Goal: Task Accomplishment & Management: Manage account settings

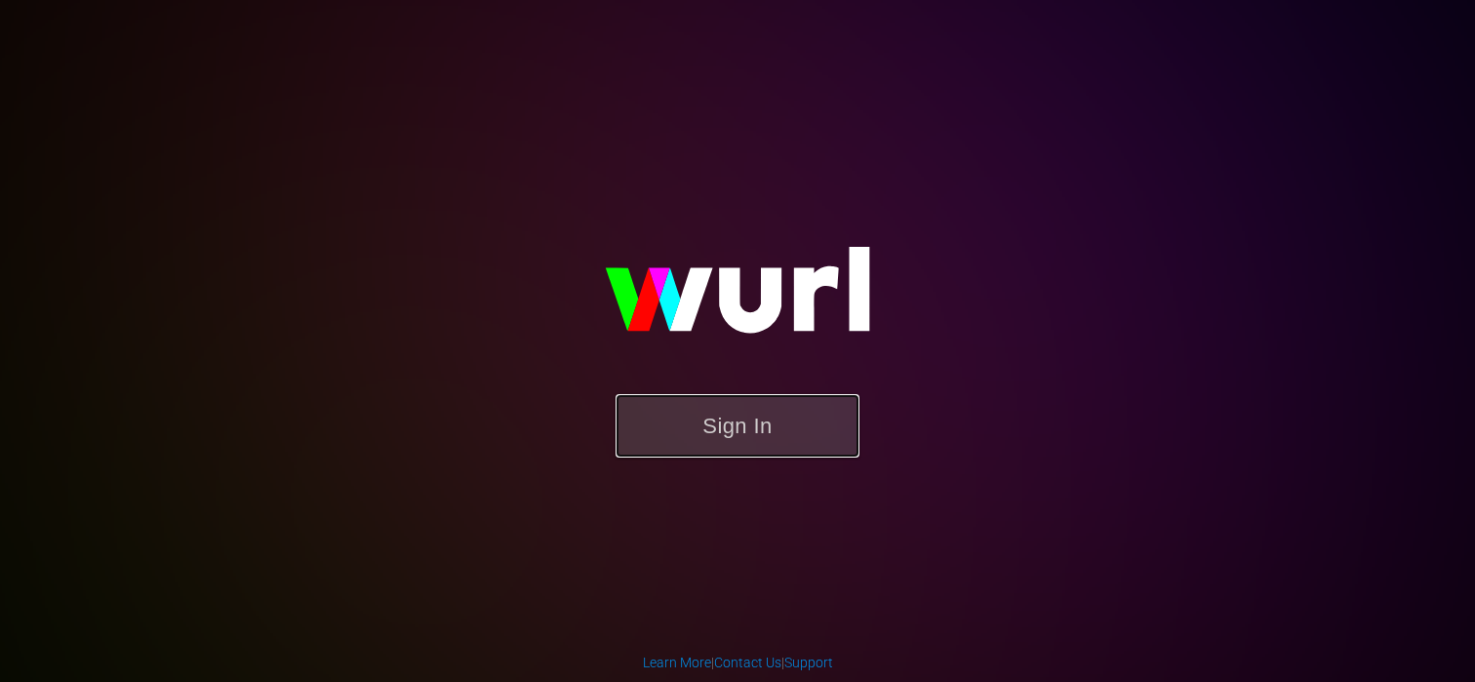
click at [761, 450] on button "Sign In" at bounding box center [738, 425] width 244 height 63
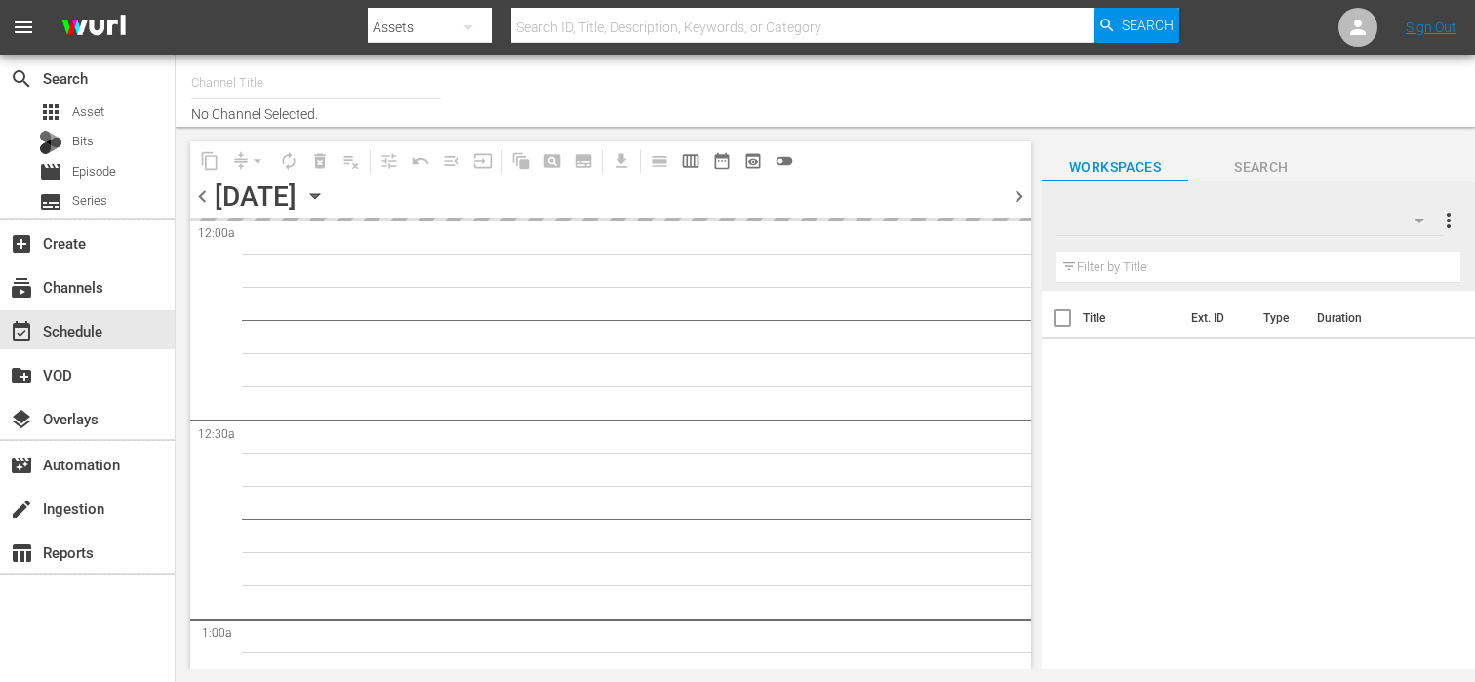
type input "Royalworld NL (1712)"
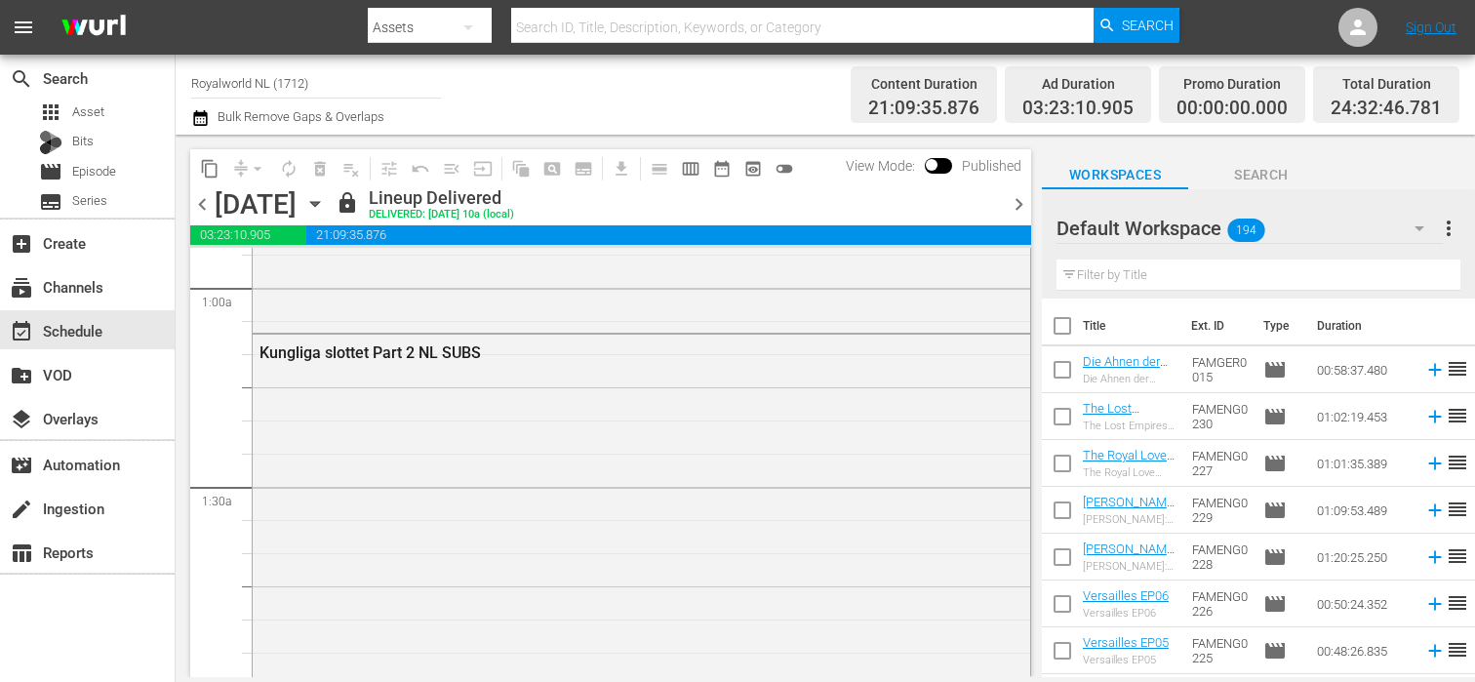
scroll to position [381, 0]
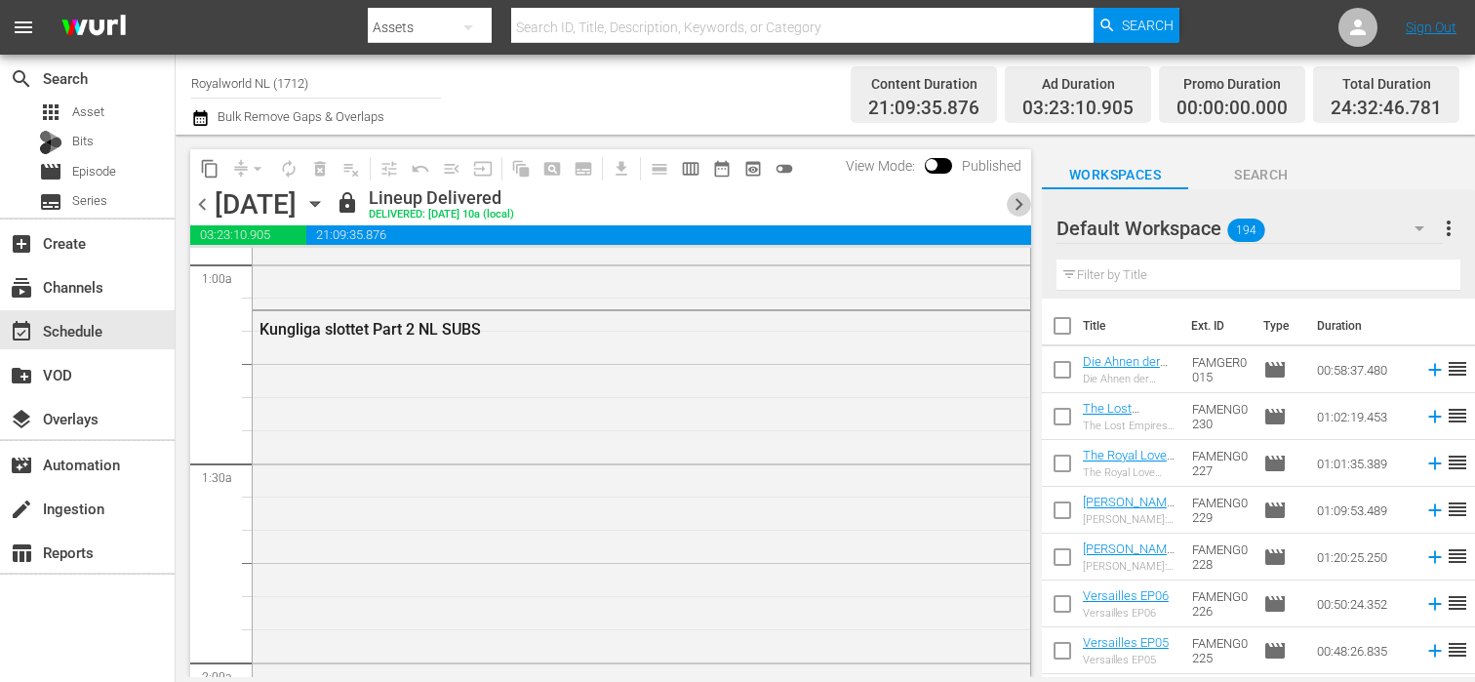
click at [1016, 202] on span "chevron_right" at bounding box center [1019, 204] width 24 height 24
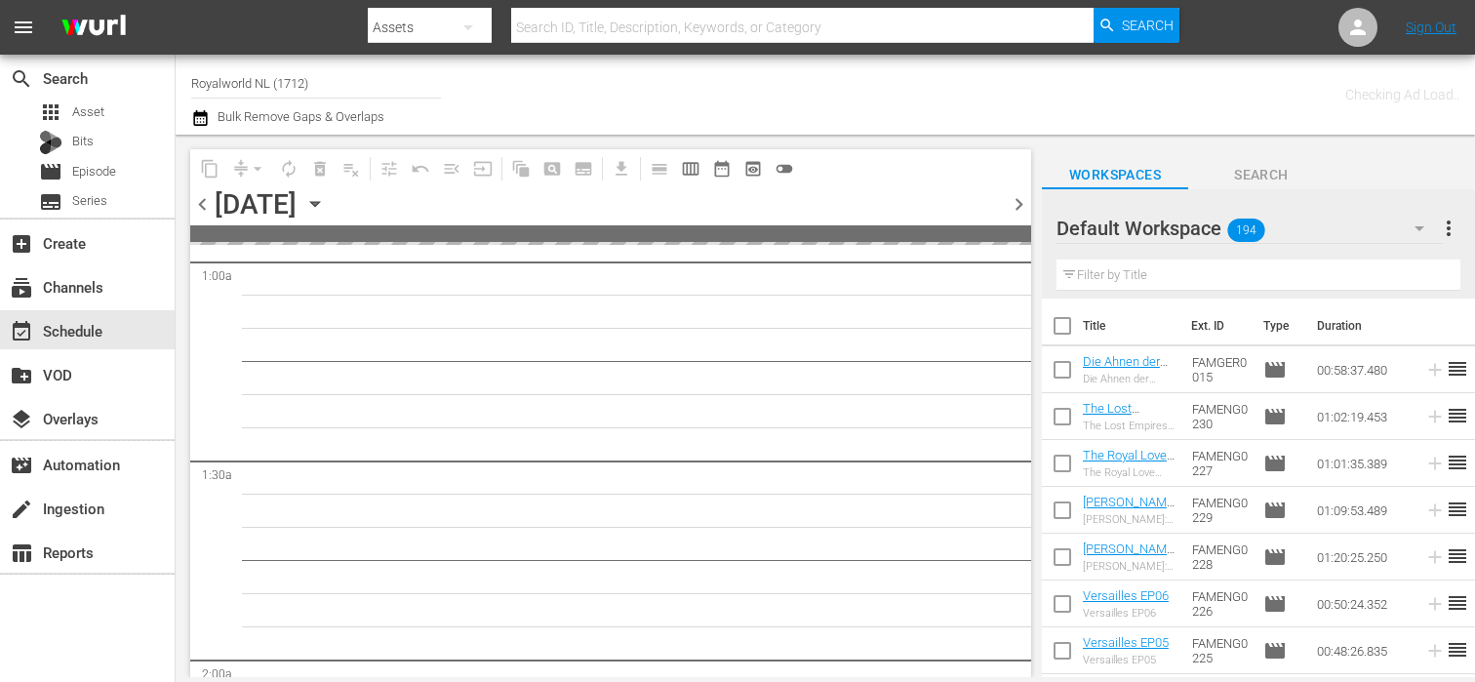
scroll to position [415, 0]
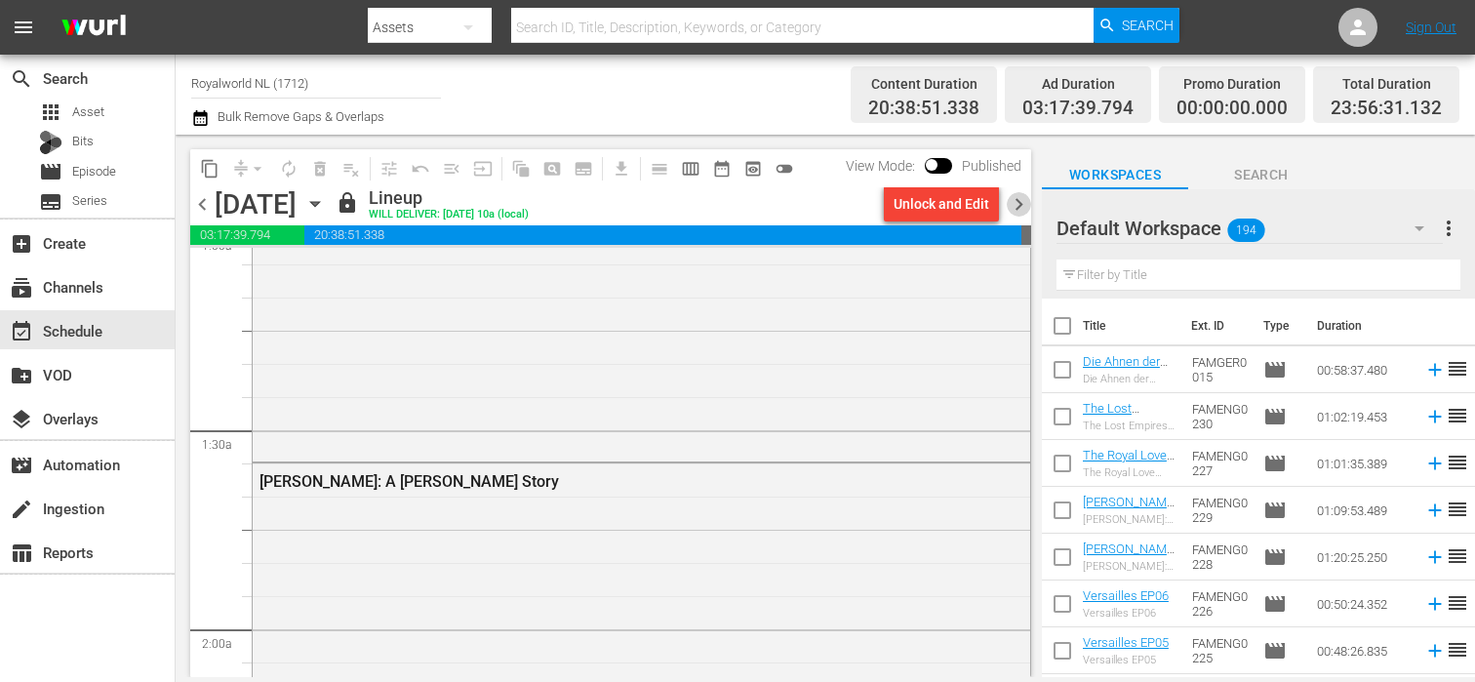
click at [1016, 202] on span "chevron_right" at bounding box center [1019, 204] width 24 height 24
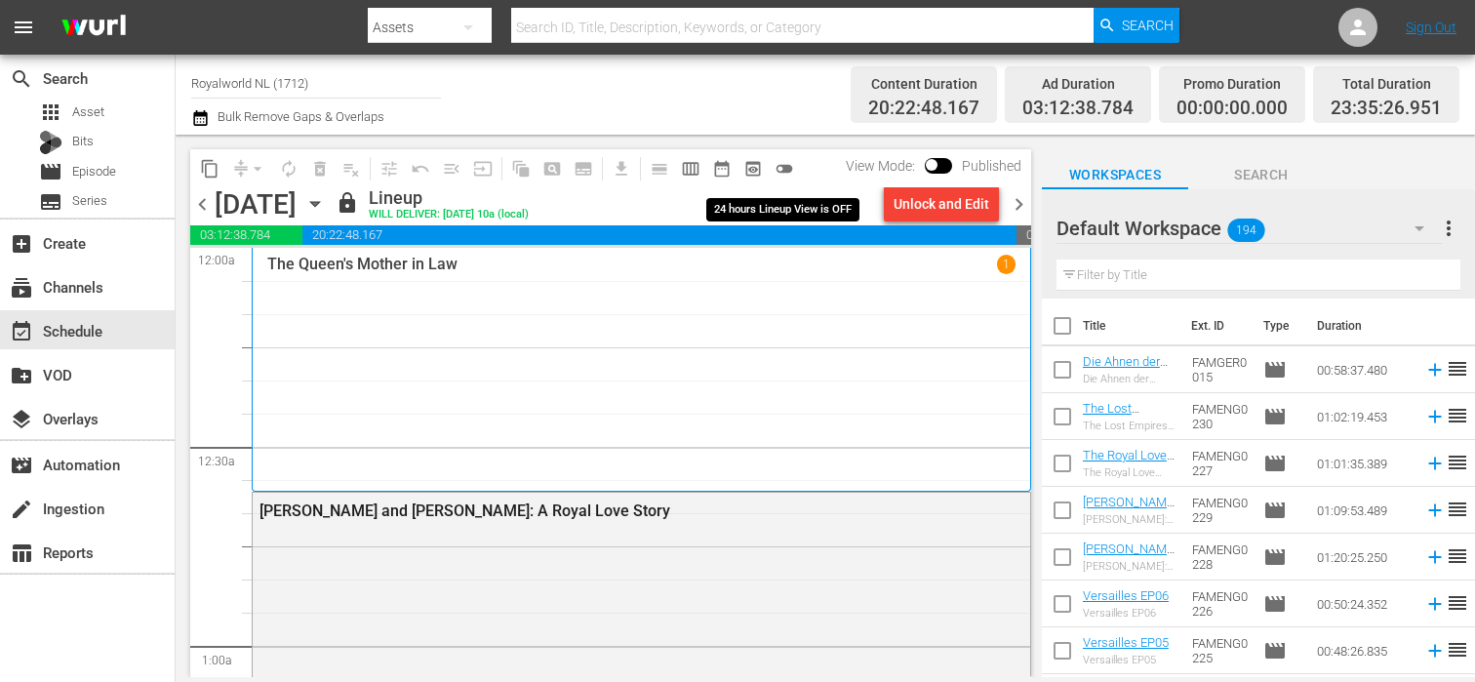
click at [782, 166] on span "toggle_off" at bounding box center [785, 169] width 20 height 20
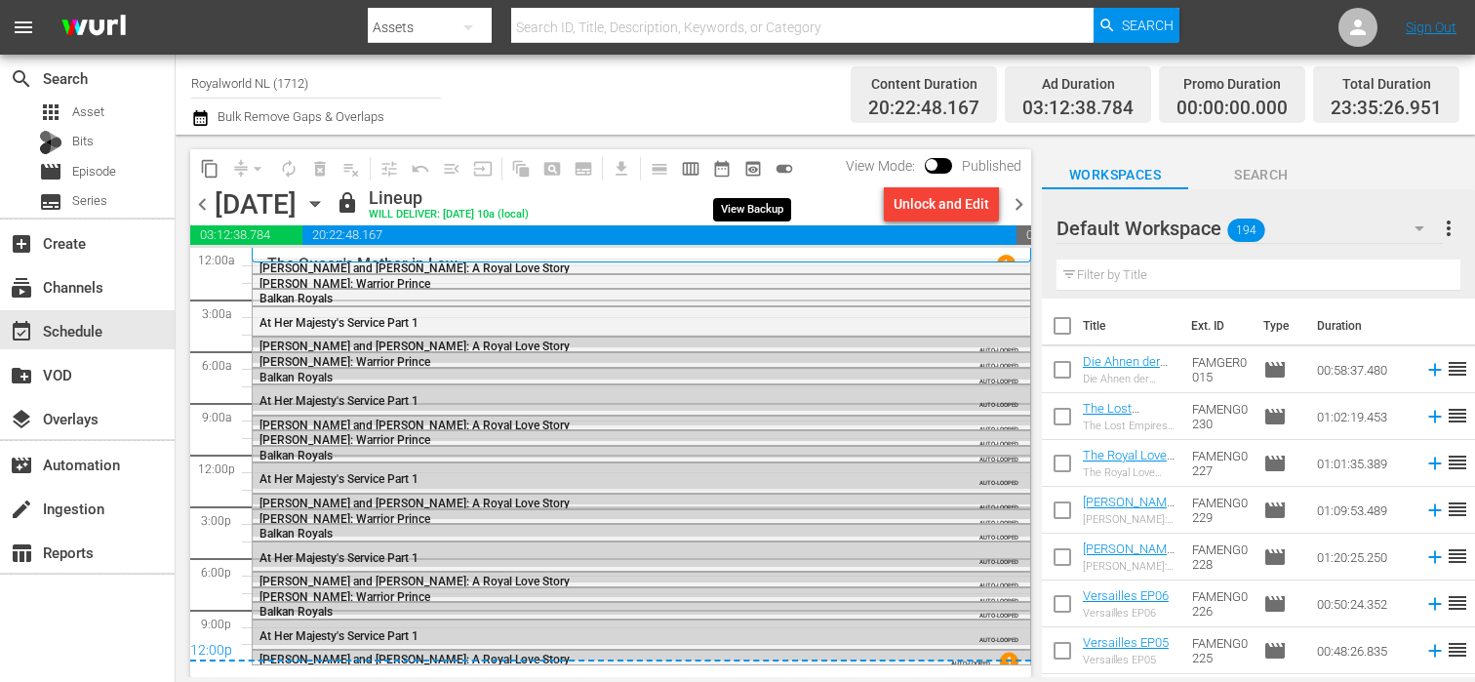
click at [752, 168] on span "preview_outlined" at bounding box center [753, 169] width 20 height 20
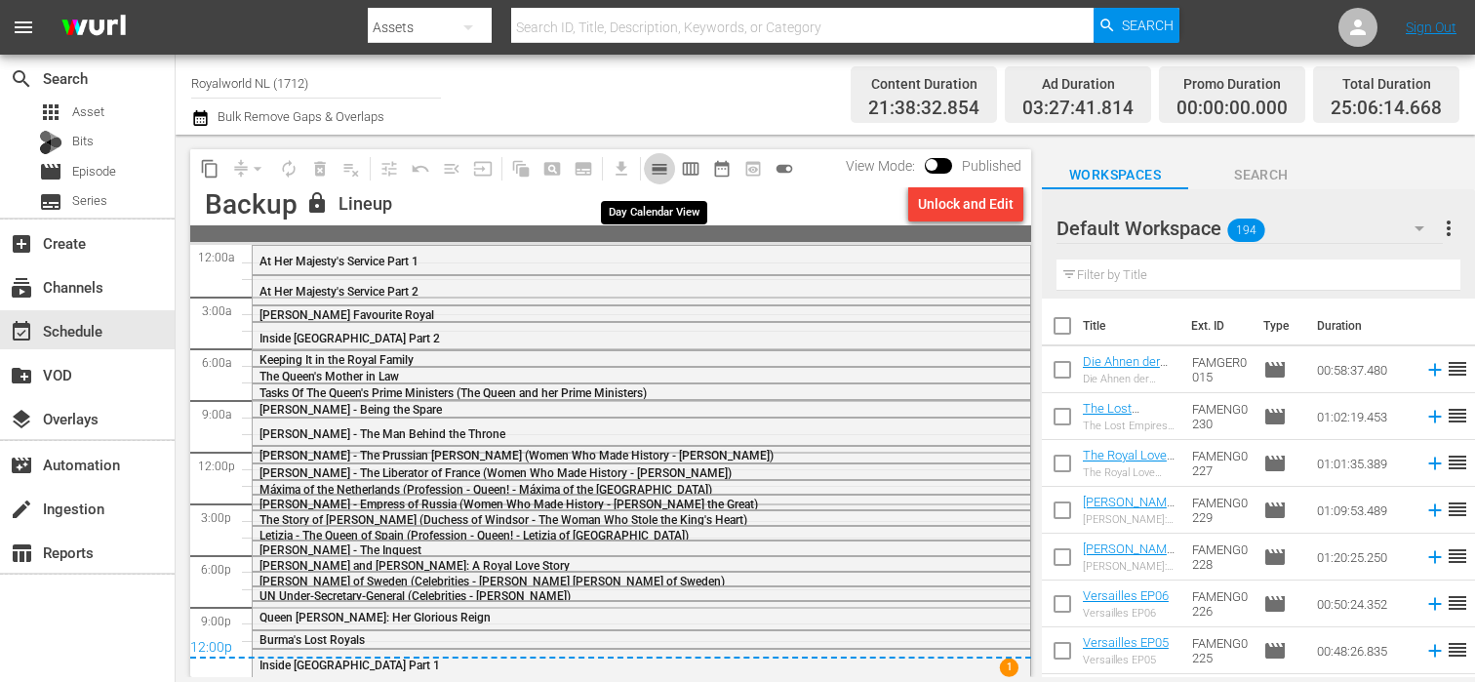
click at [664, 172] on span "calendar_view_day_outlined" at bounding box center [660, 169] width 20 height 20
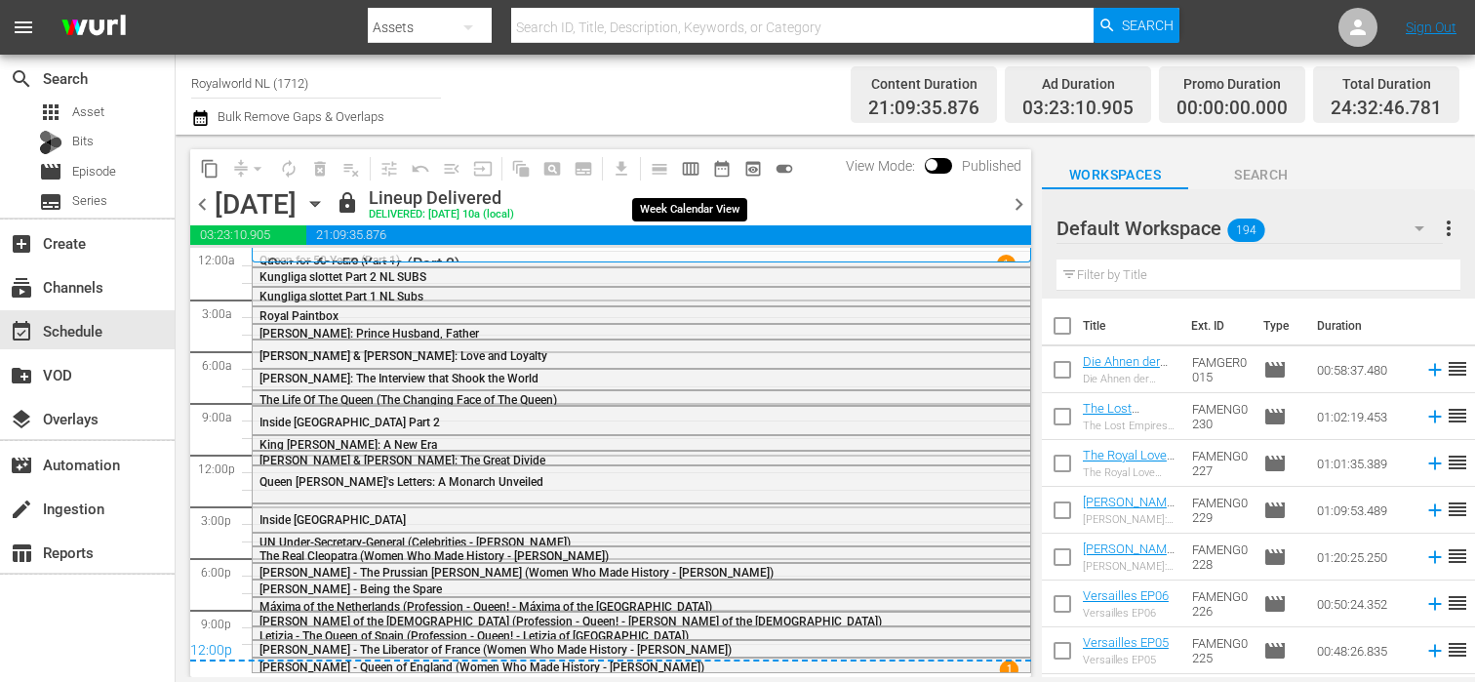
click at [696, 166] on span "calendar_view_week_outlined" at bounding box center [691, 169] width 20 height 20
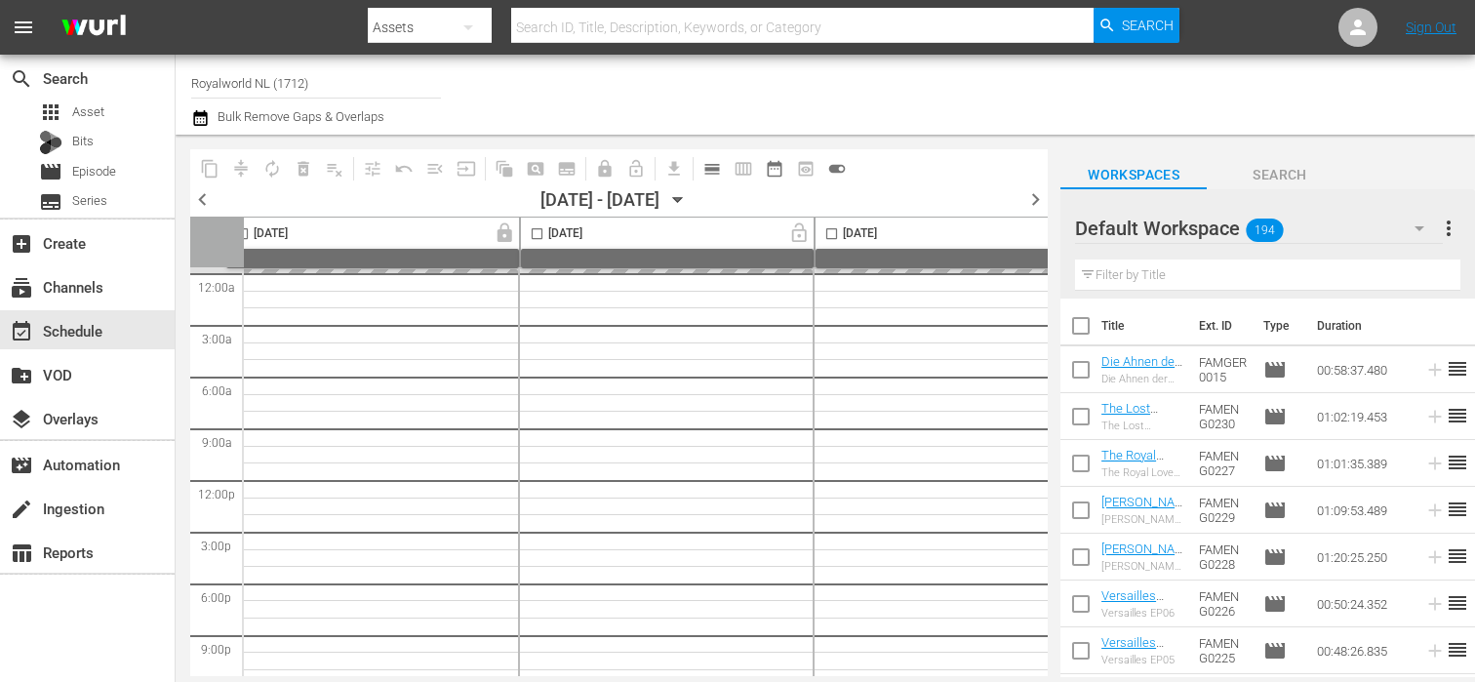
scroll to position [0, 21]
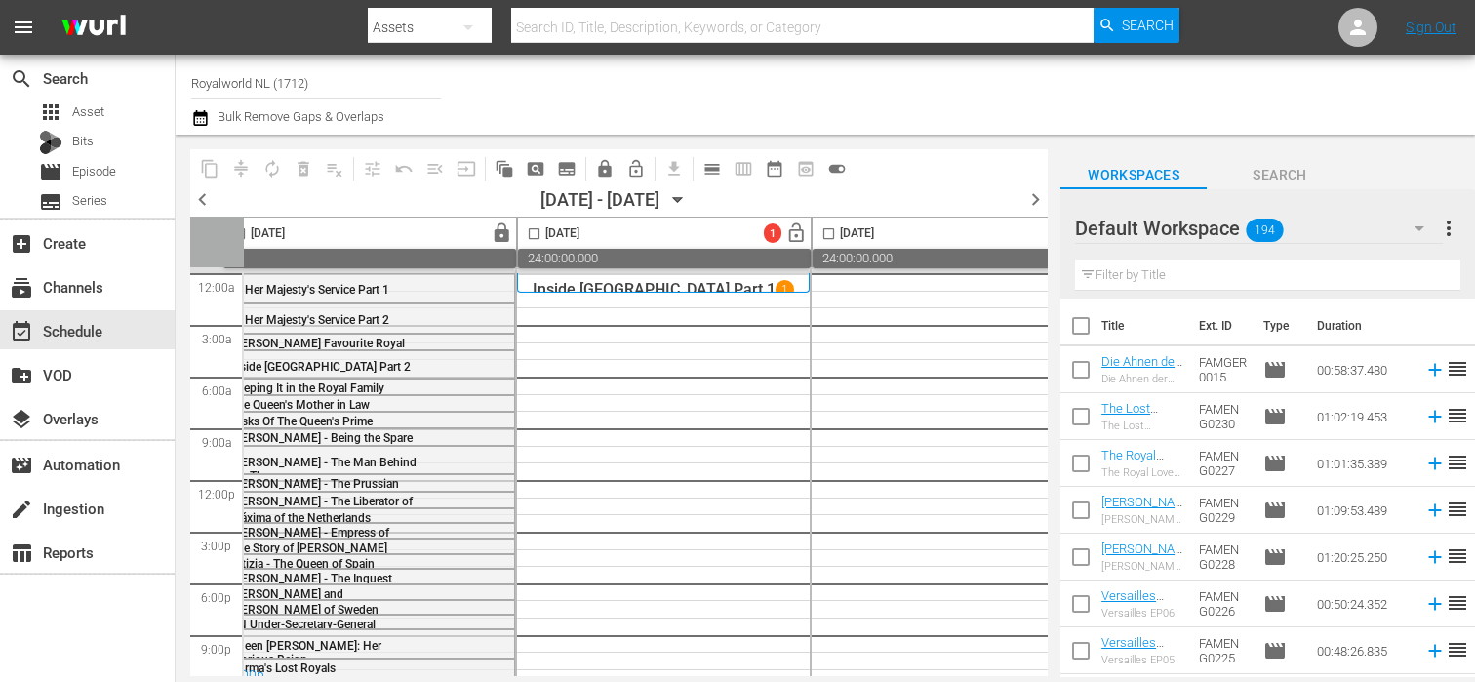
click at [202, 207] on span "chevron_left" at bounding box center [202, 199] width 24 height 24
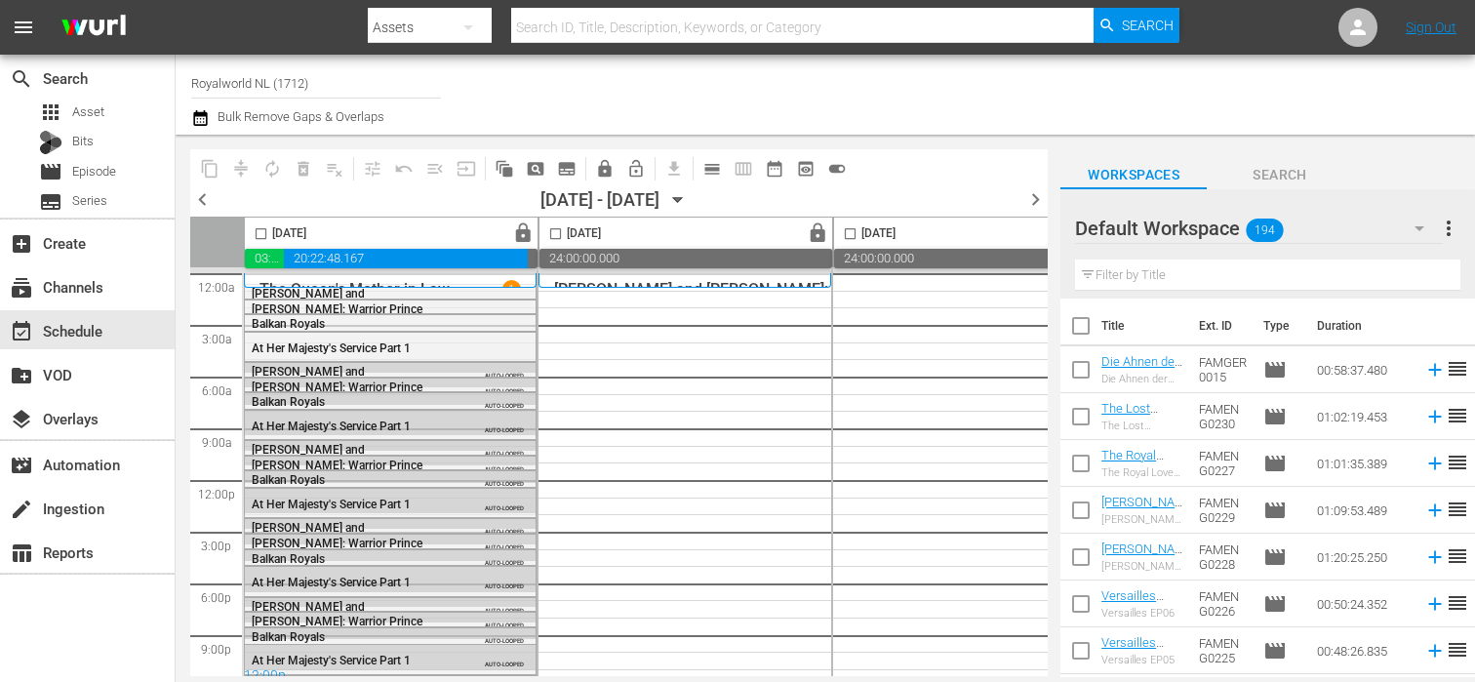
click at [211, 206] on span "chevron_left" at bounding box center [202, 199] width 24 height 24
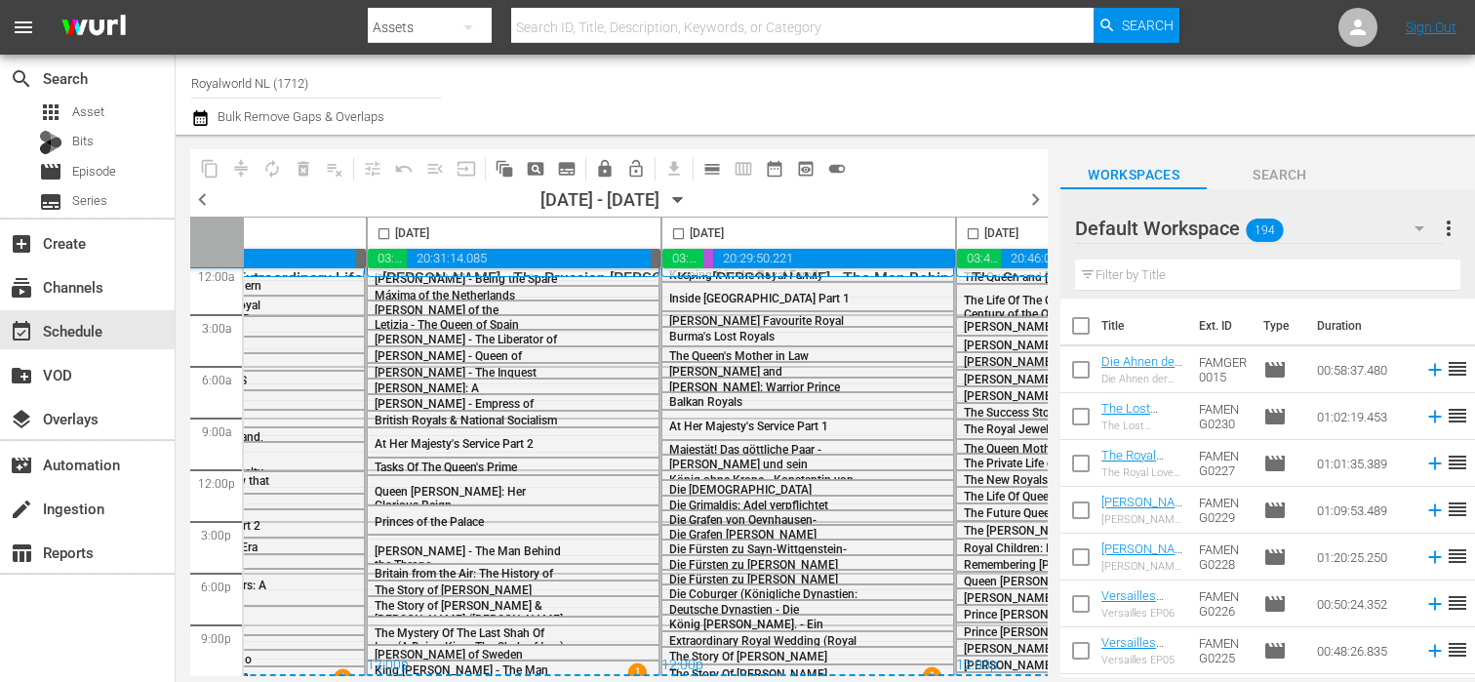
scroll to position [0, 172]
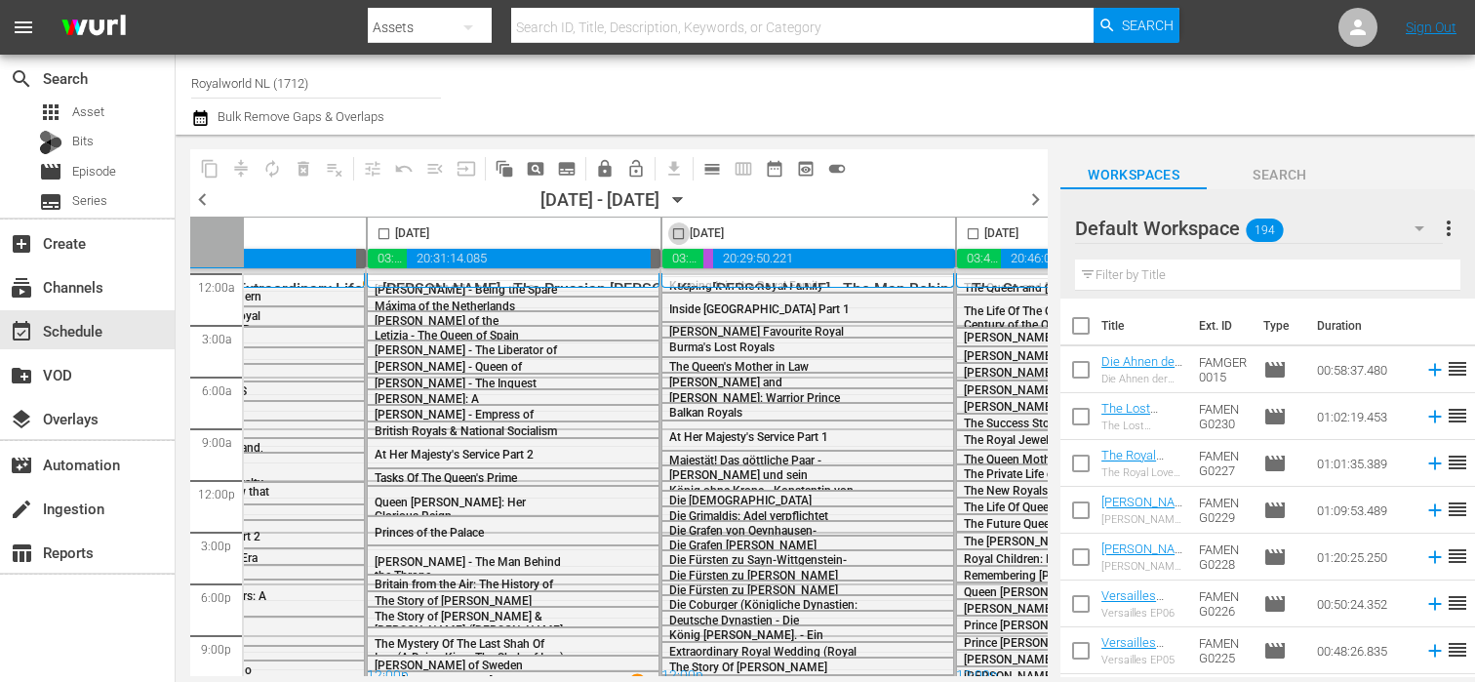
click at [674, 233] on input "checkbox" at bounding box center [678, 237] width 22 height 22
checkbox input "true"
click at [205, 171] on span "content_copy" at bounding box center [210, 169] width 20 height 20
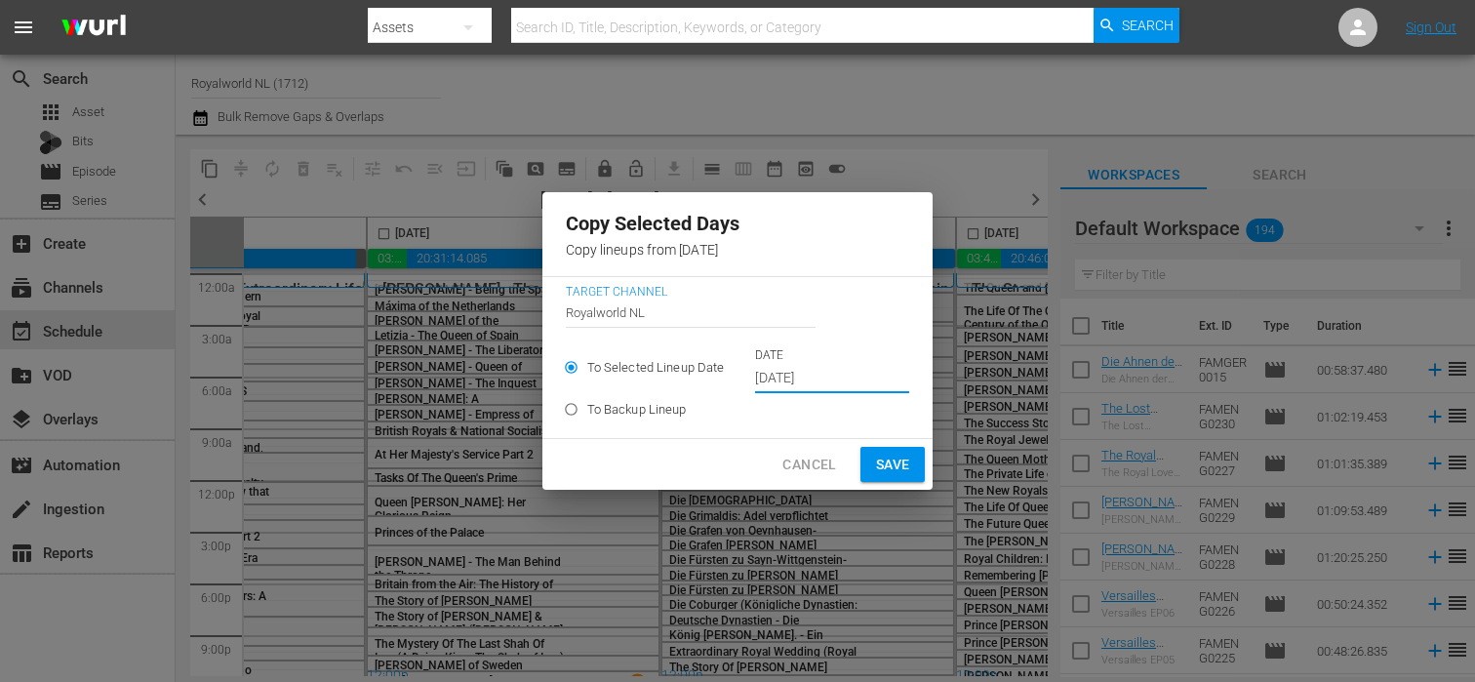
click at [816, 375] on input "Oct 7th 2025" at bounding box center [832, 378] width 154 height 29
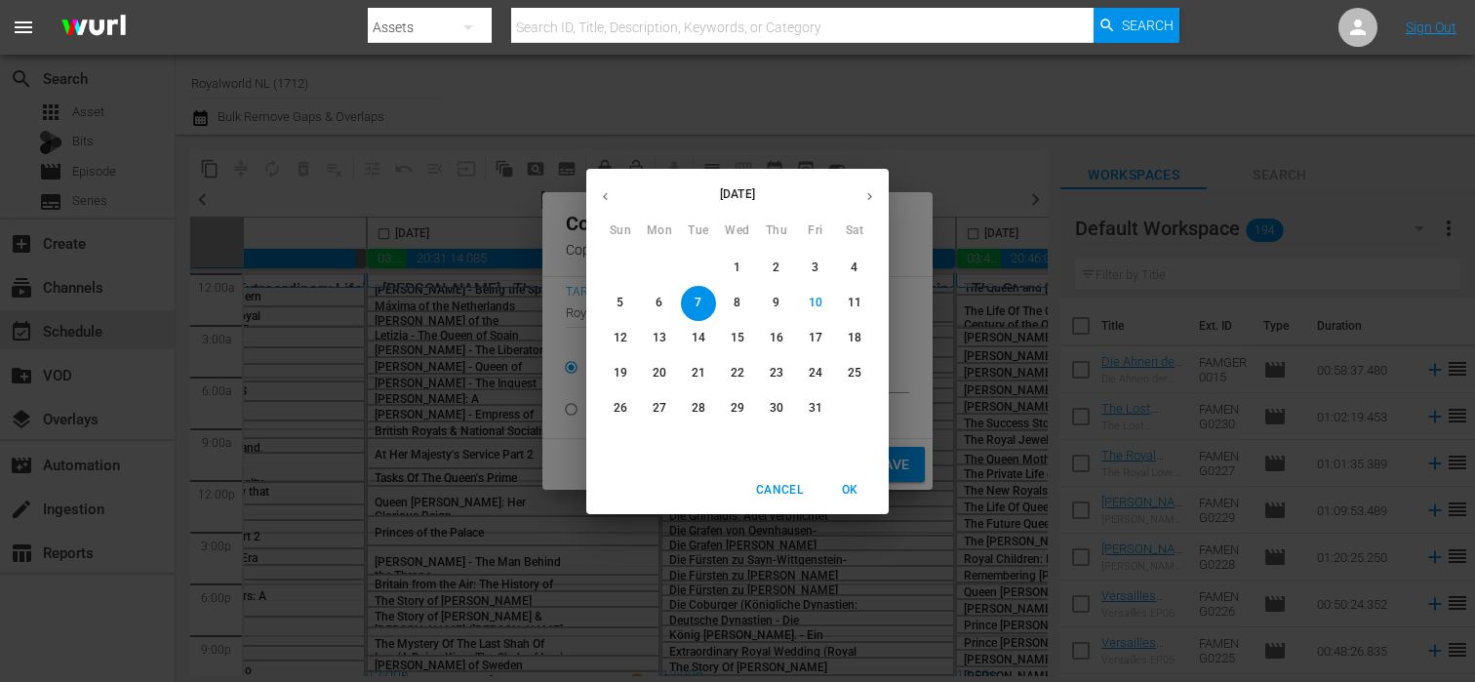
click at [629, 342] on span "12" at bounding box center [620, 338] width 35 height 17
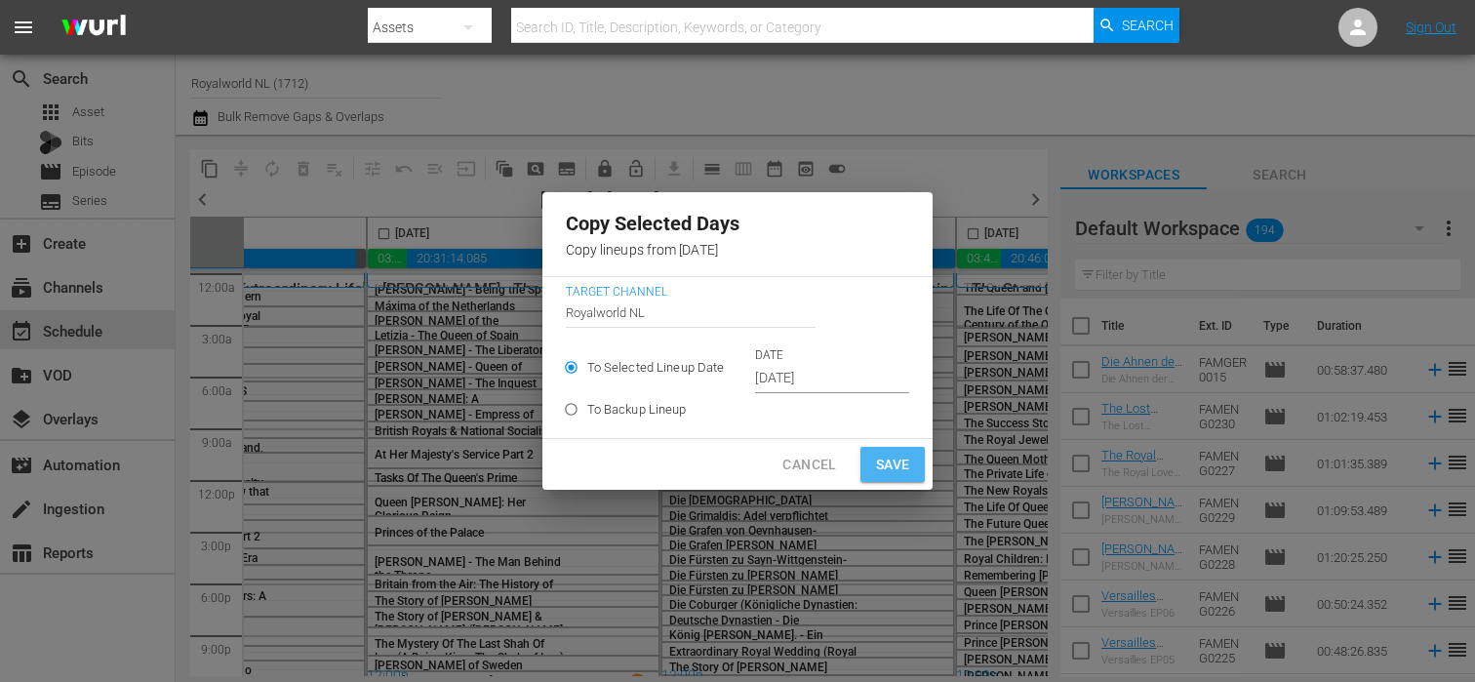
click at [884, 472] on span "Save" at bounding box center [893, 465] width 34 height 24
type input "Oct 7th 2025"
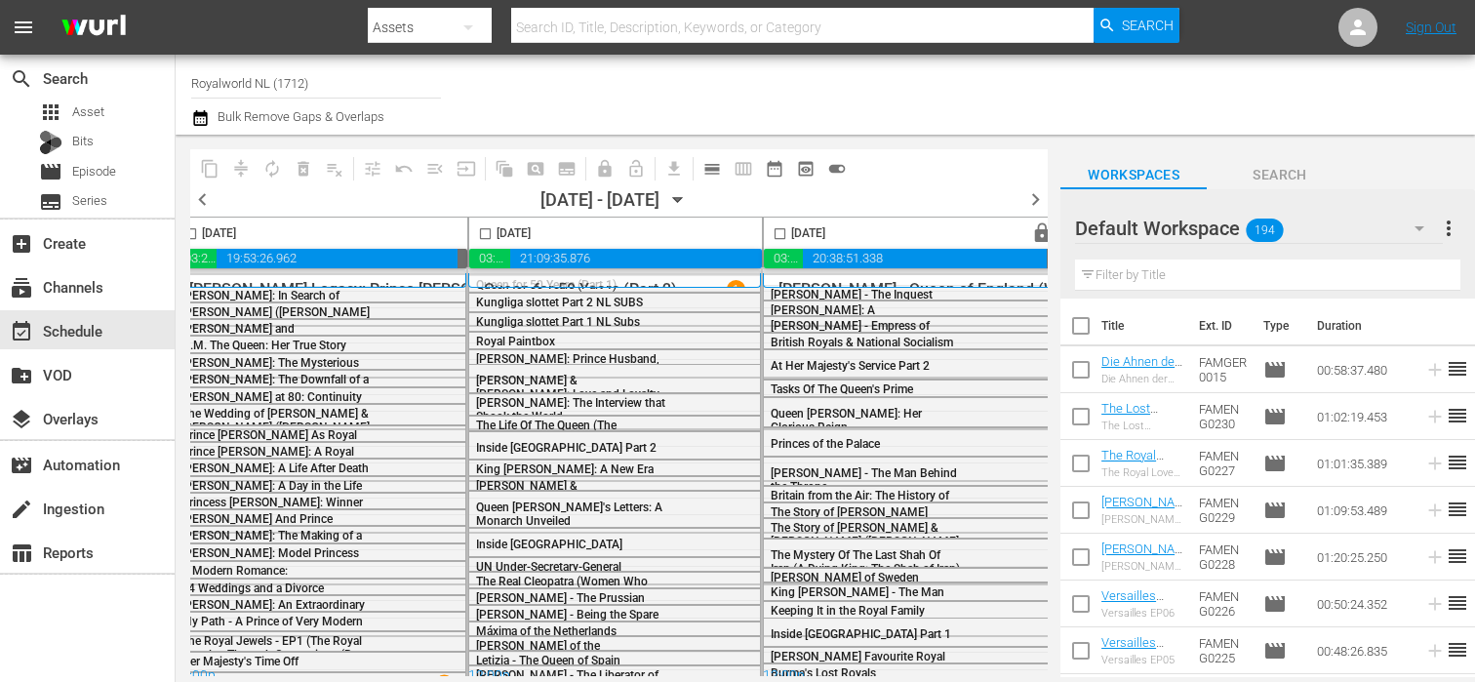
scroll to position [0, 1266]
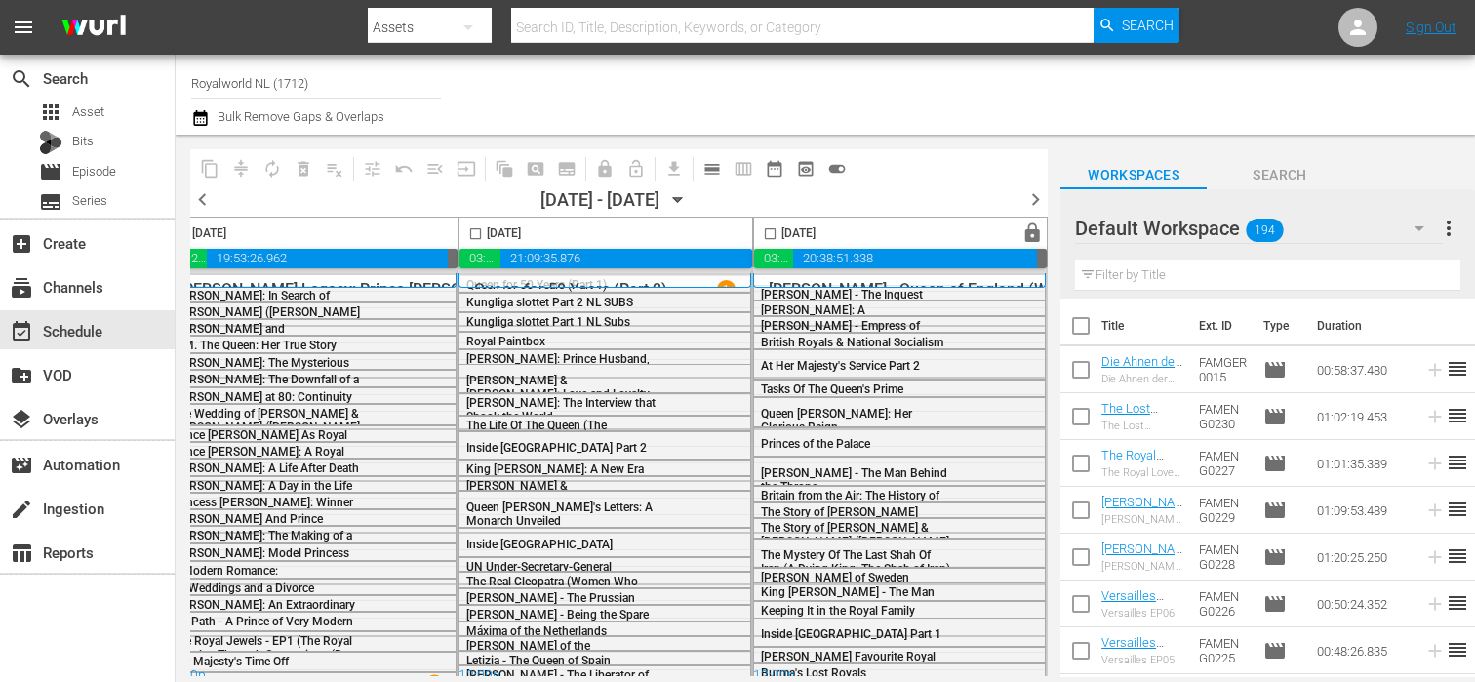
checkbox input "false"
click at [1037, 201] on span "chevron_right" at bounding box center [1035, 199] width 24 height 24
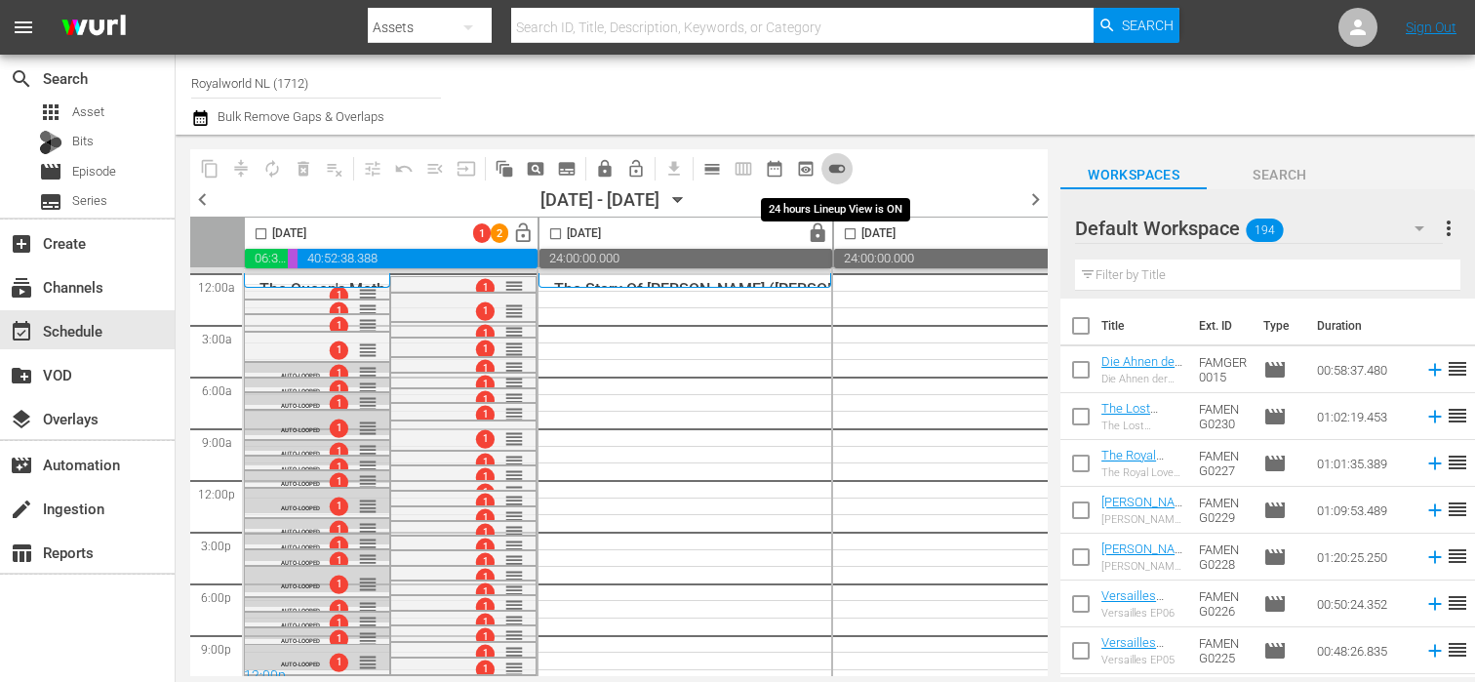
click at [840, 168] on span "toggle_on" at bounding box center [837, 169] width 20 height 20
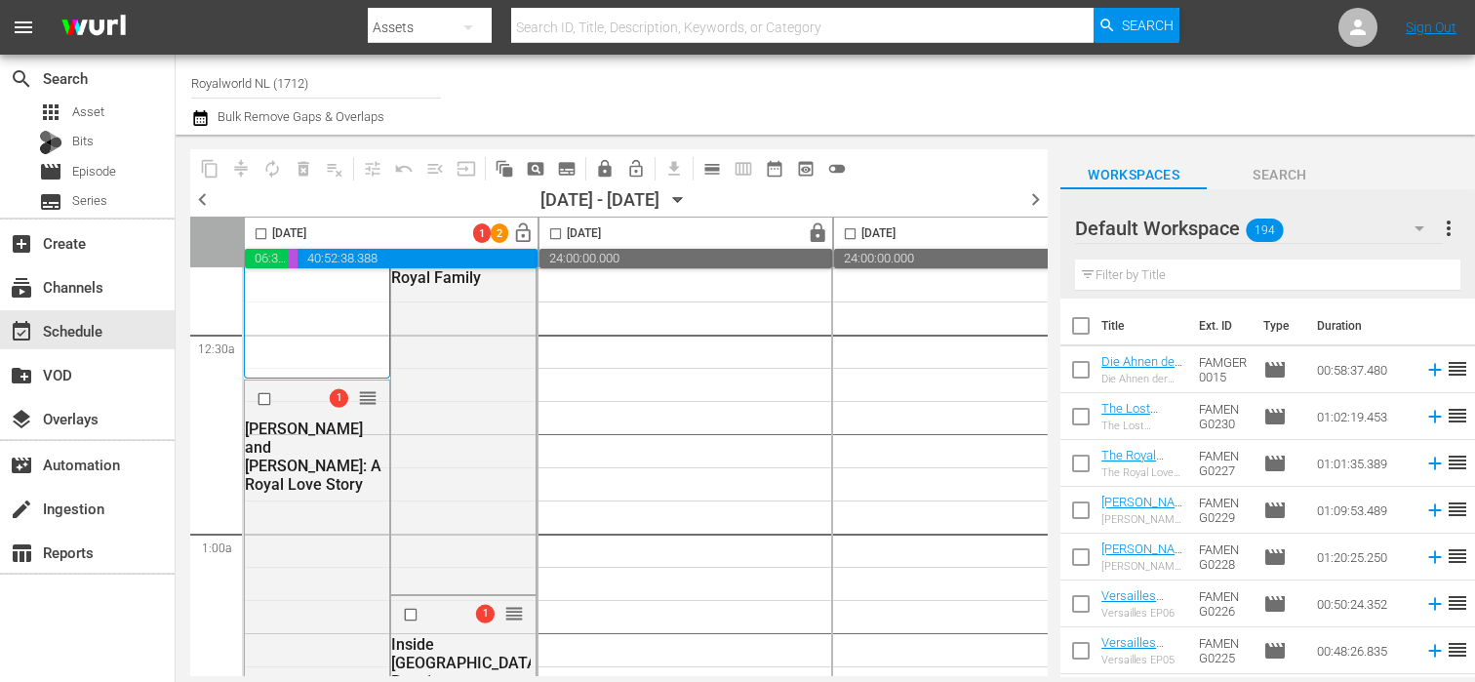
scroll to position [140, 0]
click at [264, 402] on input "checkbox" at bounding box center [267, 395] width 20 height 17
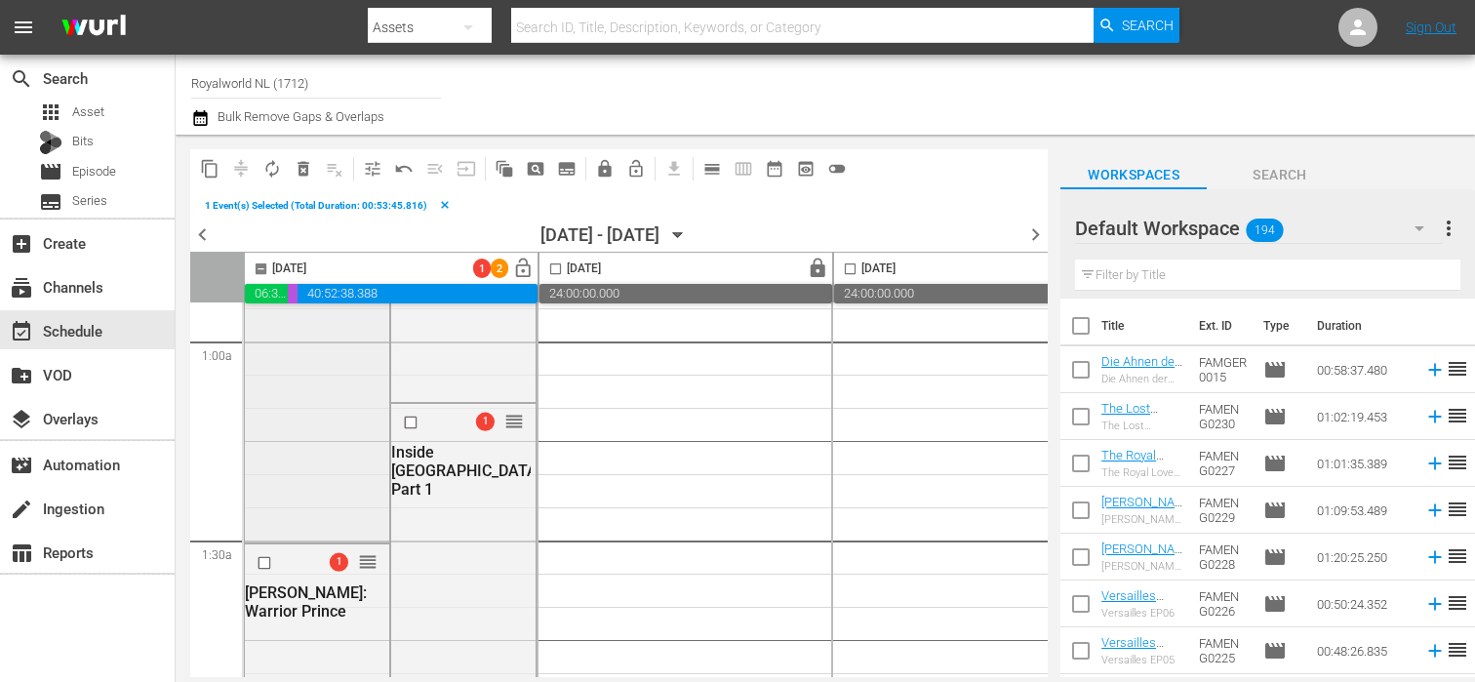
scroll to position [414, 0]
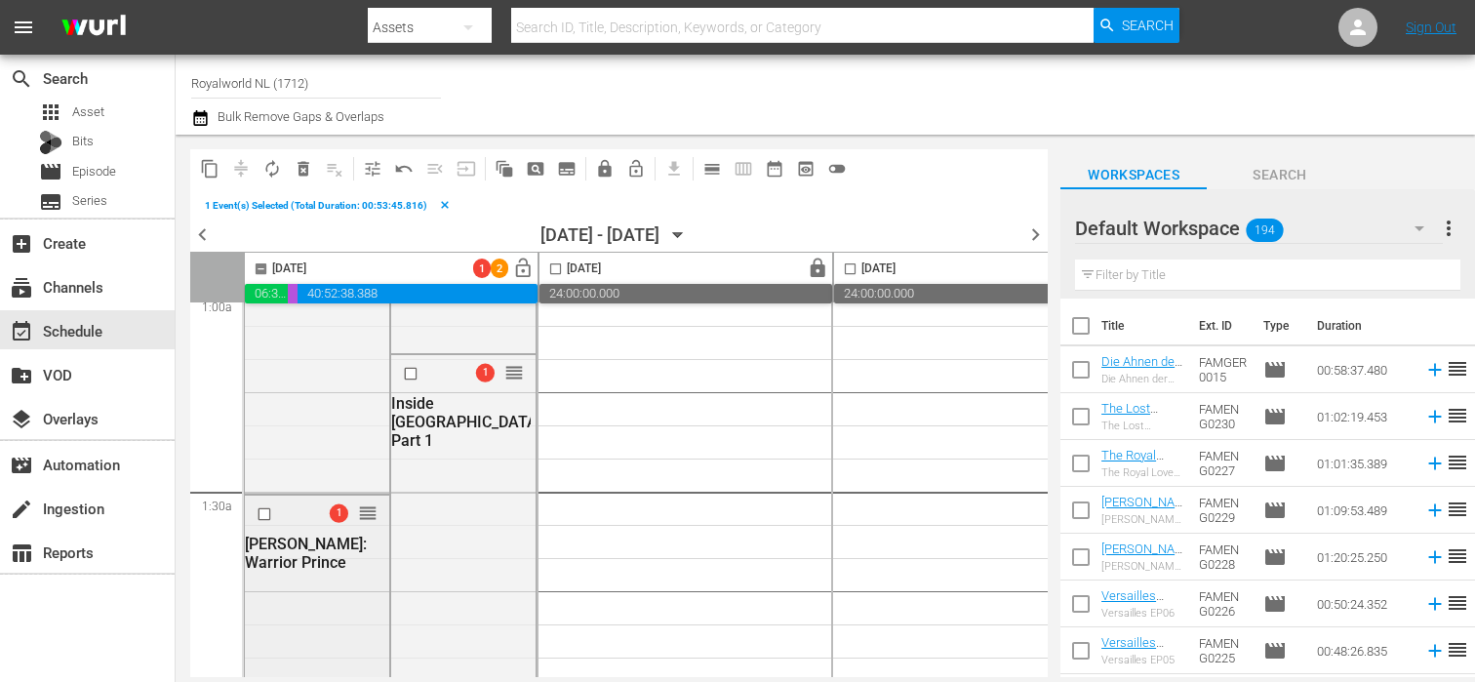
click at [264, 518] on input "checkbox" at bounding box center [267, 514] width 20 height 17
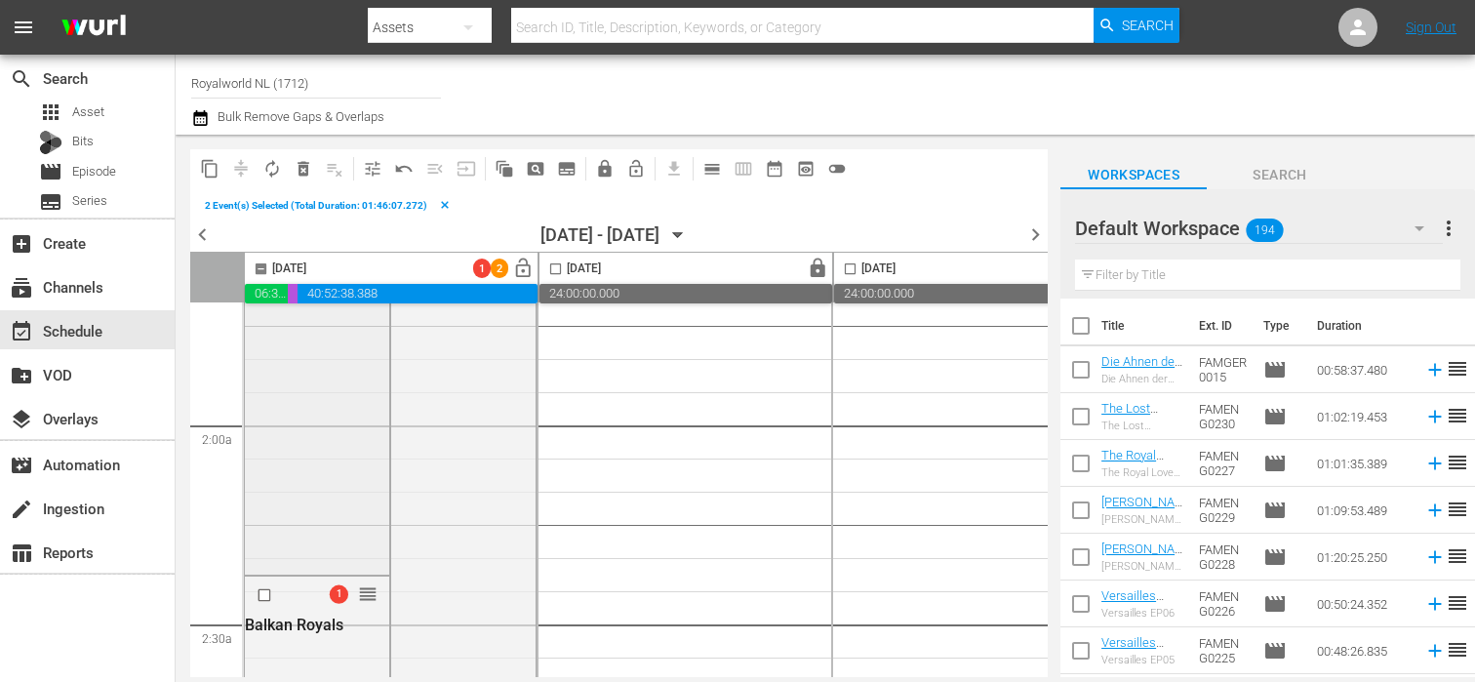
scroll to position [687, 0]
click at [261, 572] on div "1 reorder" at bounding box center [317, 587] width 144 height 37
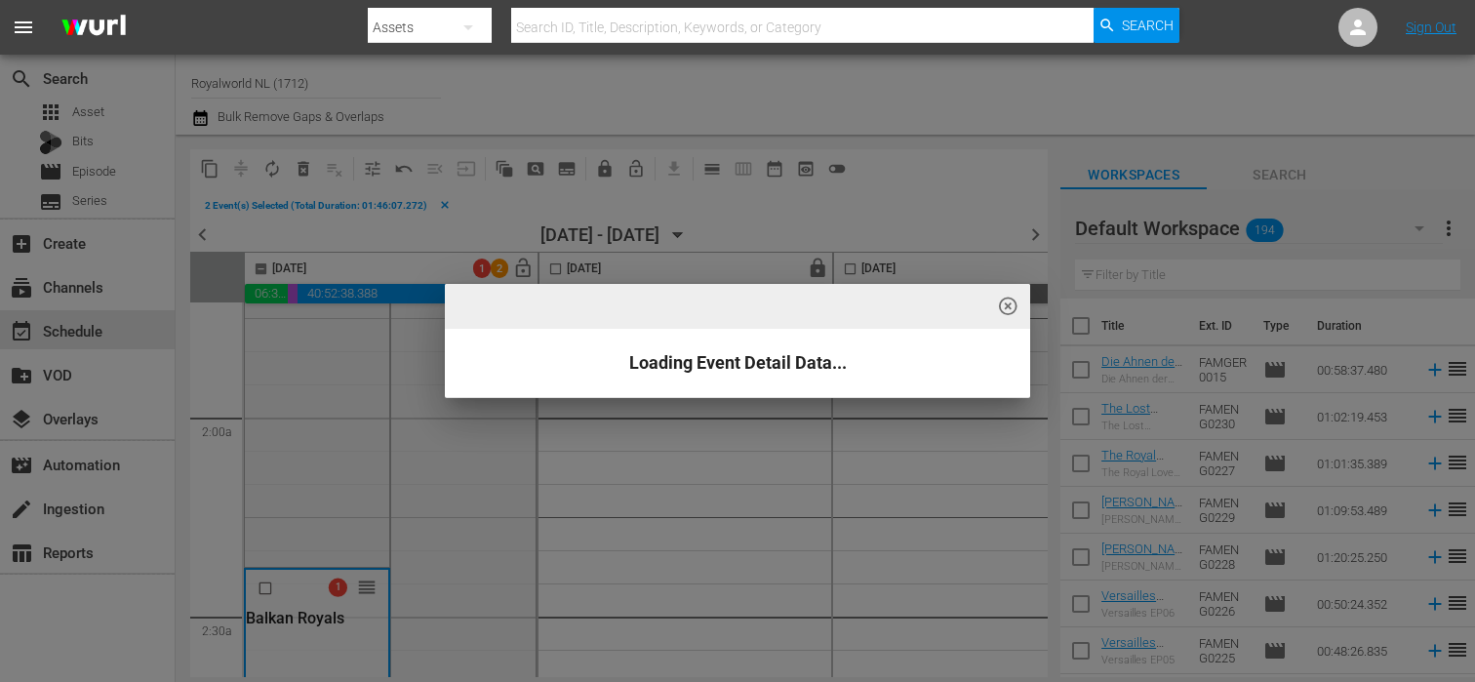
click at [1006, 315] on span "highlight_off_icon" at bounding box center [1008, 307] width 22 height 22
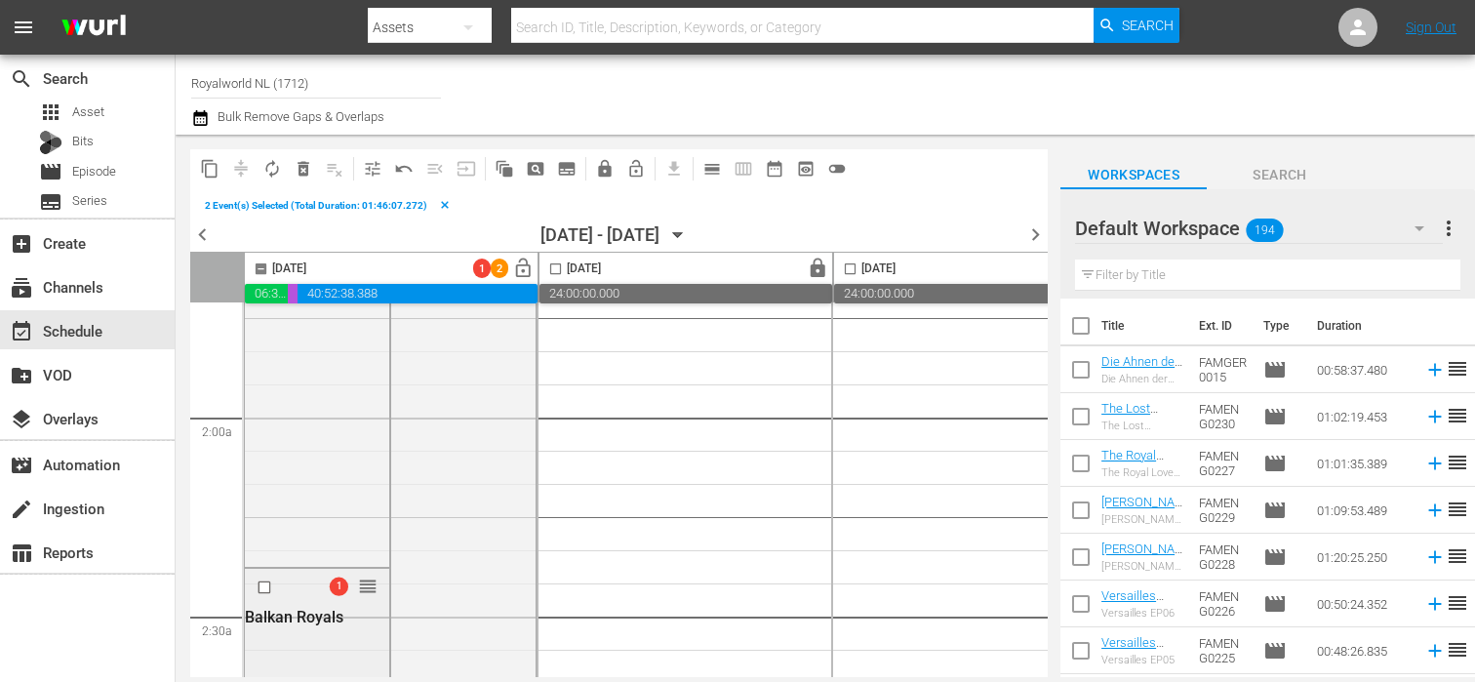
click at [265, 589] on input "checkbox" at bounding box center [267, 587] width 20 height 17
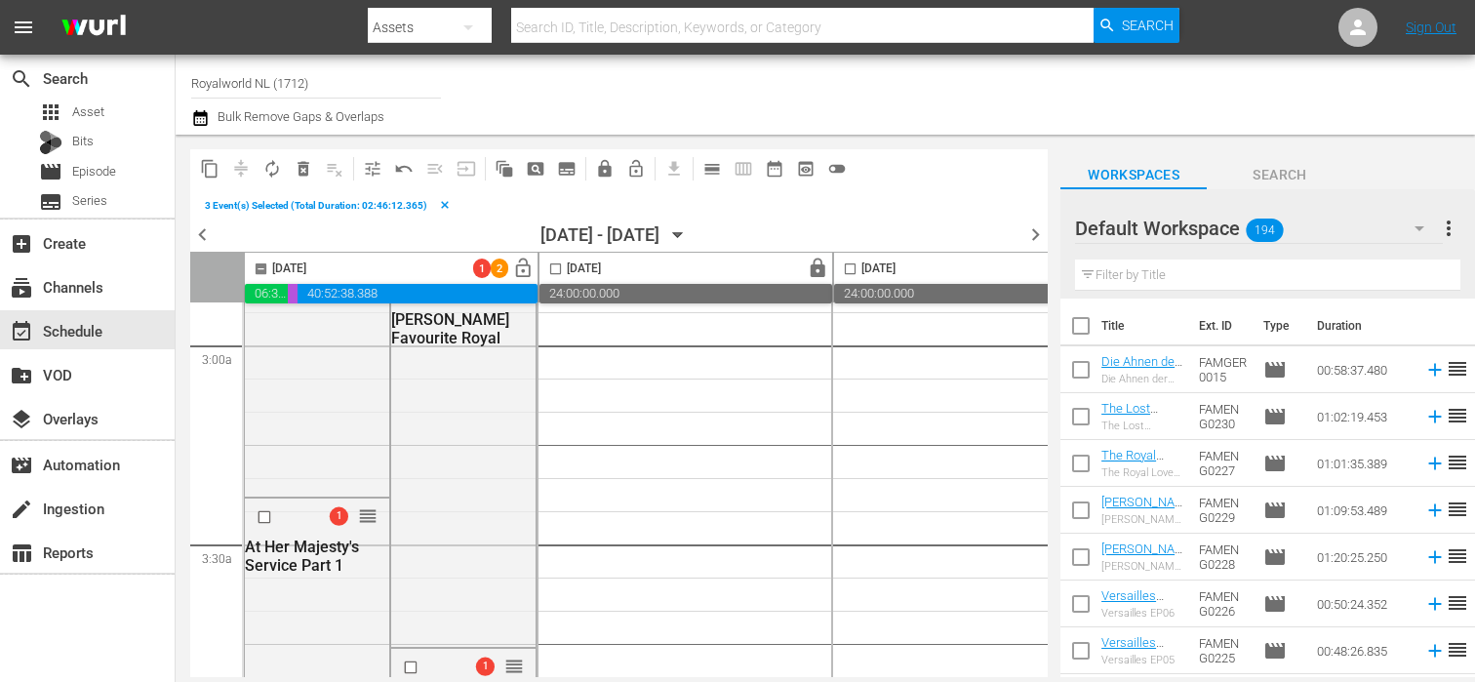
scroll to position [1186, 0]
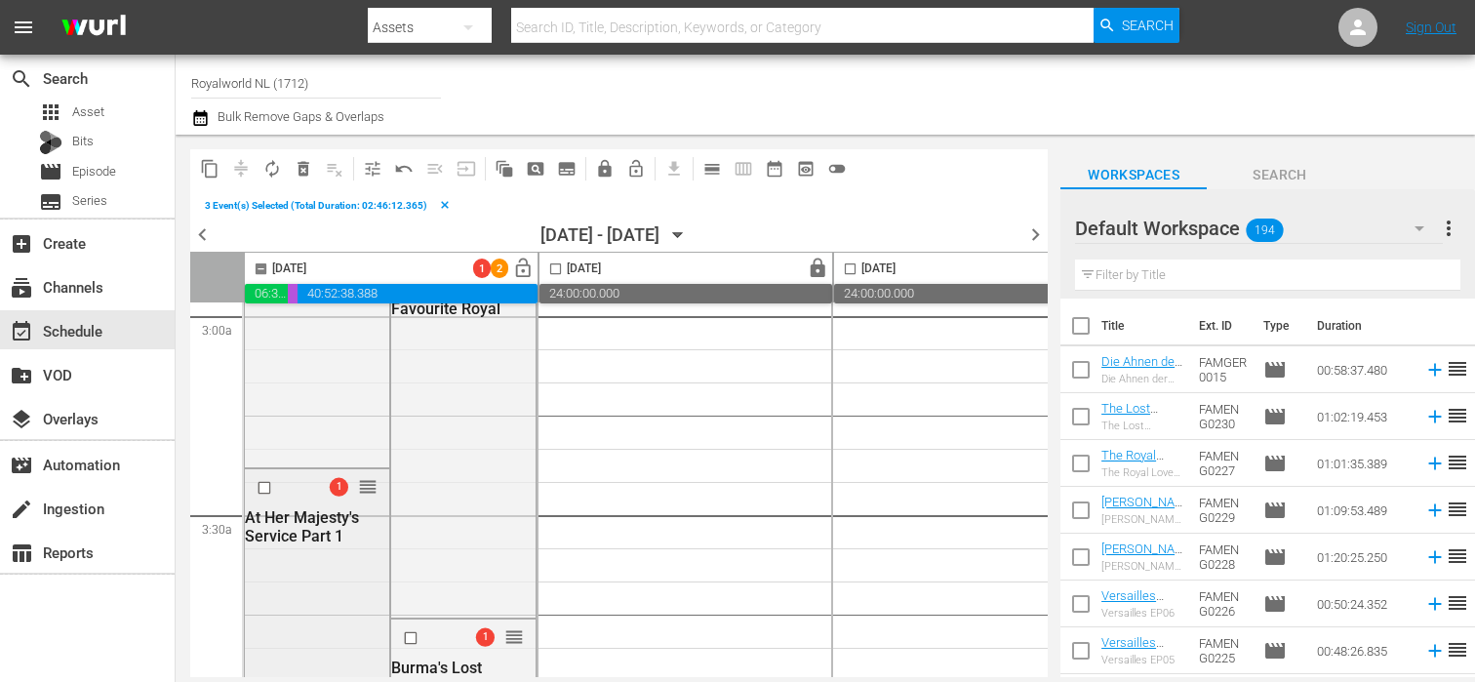
click at [261, 489] on input "checkbox" at bounding box center [267, 487] width 20 height 17
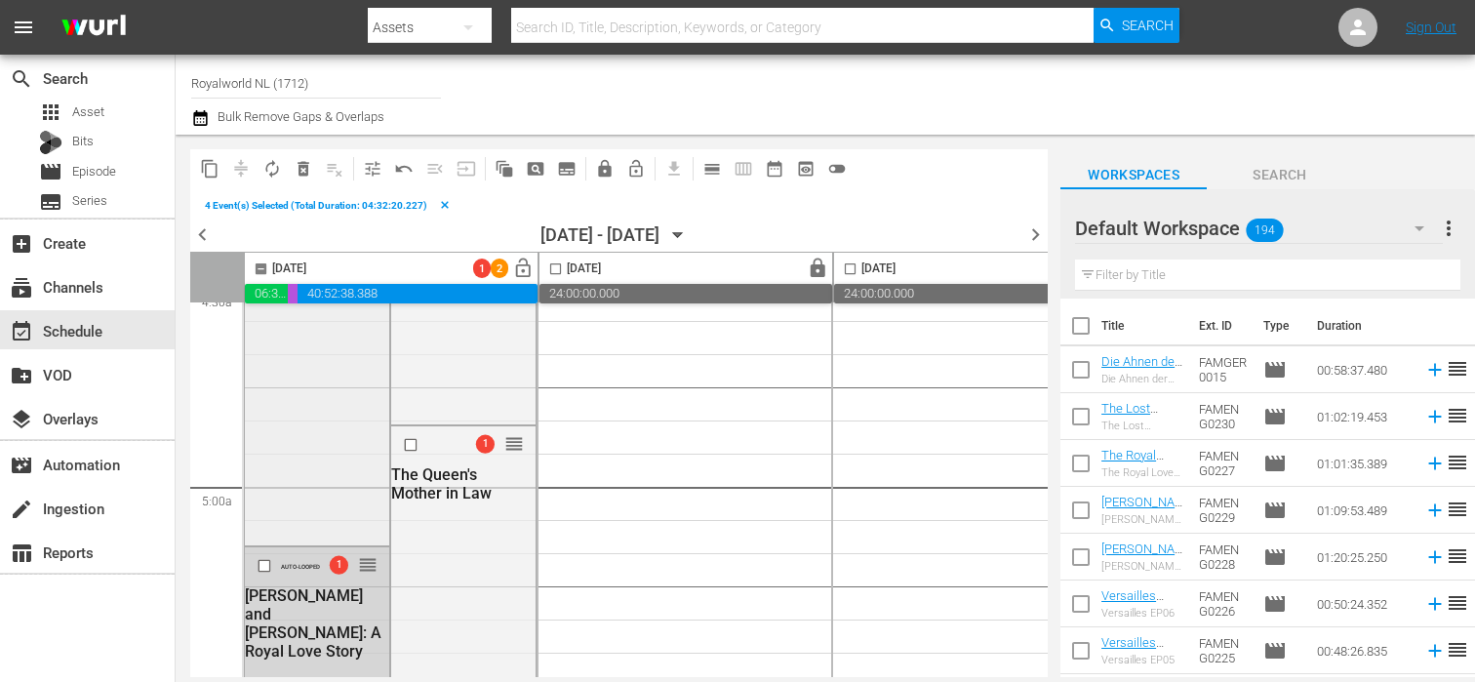
scroll to position [1837, 0]
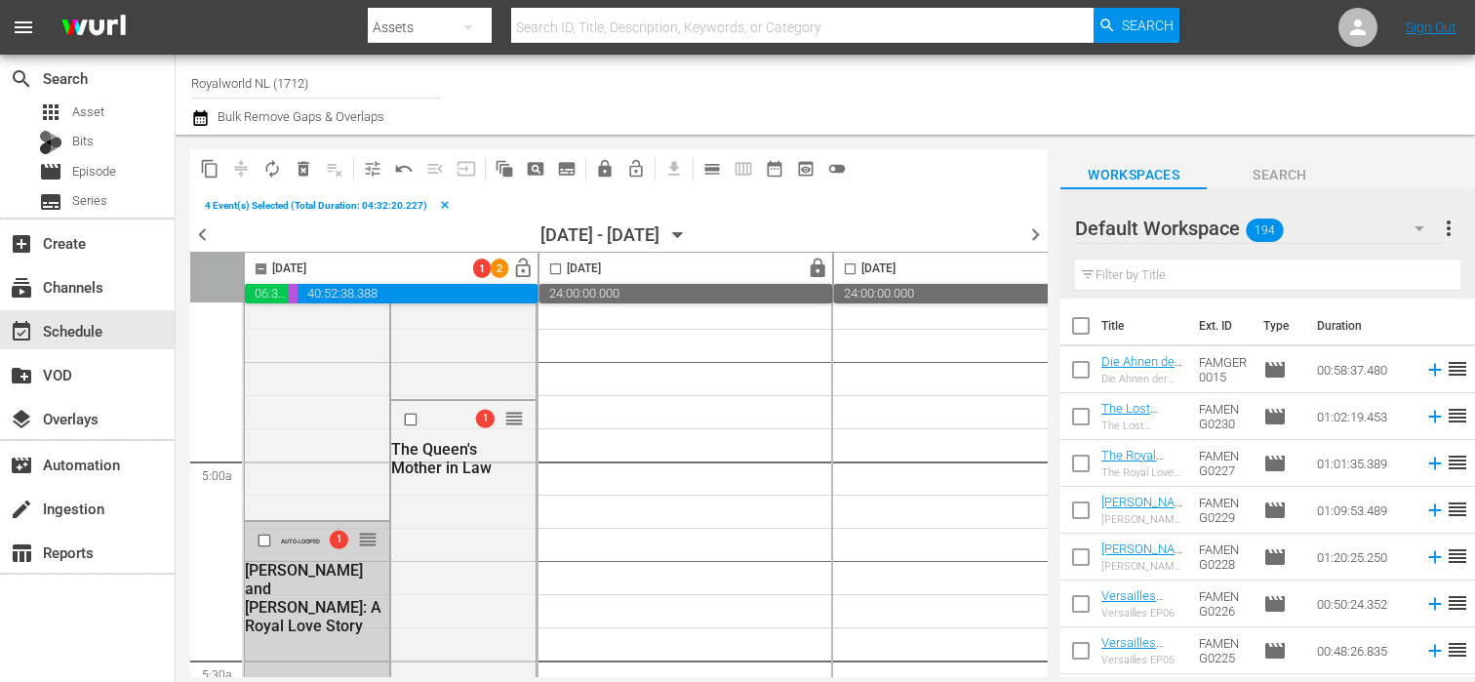
click at [265, 541] on input "checkbox" at bounding box center [267, 541] width 20 height 17
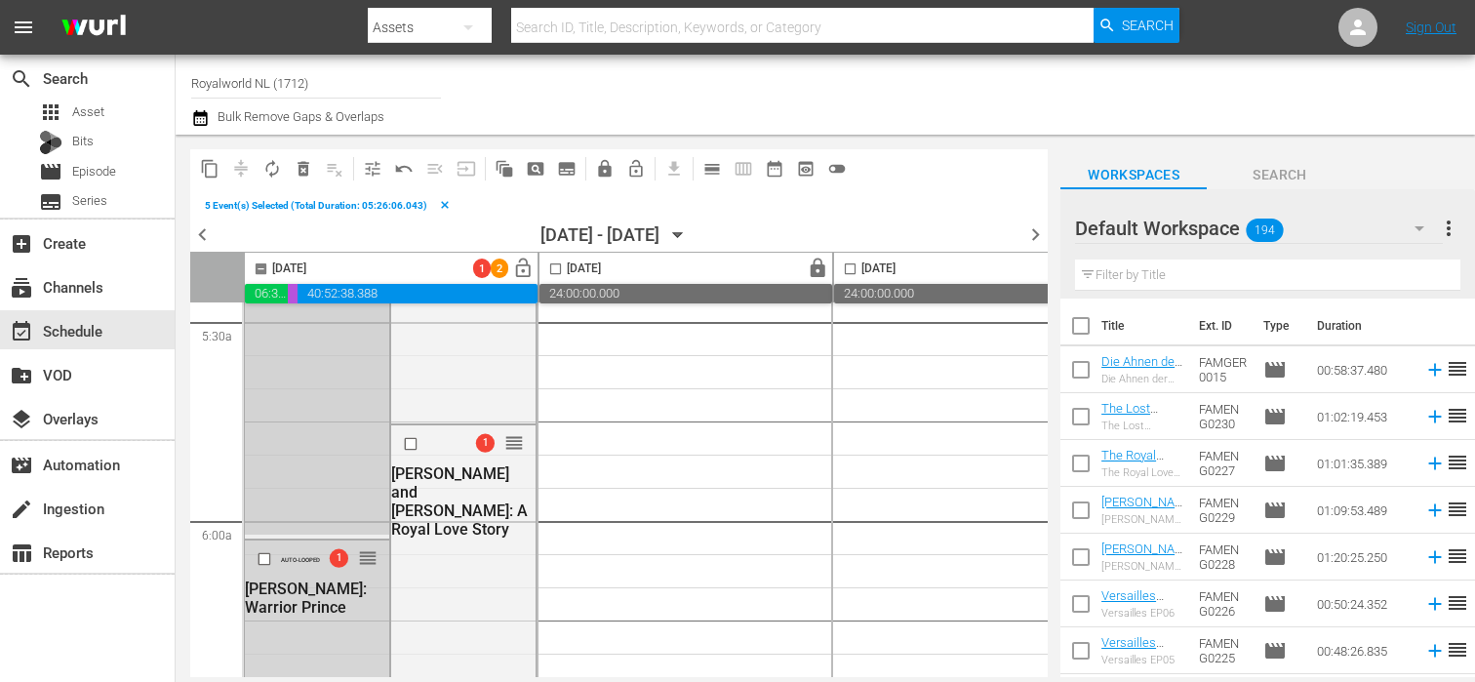
scroll to position [2201, 0]
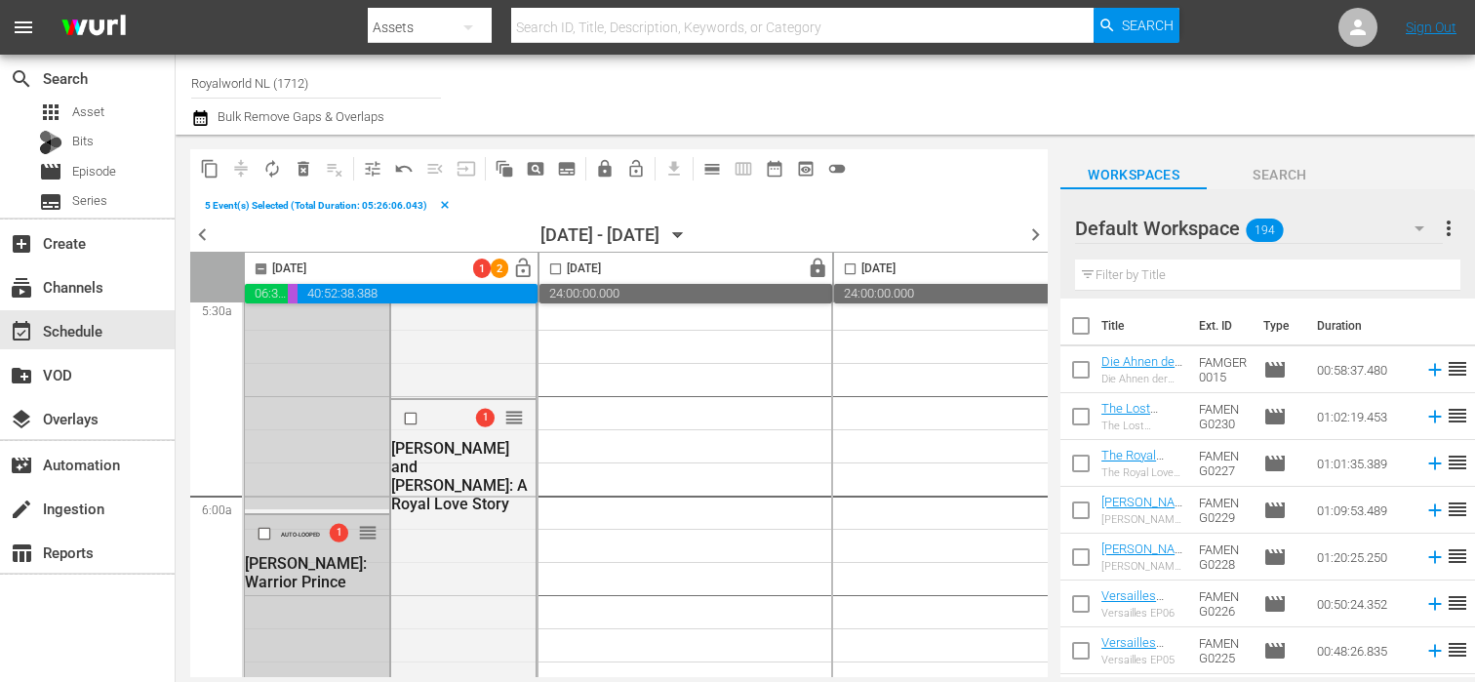
click at [264, 537] on input "checkbox" at bounding box center [267, 533] width 20 height 17
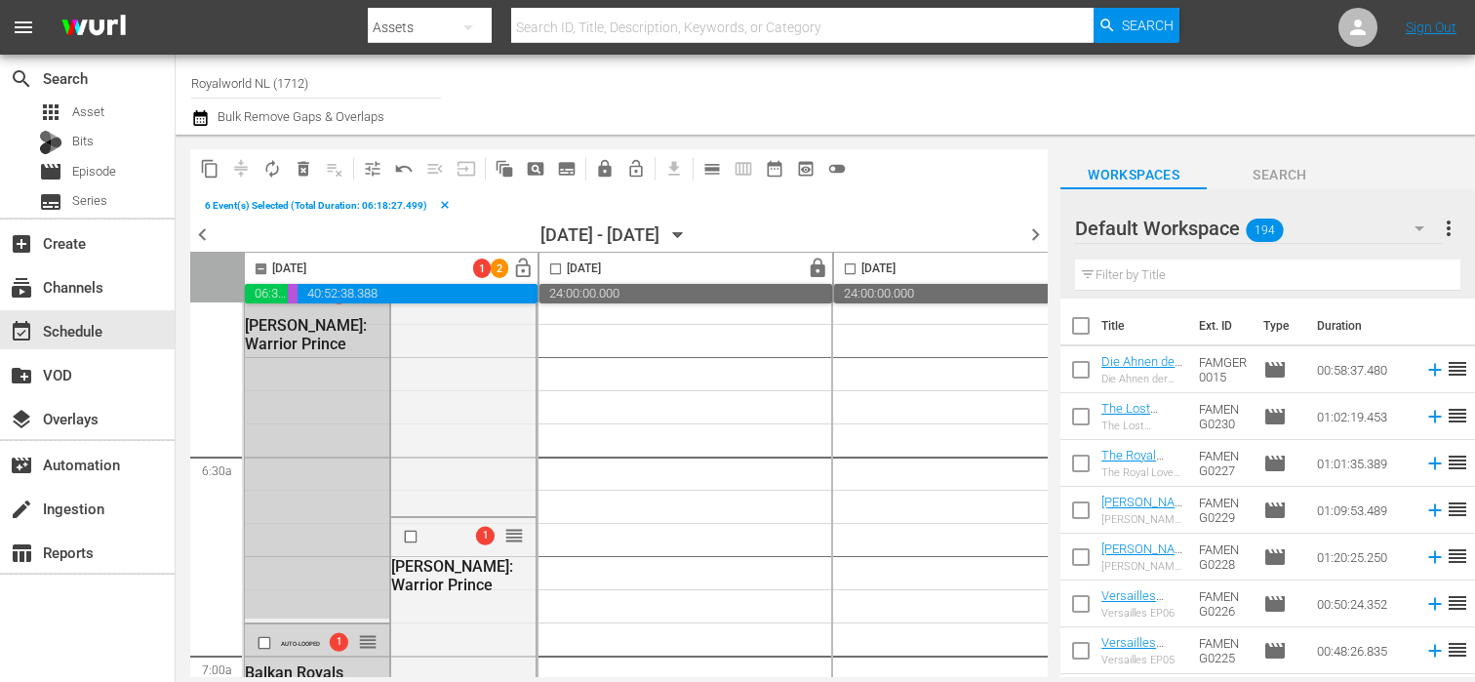
scroll to position [2444, 0]
click at [260, 636] on input "checkbox" at bounding box center [267, 638] width 20 height 17
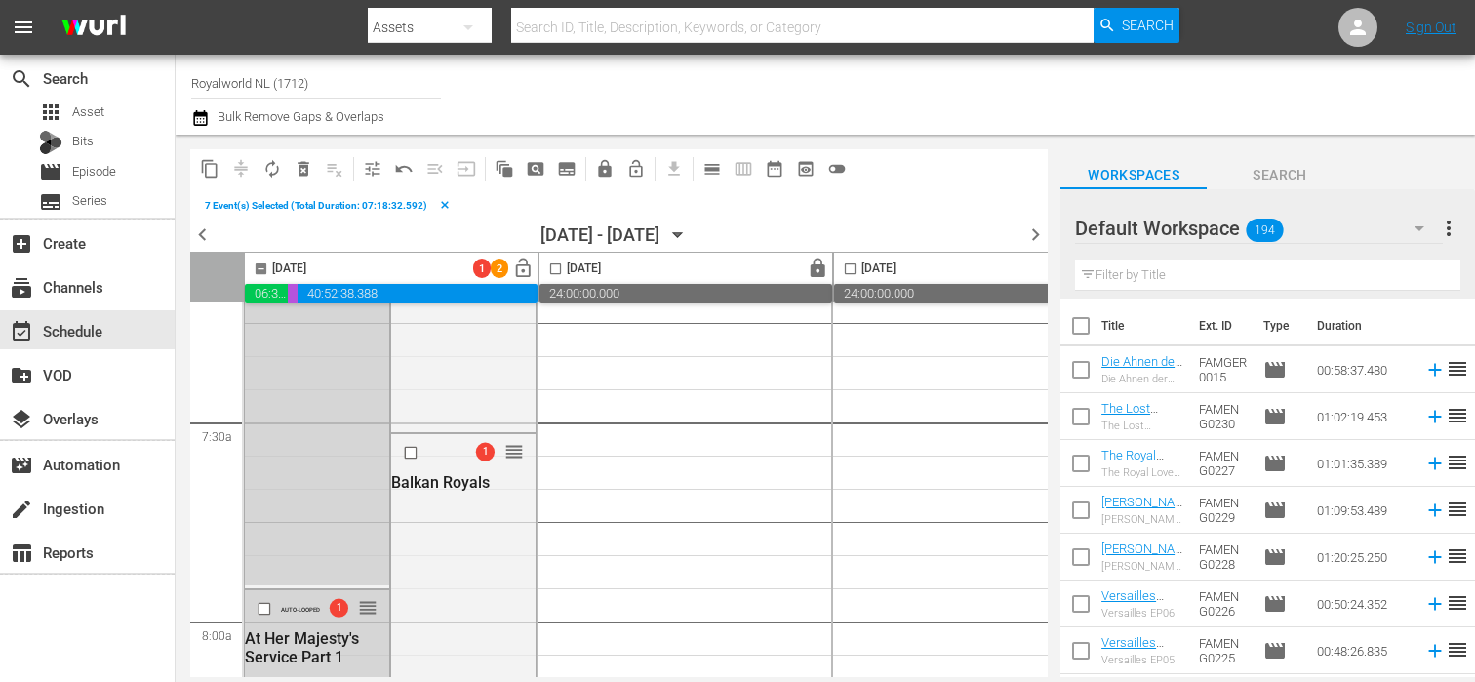
scroll to position [2918, 0]
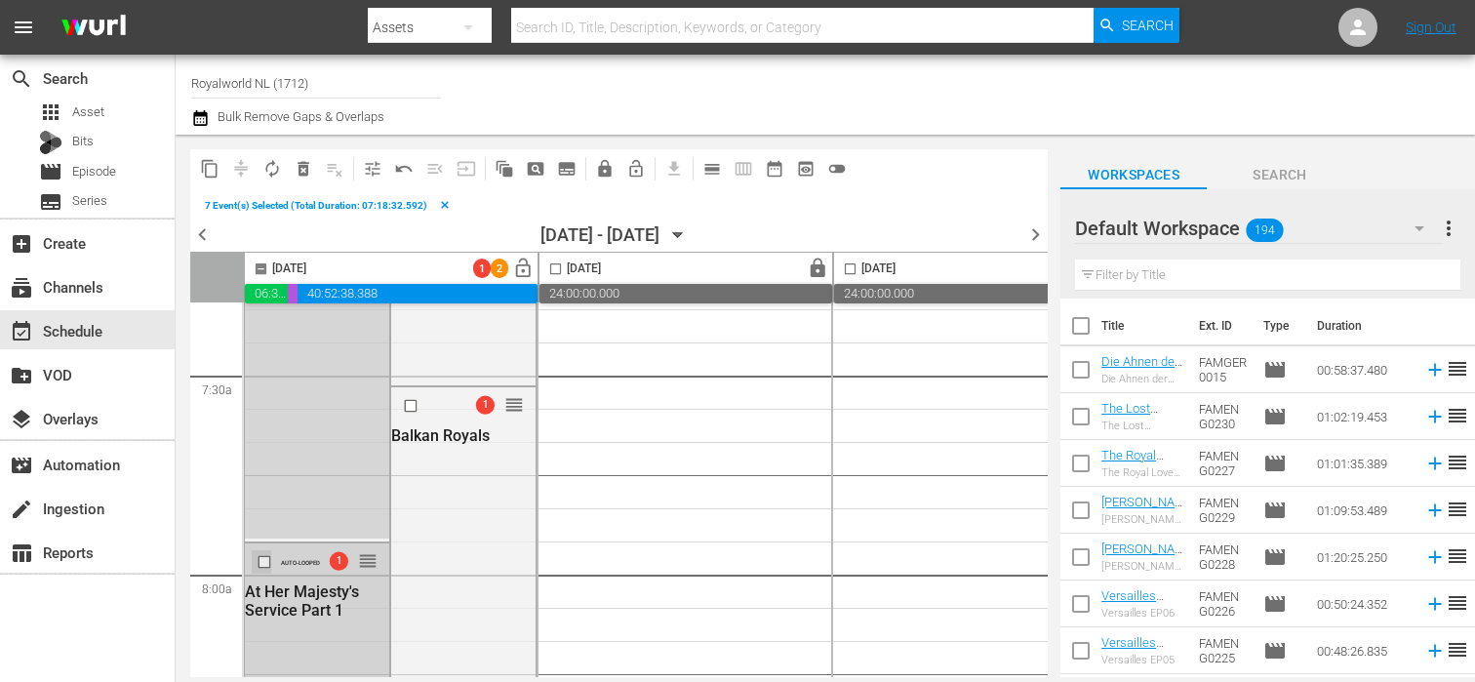
click at [260, 559] on input "checkbox" at bounding box center [267, 562] width 20 height 17
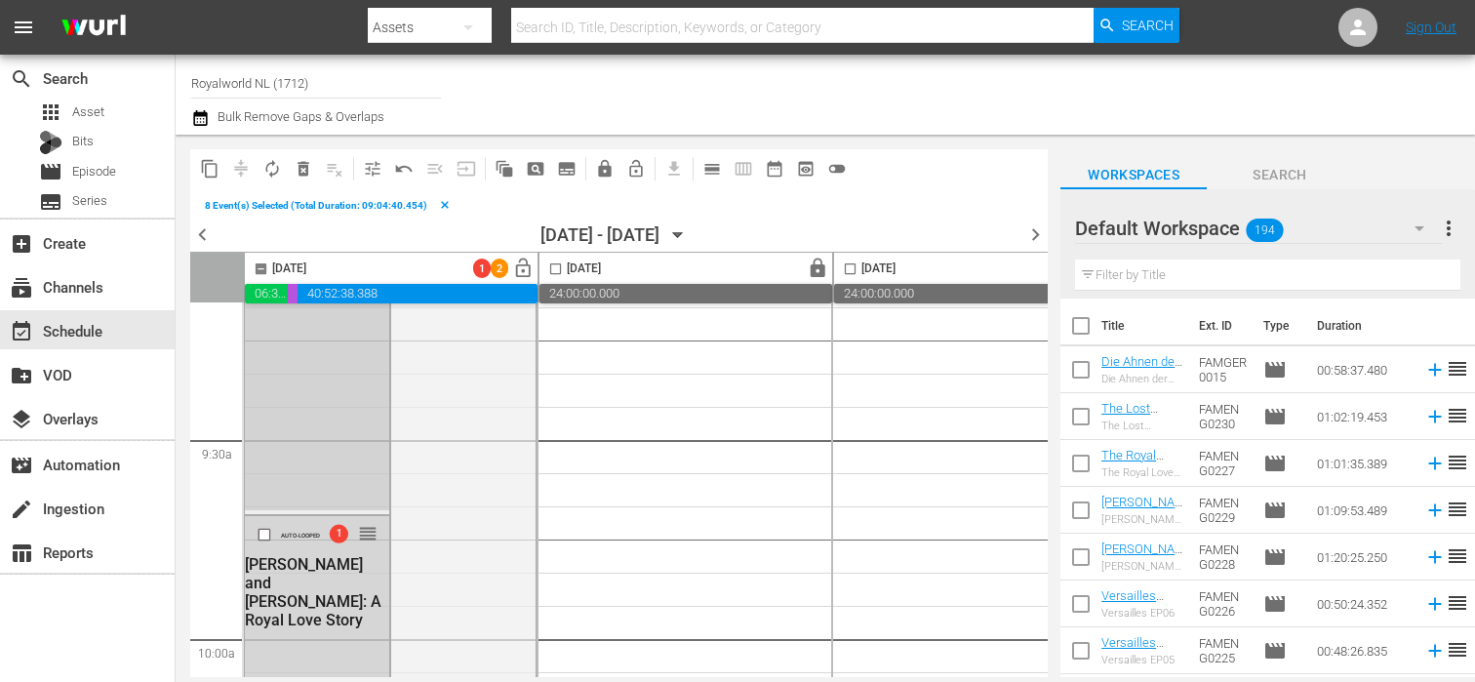
scroll to position [3692, 0]
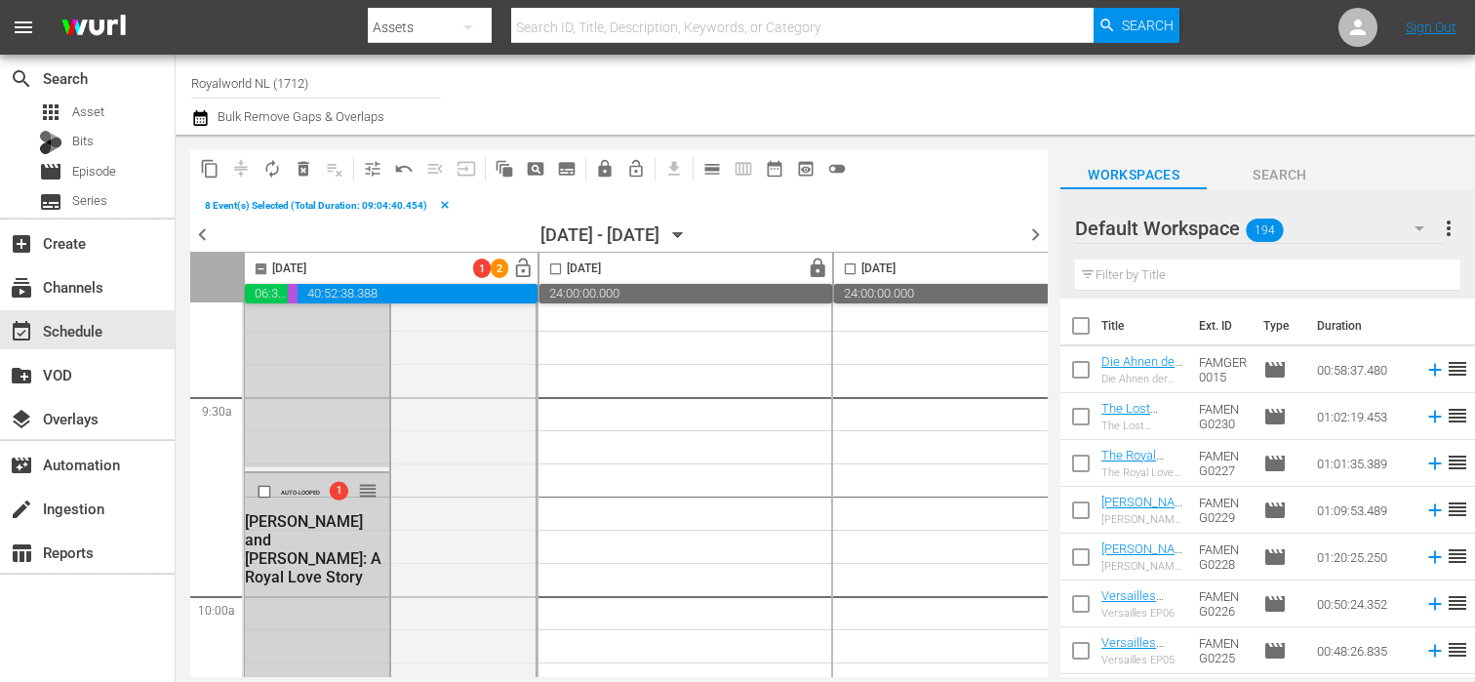
click at [262, 493] on input "checkbox" at bounding box center [267, 492] width 20 height 17
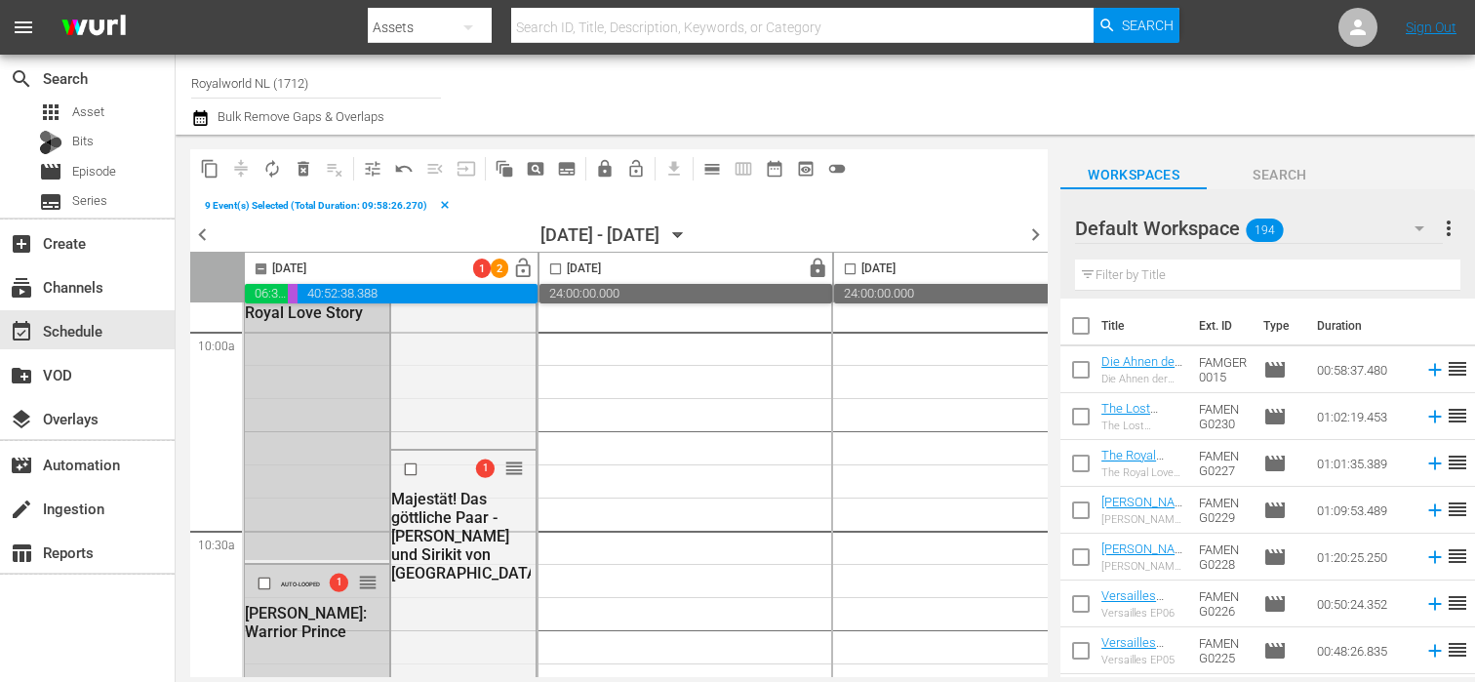
scroll to position [4030, 0]
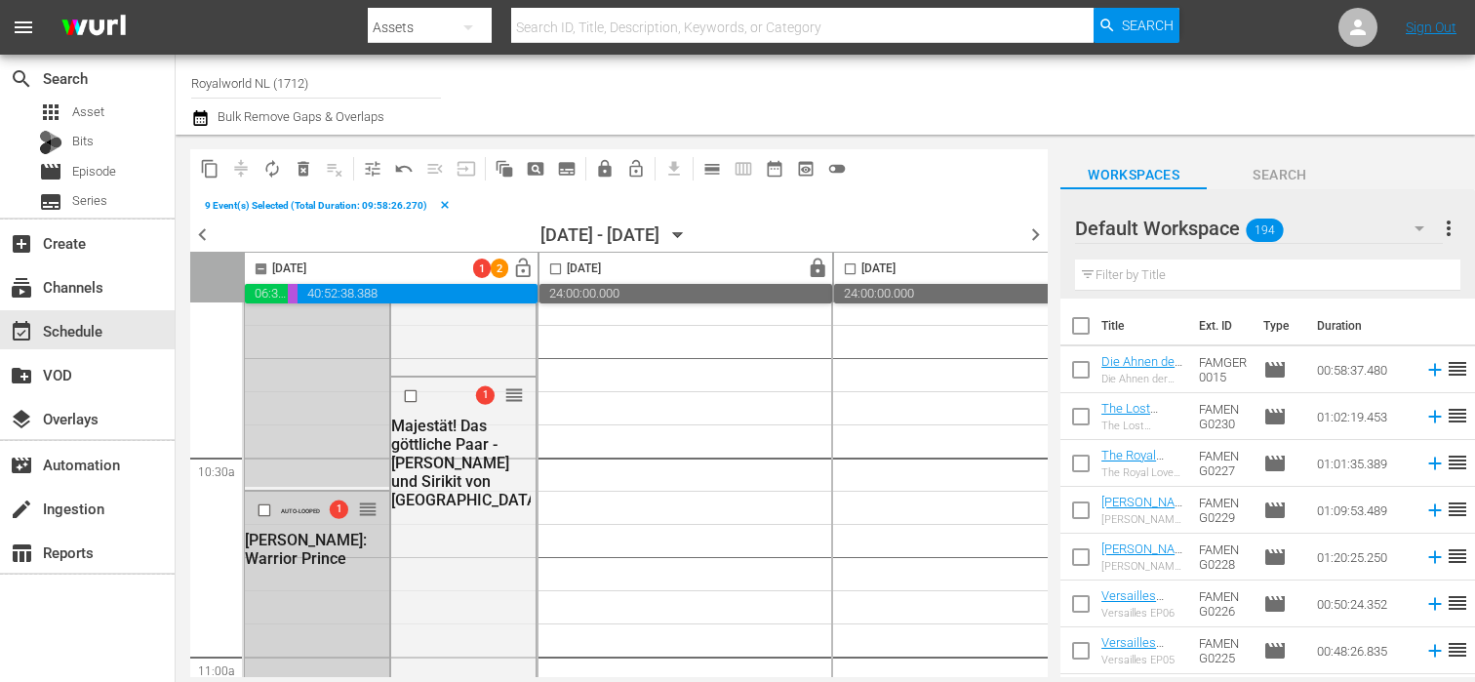
click at [267, 510] on input "checkbox" at bounding box center [267, 510] width 20 height 17
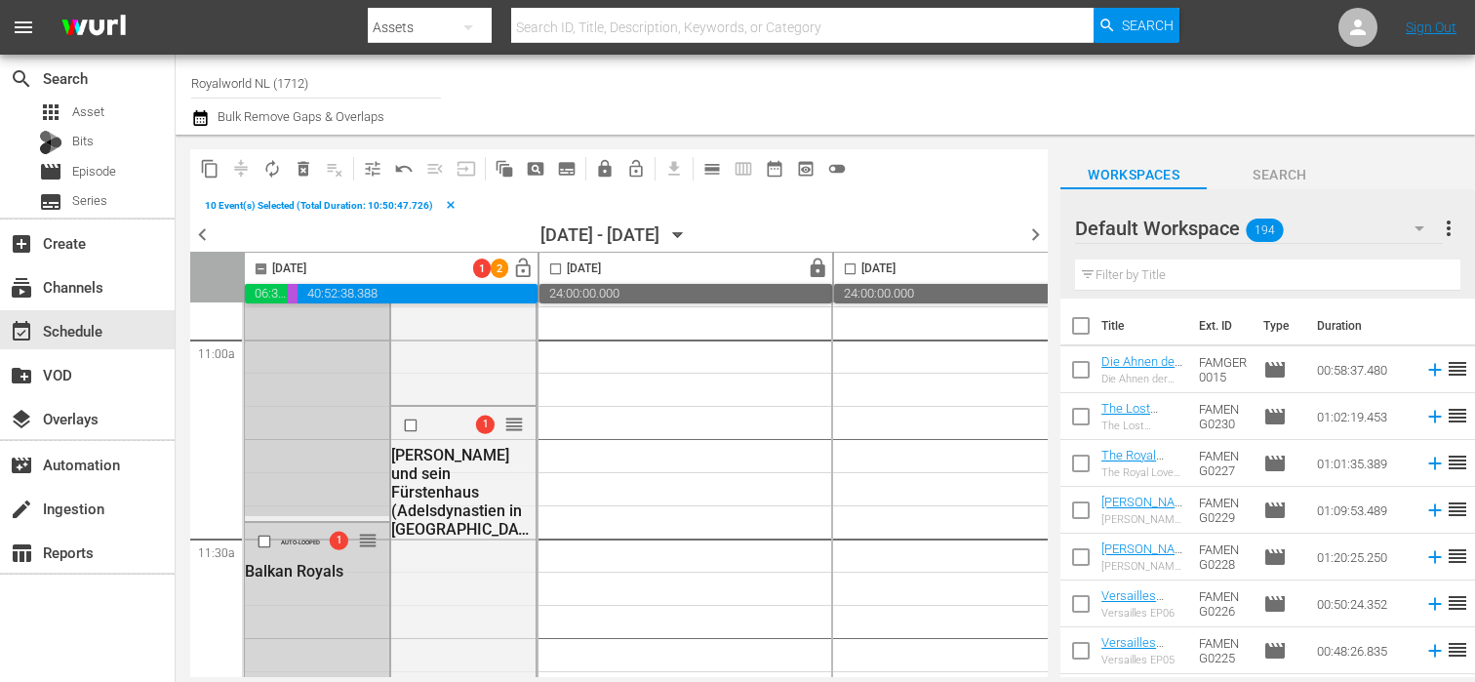
scroll to position [4358, 0]
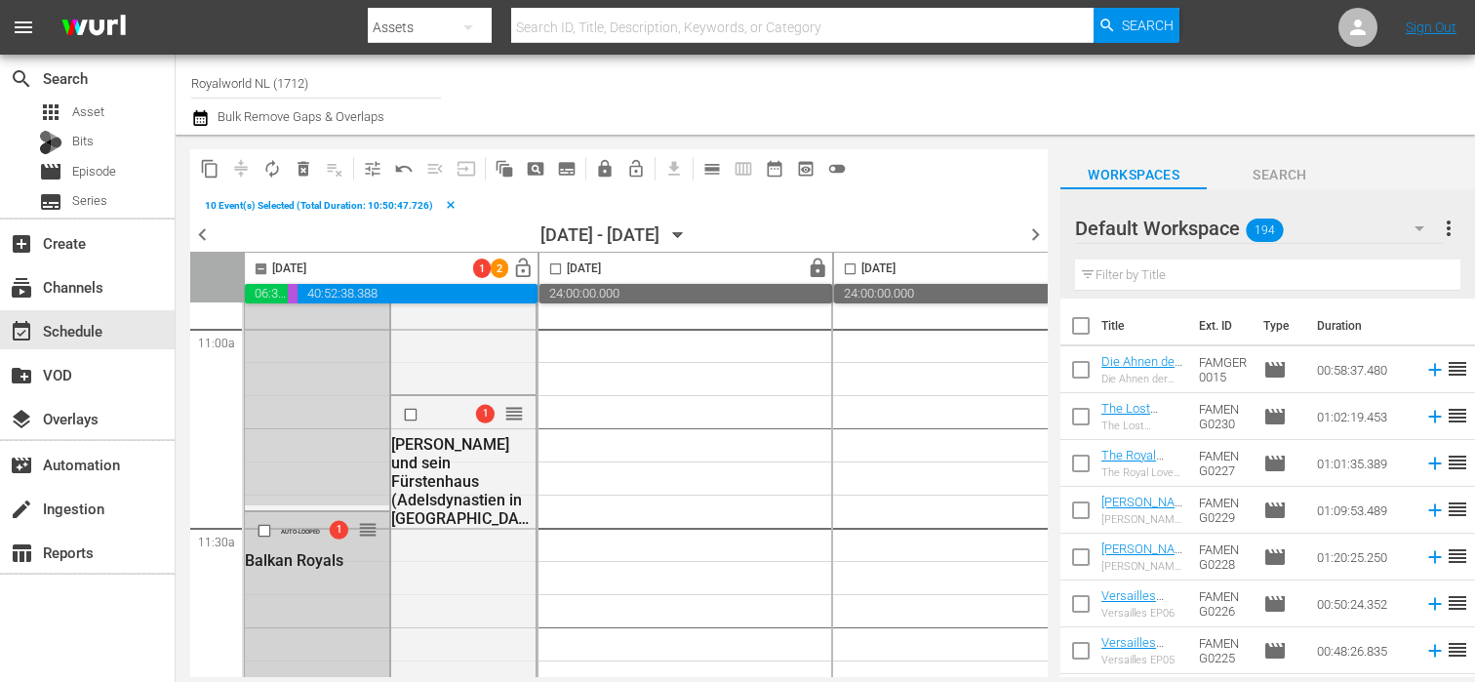
click at [263, 534] on input "checkbox" at bounding box center [267, 530] width 20 height 17
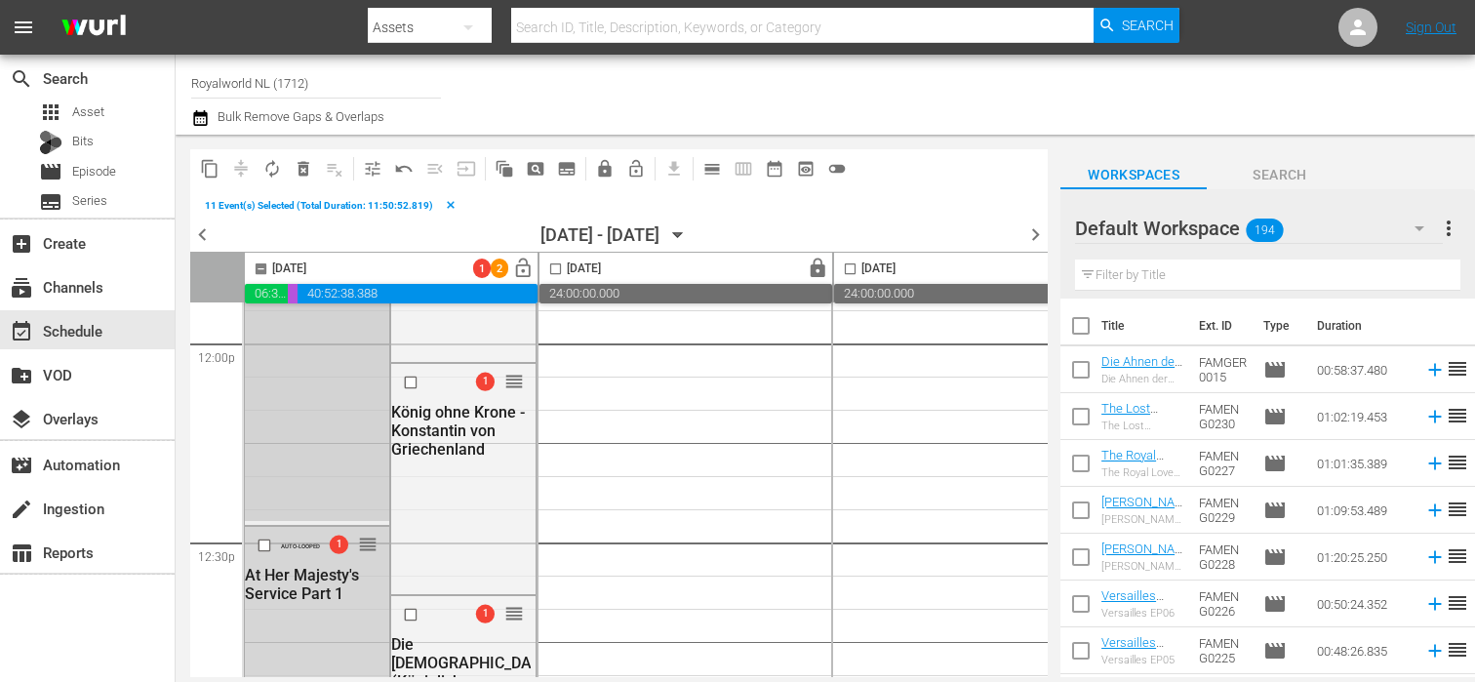
scroll to position [4749, 0]
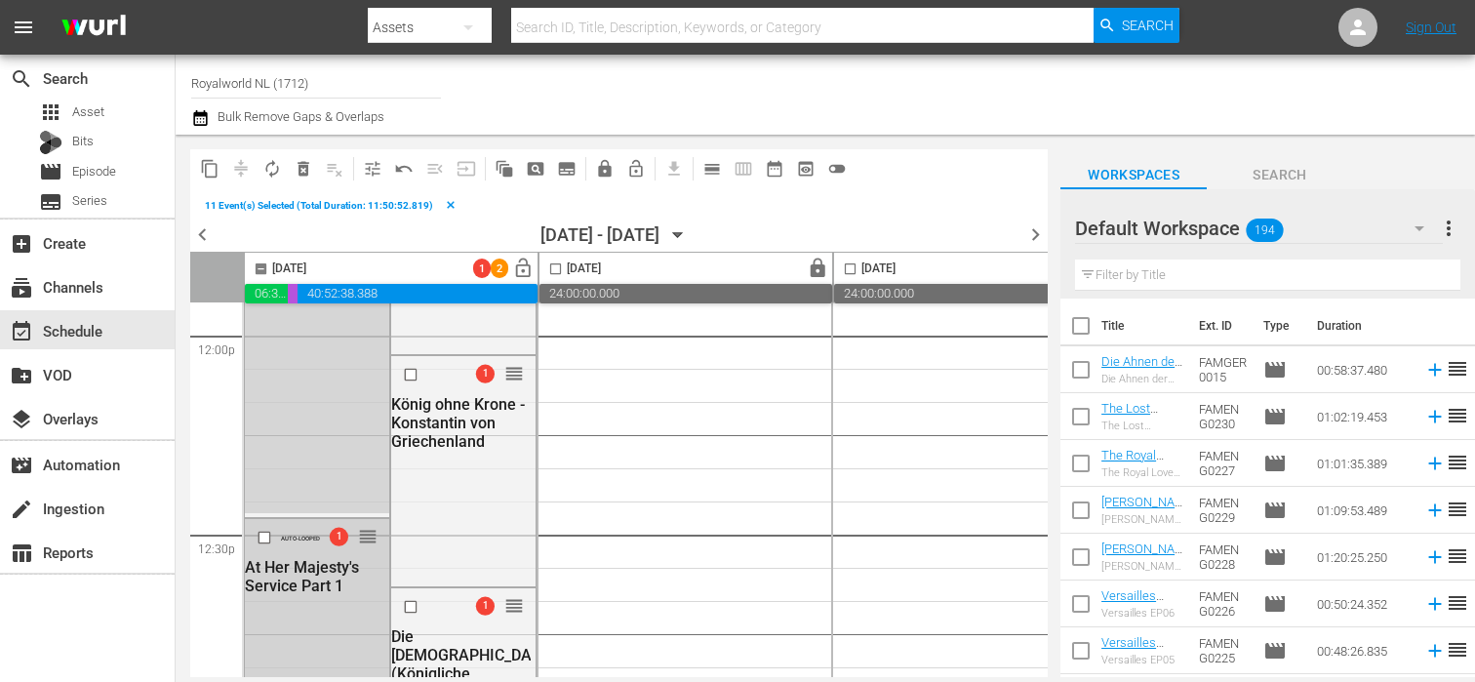
click at [264, 538] on input "checkbox" at bounding box center [267, 538] width 20 height 17
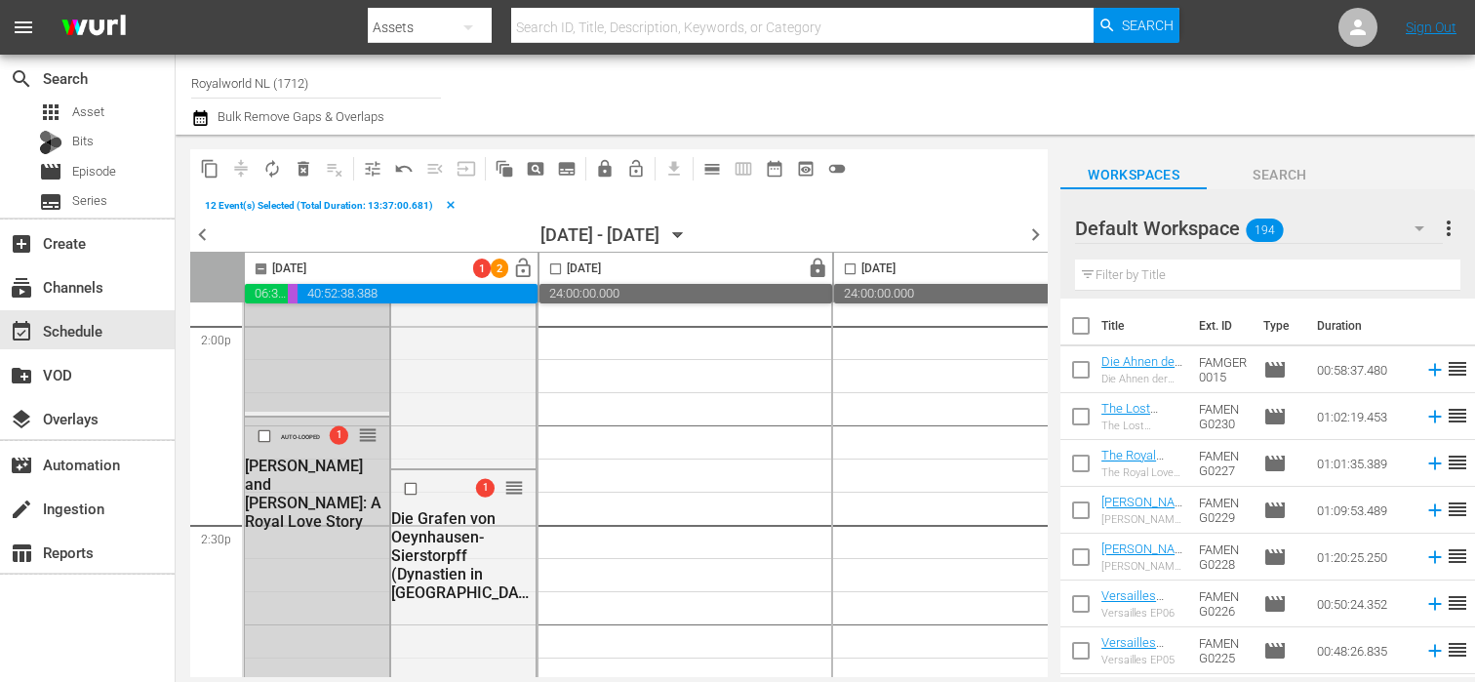
scroll to position [5559, 0]
click at [265, 433] on input "checkbox" at bounding box center [267, 430] width 20 height 17
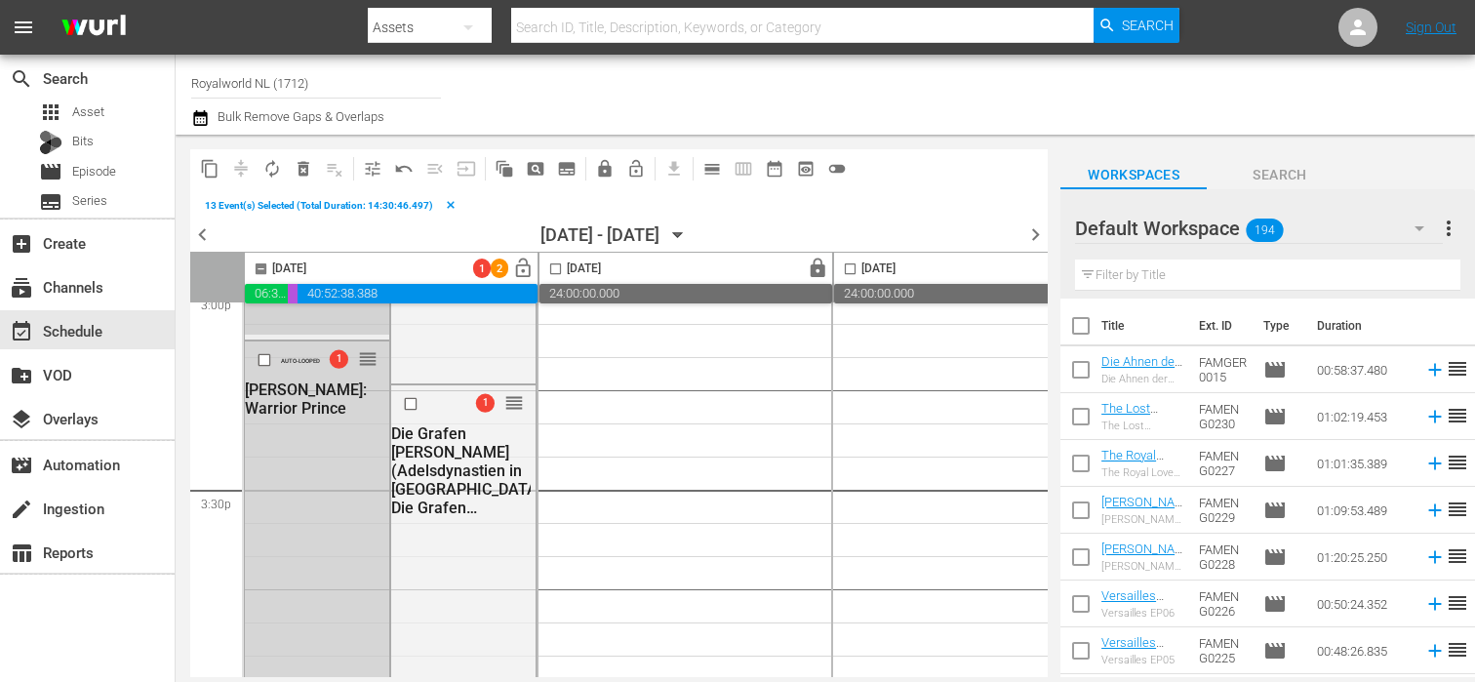
scroll to position [5989, 0]
click at [265, 362] on input "checkbox" at bounding box center [267, 359] width 20 height 17
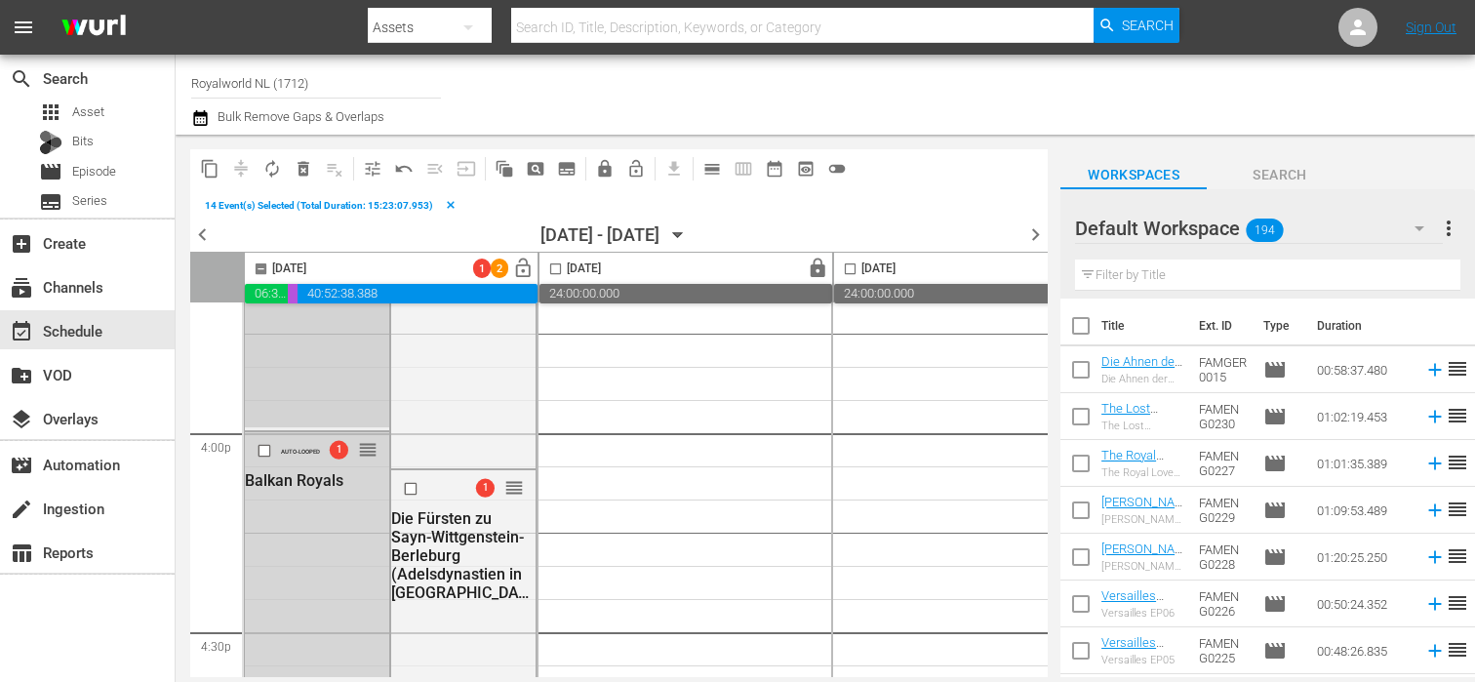
scroll to position [6223, 0]
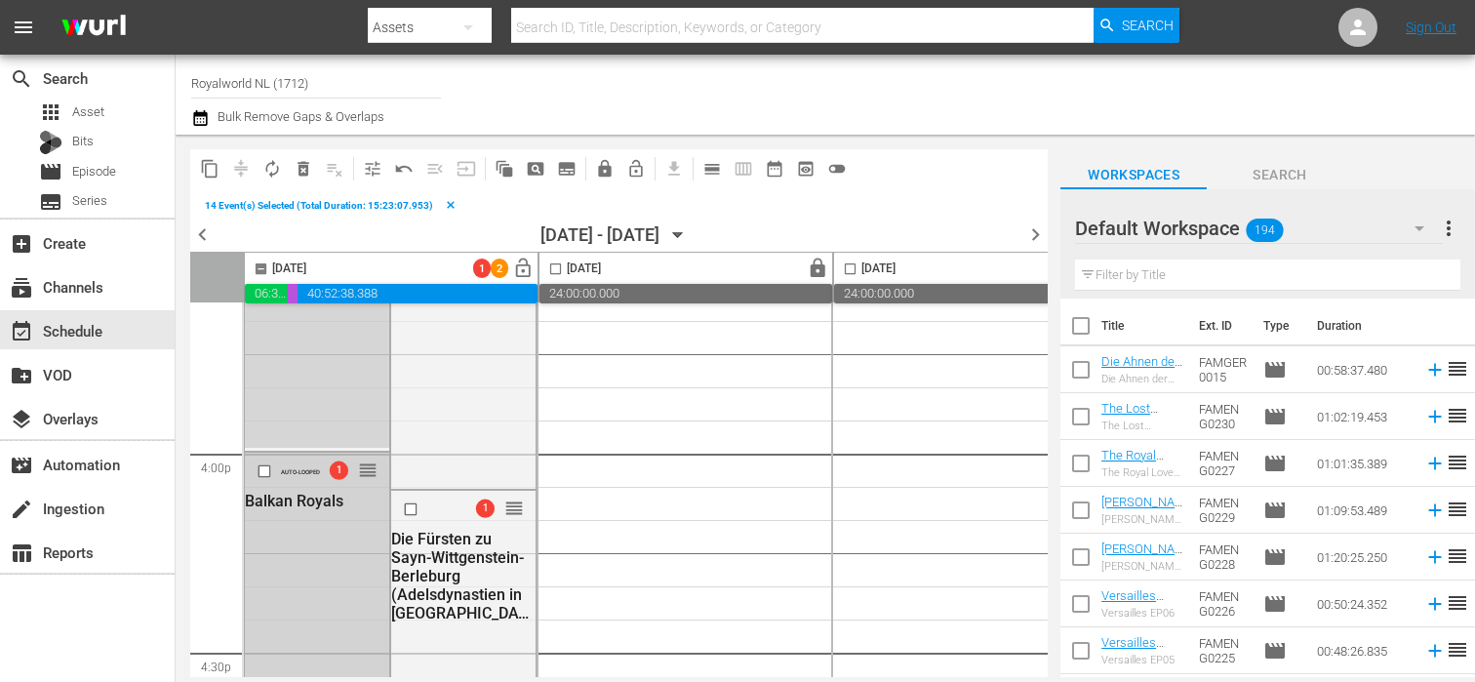
click at [263, 470] on input "checkbox" at bounding box center [267, 471] width 20 height 17
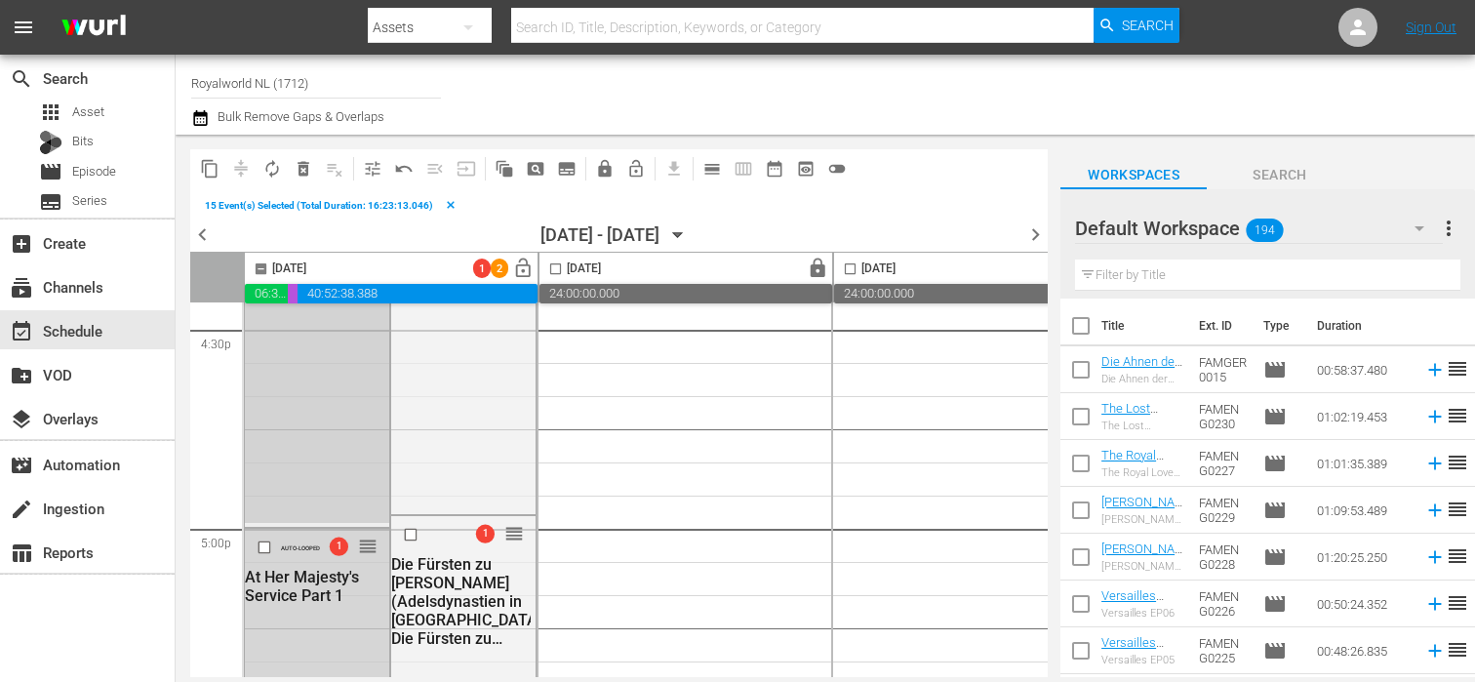
scroll to position [6559, 0]
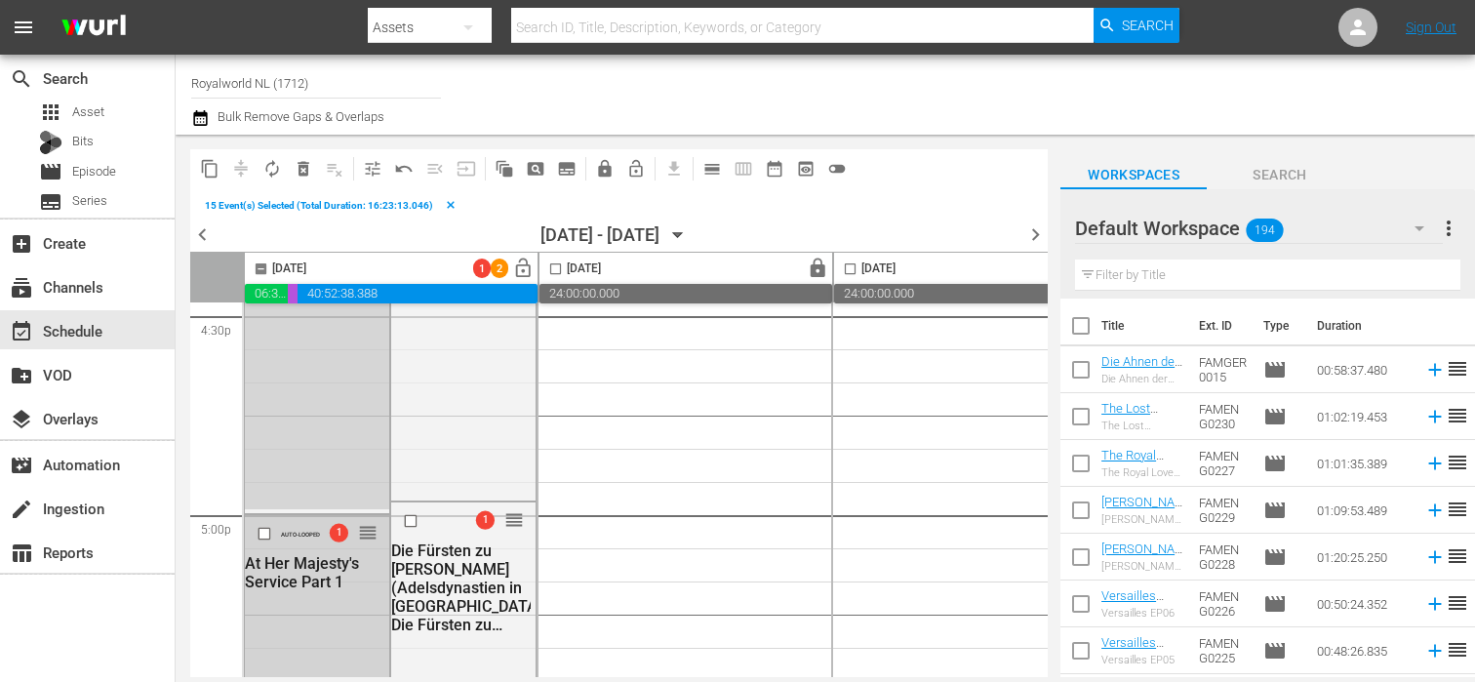
click at [265, 533] on input "checkbox" at bounding box center [267, 533] width 20 height 17
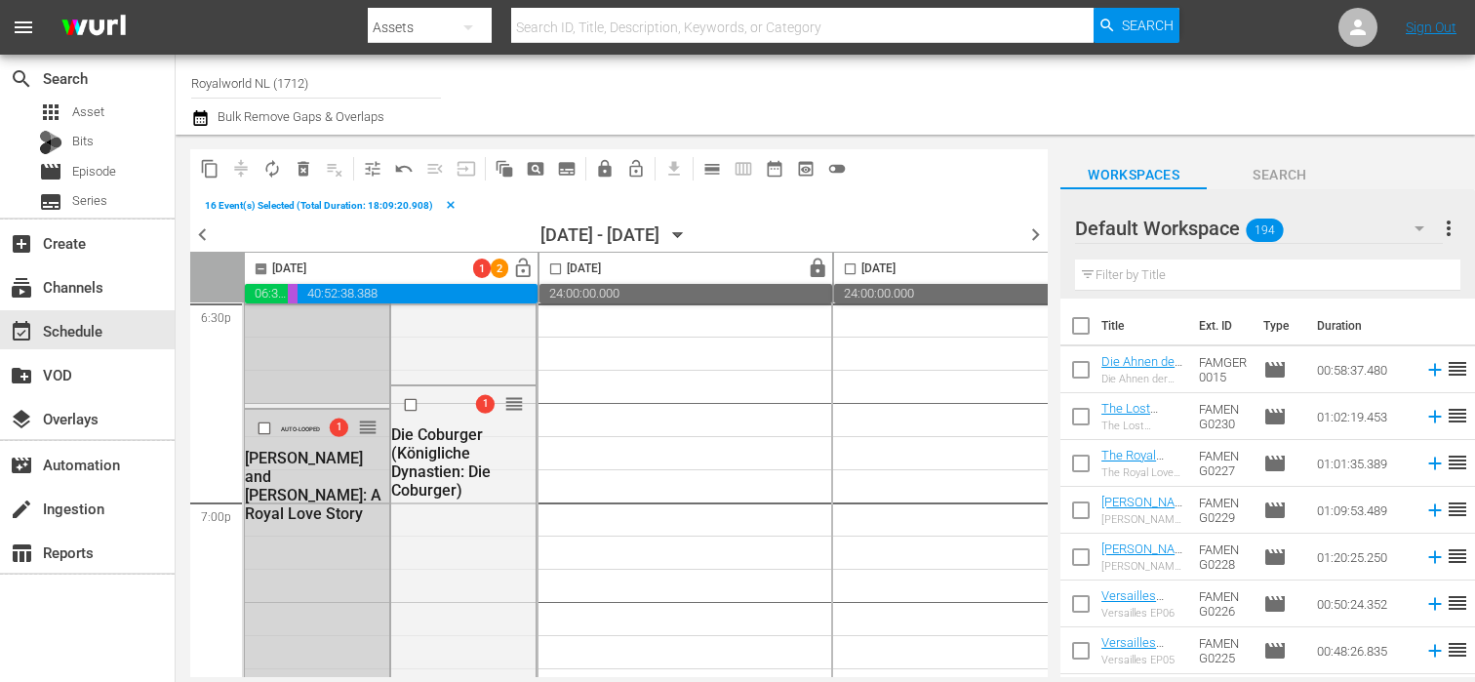
scroll to position [7350, 0]
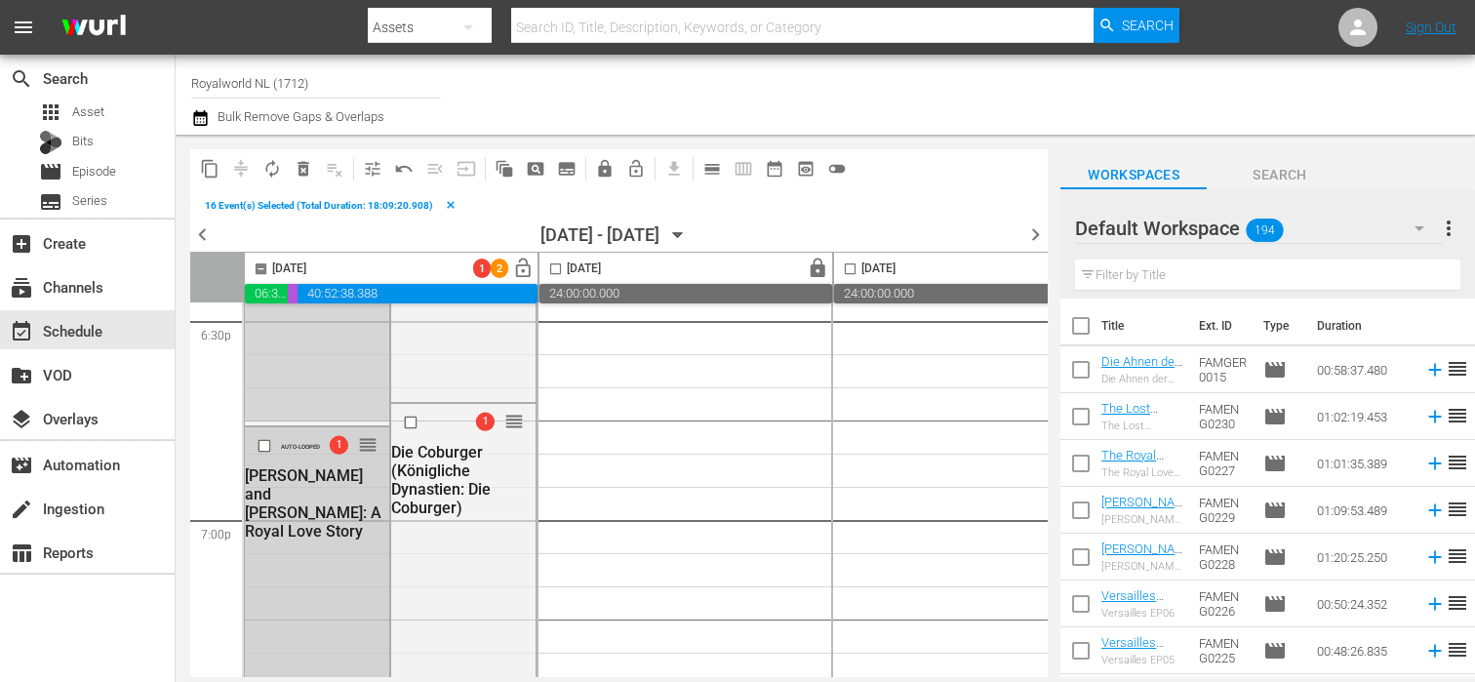
click at [264, 447] on input "checkbox" at bounding box center [267, 446] width 20 height 17
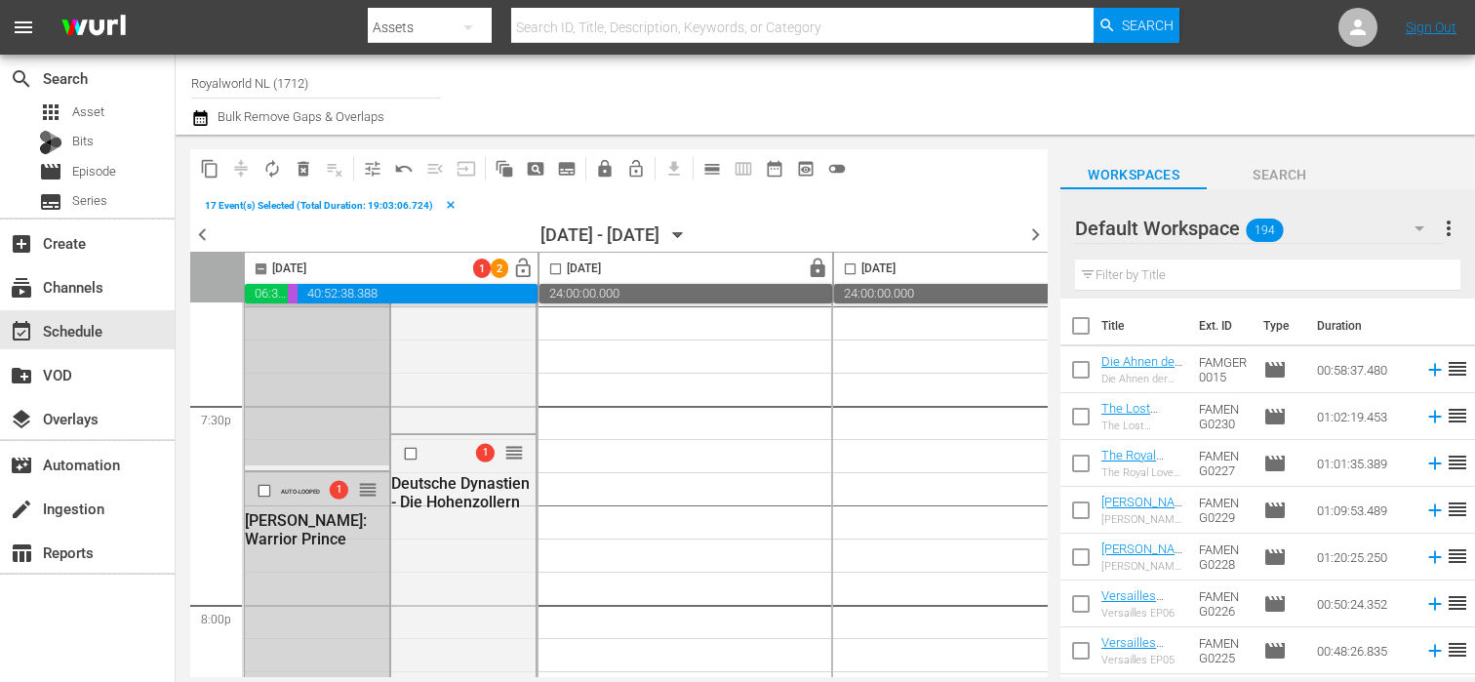
scroll to position [7678, 0]
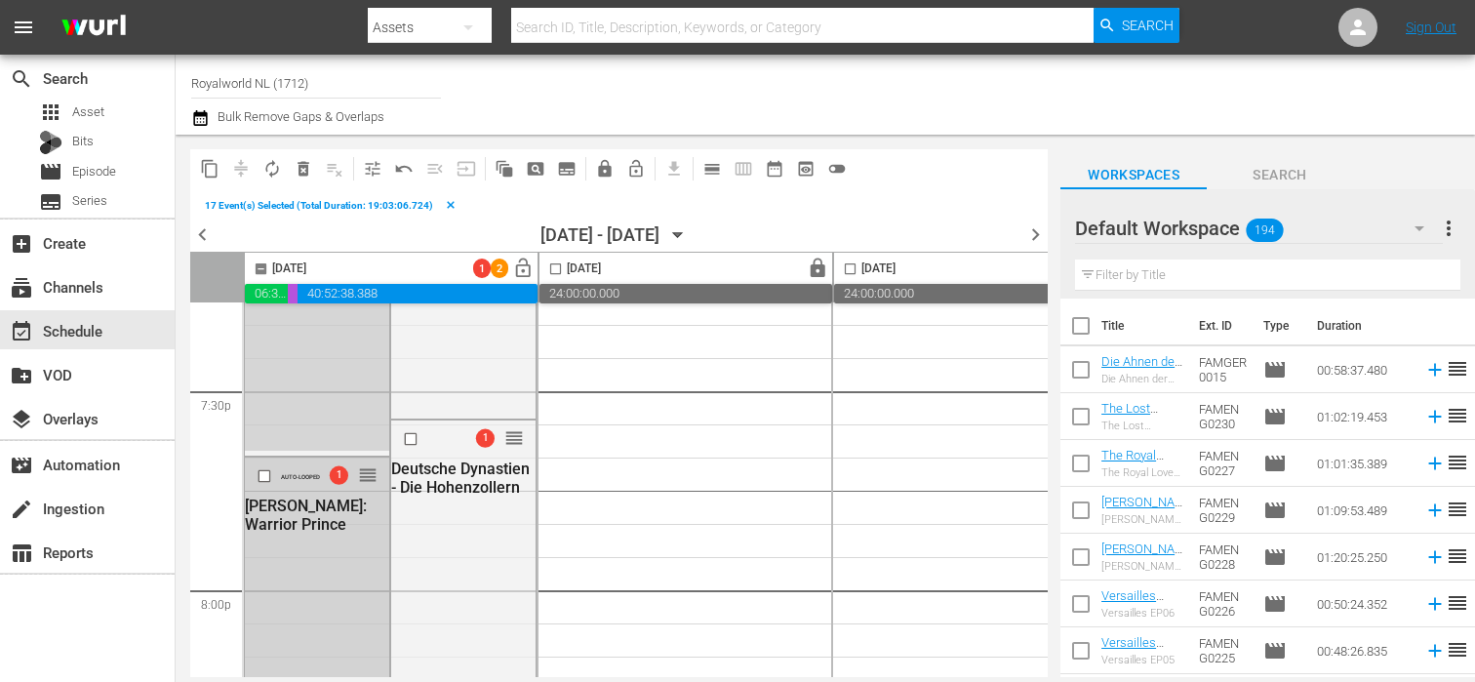
click at [264, 474] on input "checkbox" at bounding box center [267, 475] width 20 height 17
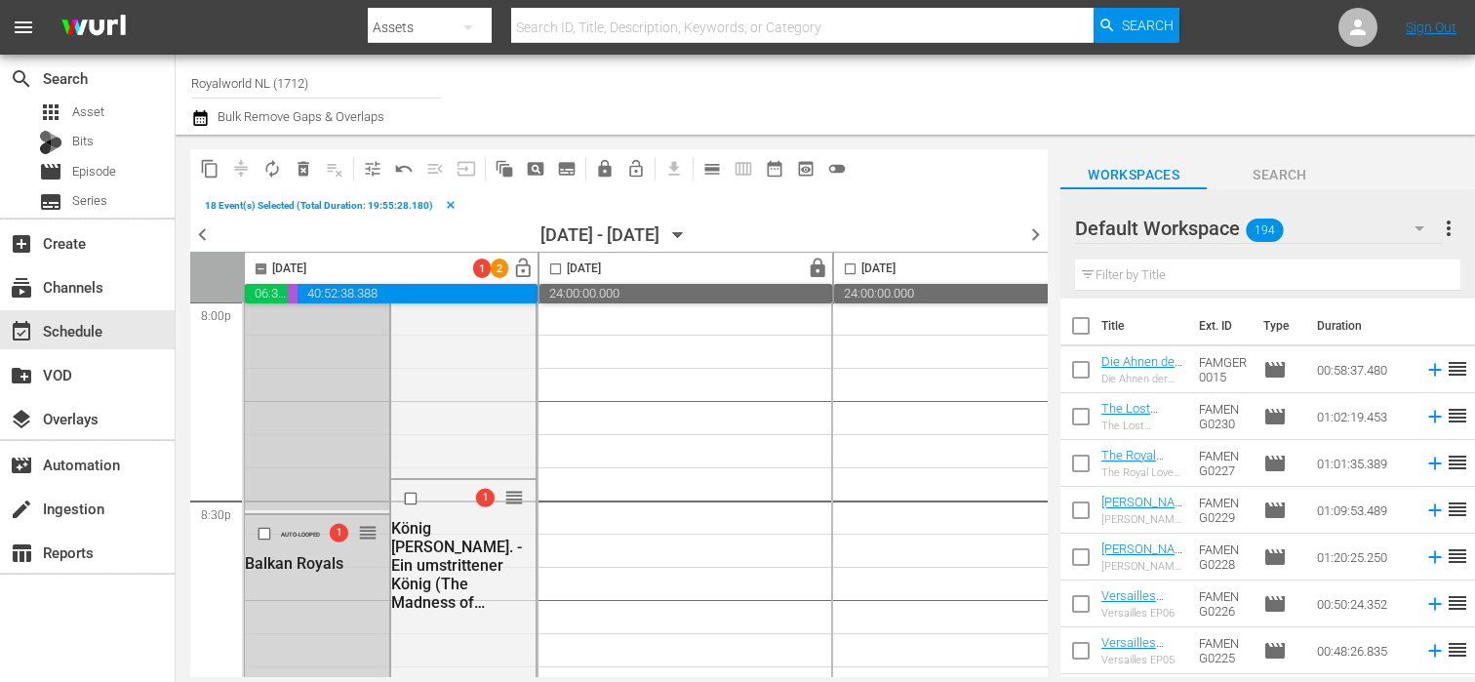
scroll to position [8013, 0]
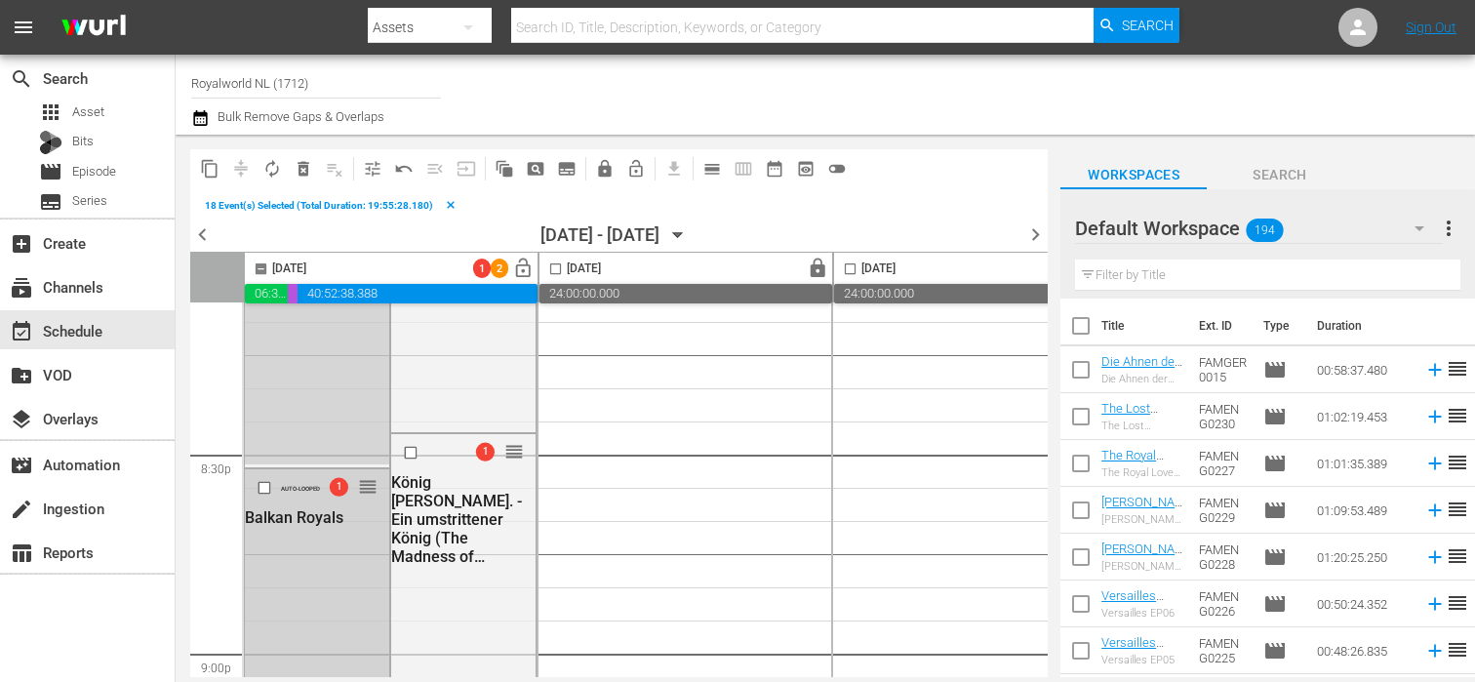
click at [268, 488] on input "checkbox" at bounding box center [267, 488] width 20 height 17
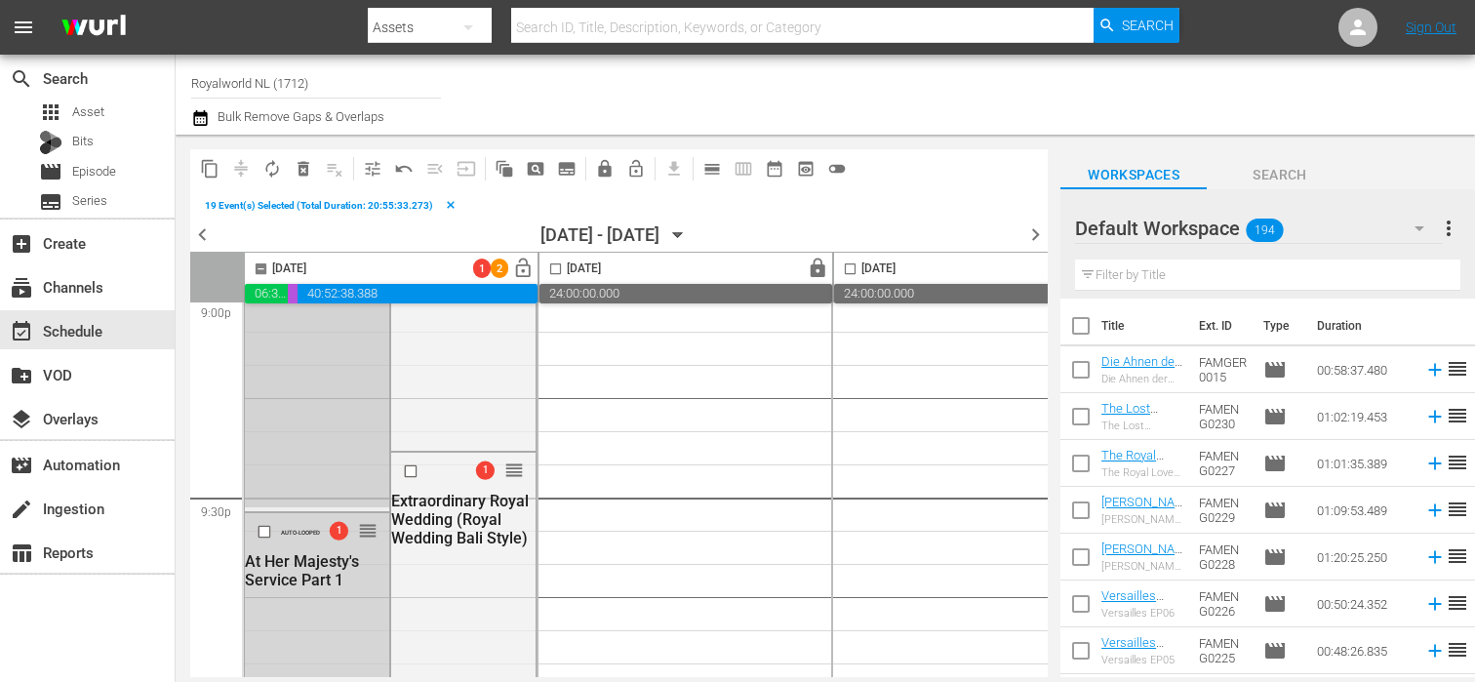
scroll to position [8390, 0]
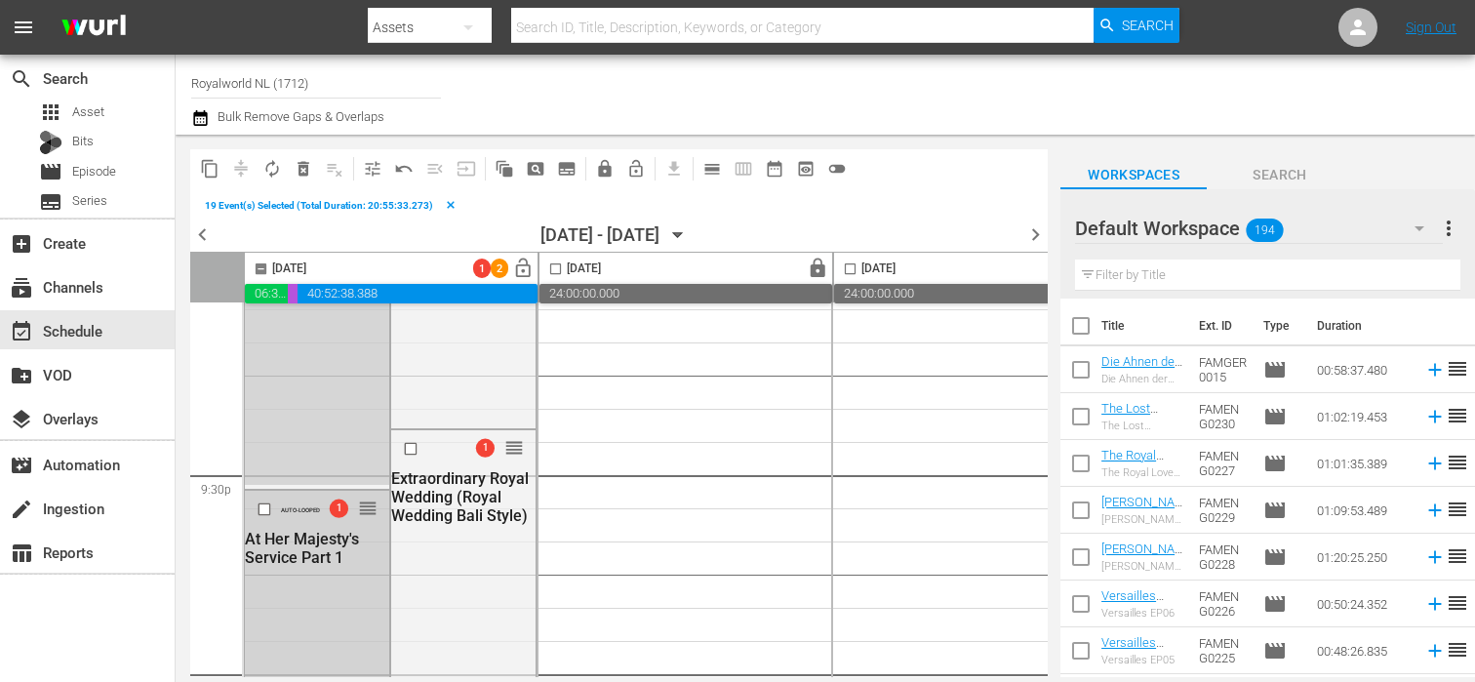
click at [262, 511] on input "checkbox" at bounding box center [267, 509] width 20 height 17
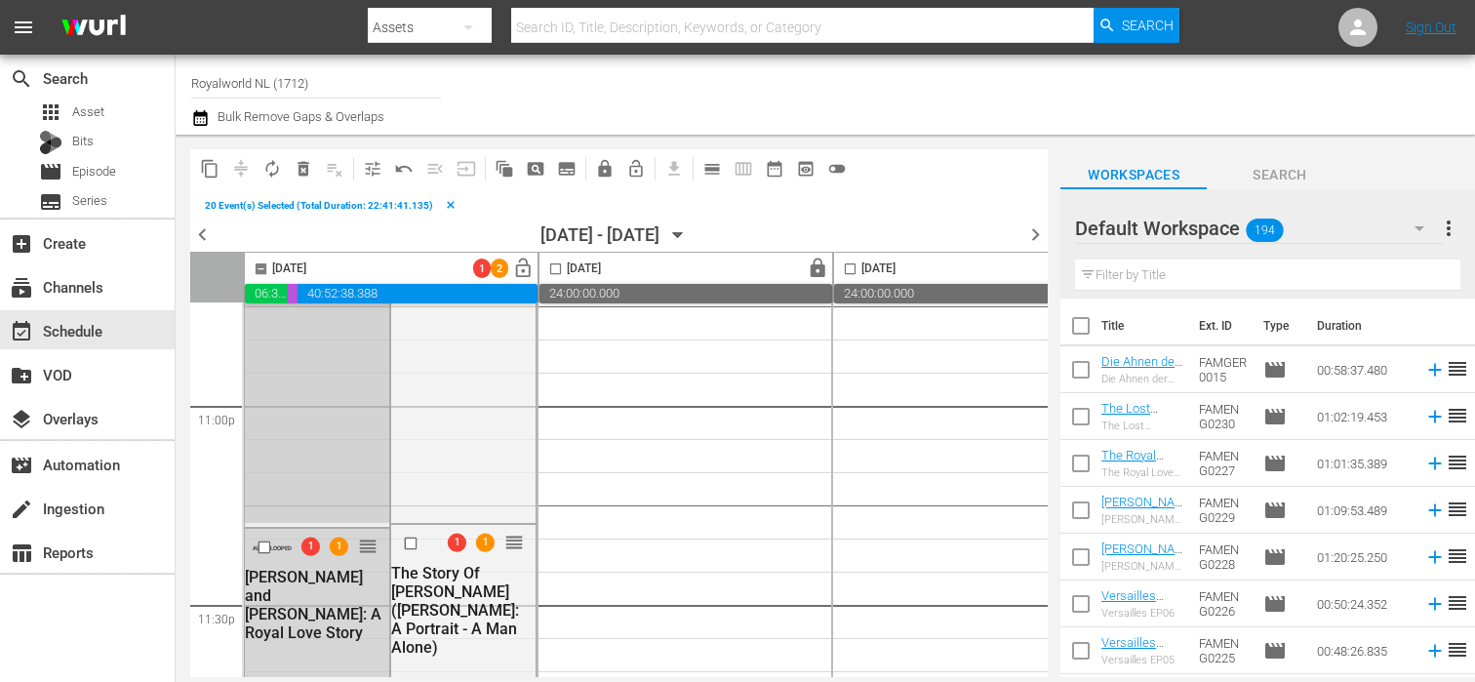
scroll to position [9067, 0]
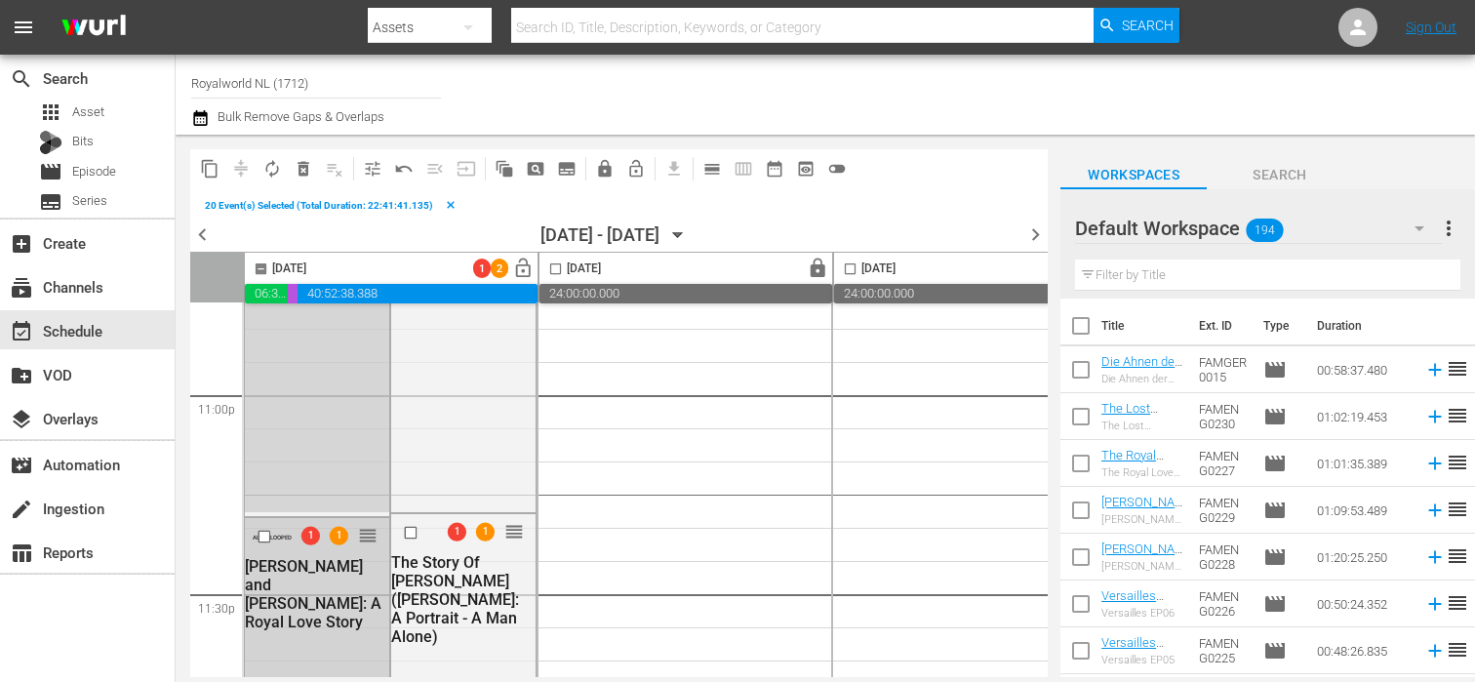
click at [265, 537] on input "checkbox" at bounding box center [267, 537] width 20 height 17
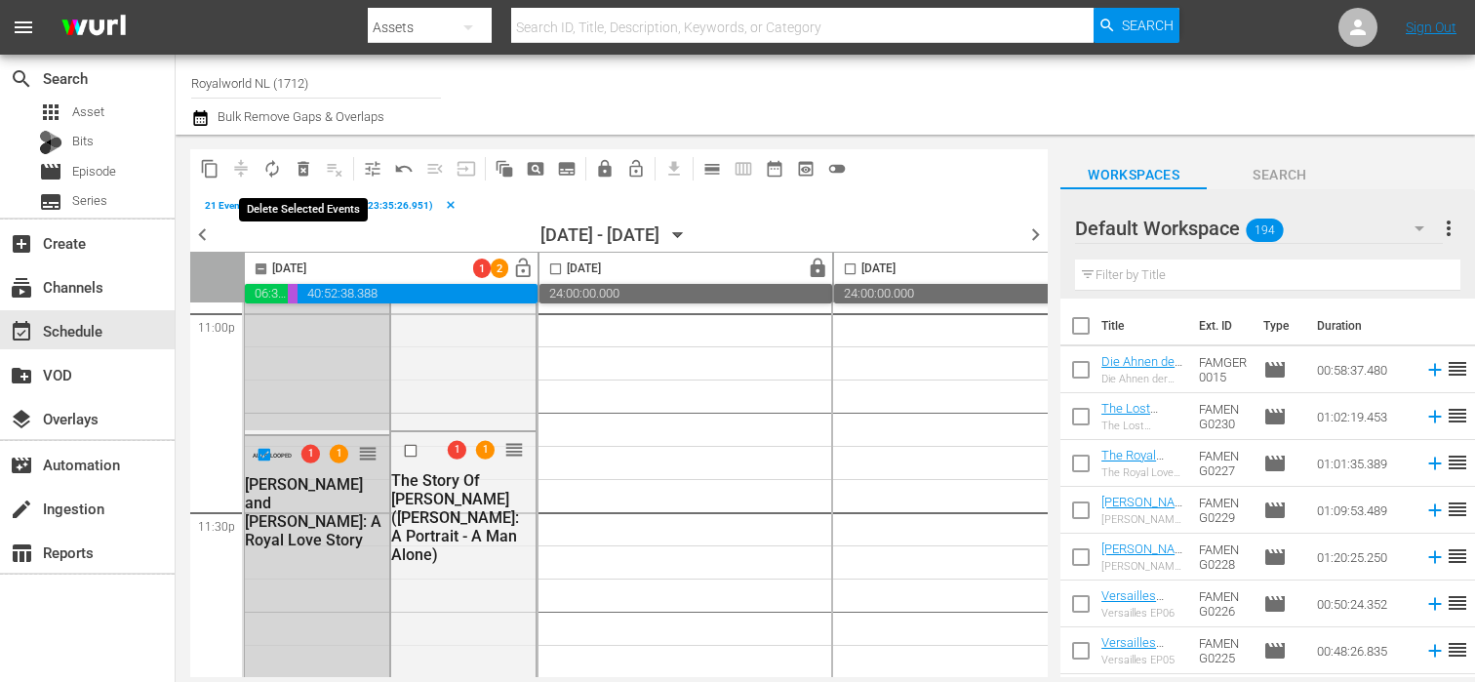
click at [306, 167] on span "delete_forever_outlined" at bounding box center [304, 169] width 20 height 20
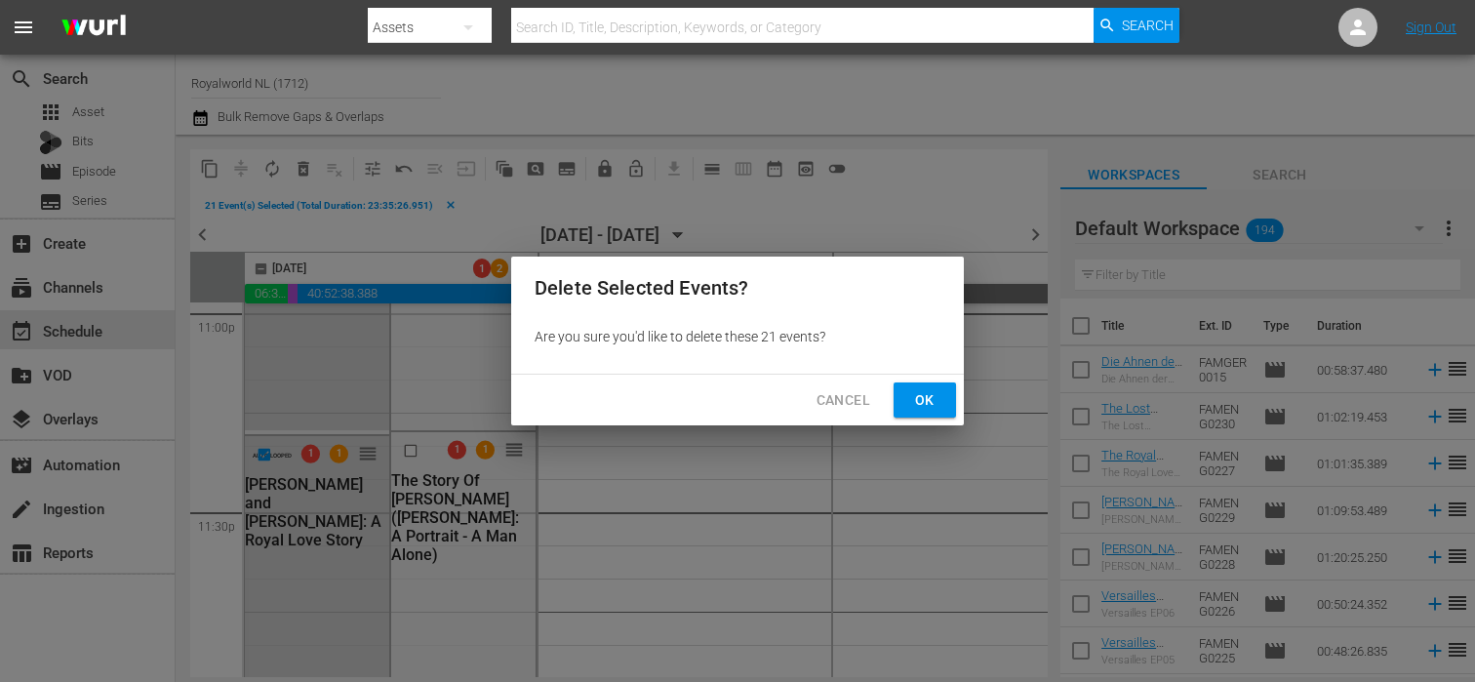
click at [928, 408] on span "Ok" at bounding box center [924, 400] width 31 height 24
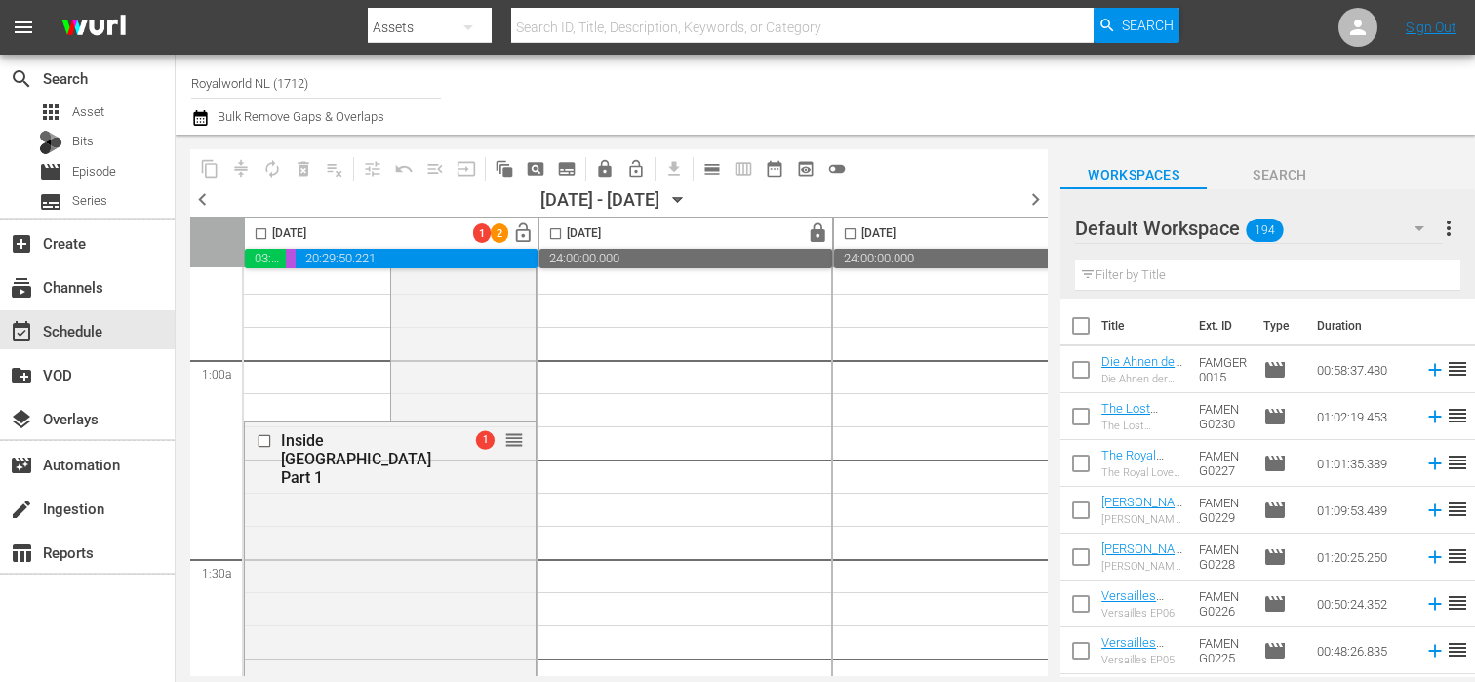
scroll to position [0, 0]
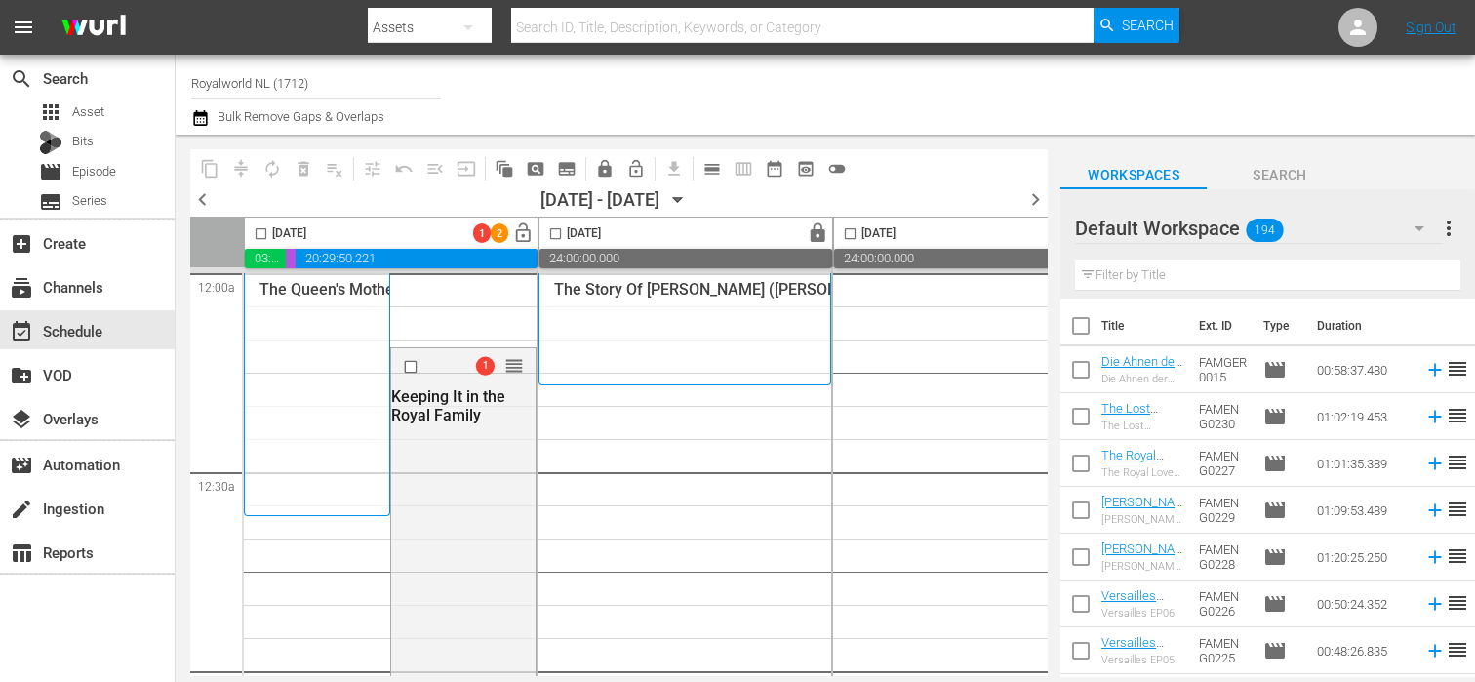
click at [265, 233] on input "checkbox" at bounding box center [261, 237] width 22 height 22
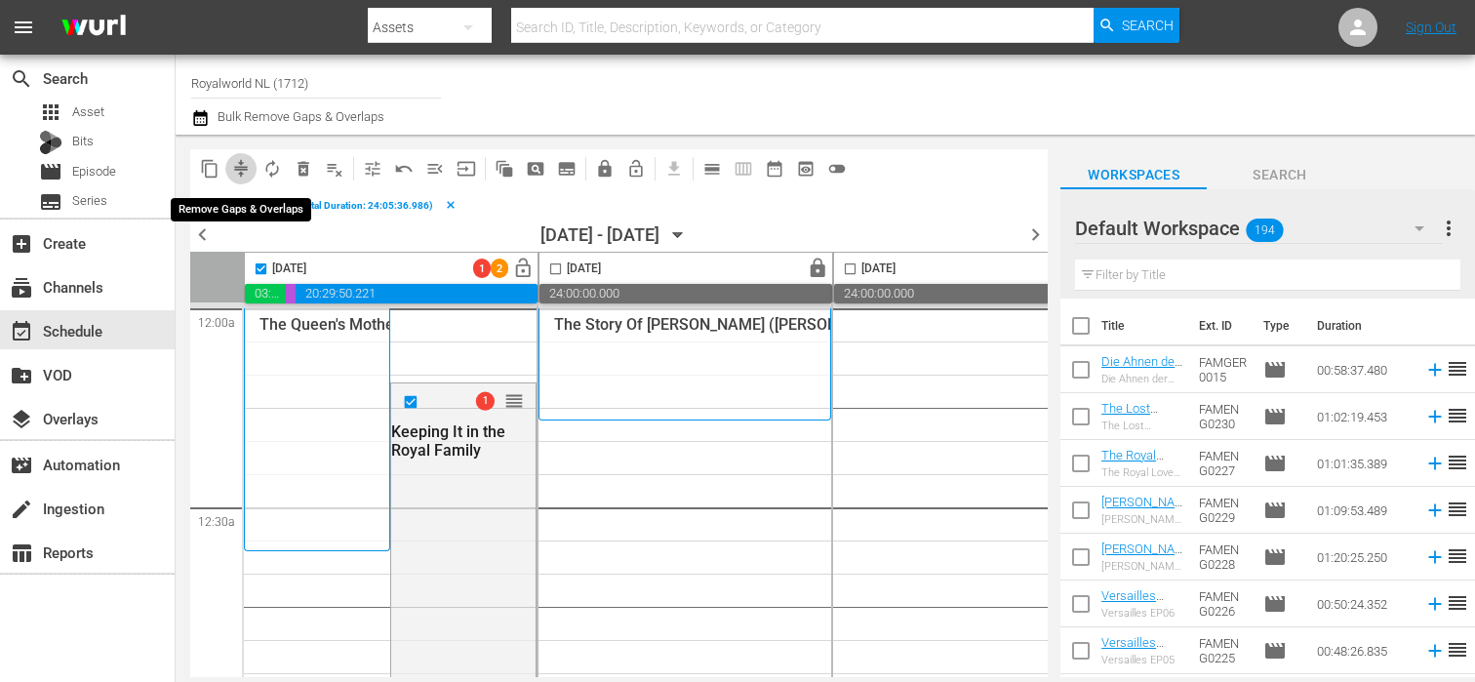
click at [250, 178] on button "compress" at bounding box center [240, 168] width 31 height 31
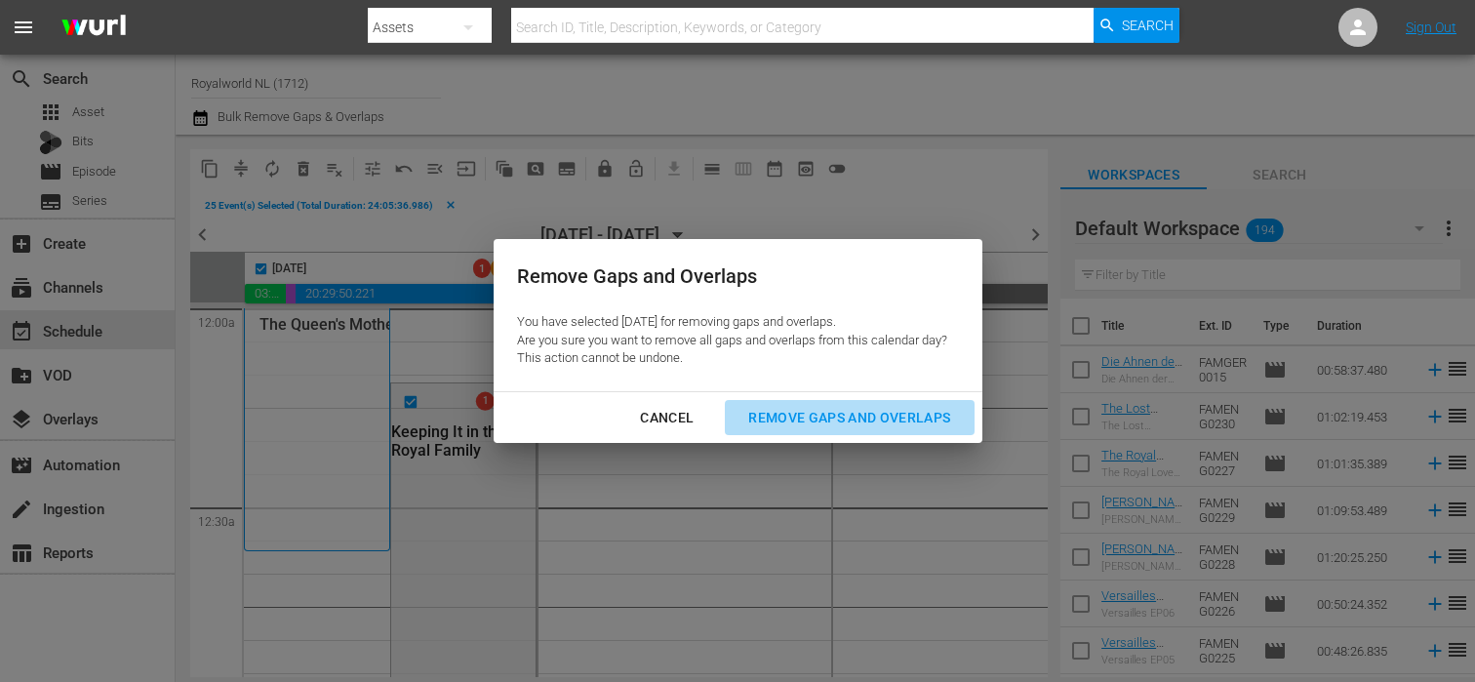
click at [824, 412] on div "Remove Gaps and Overlaps" at bounding box center [849, 418] width 233 height 24
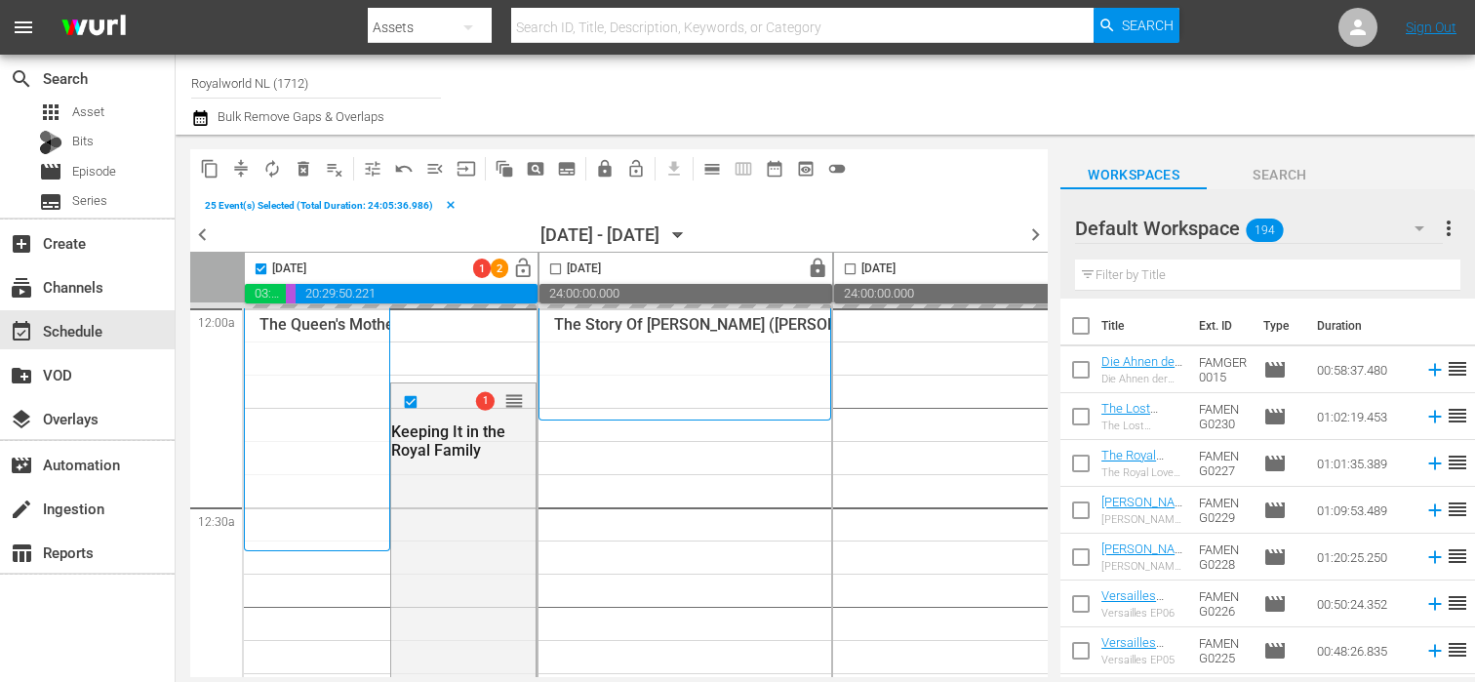
checkbox input "false"
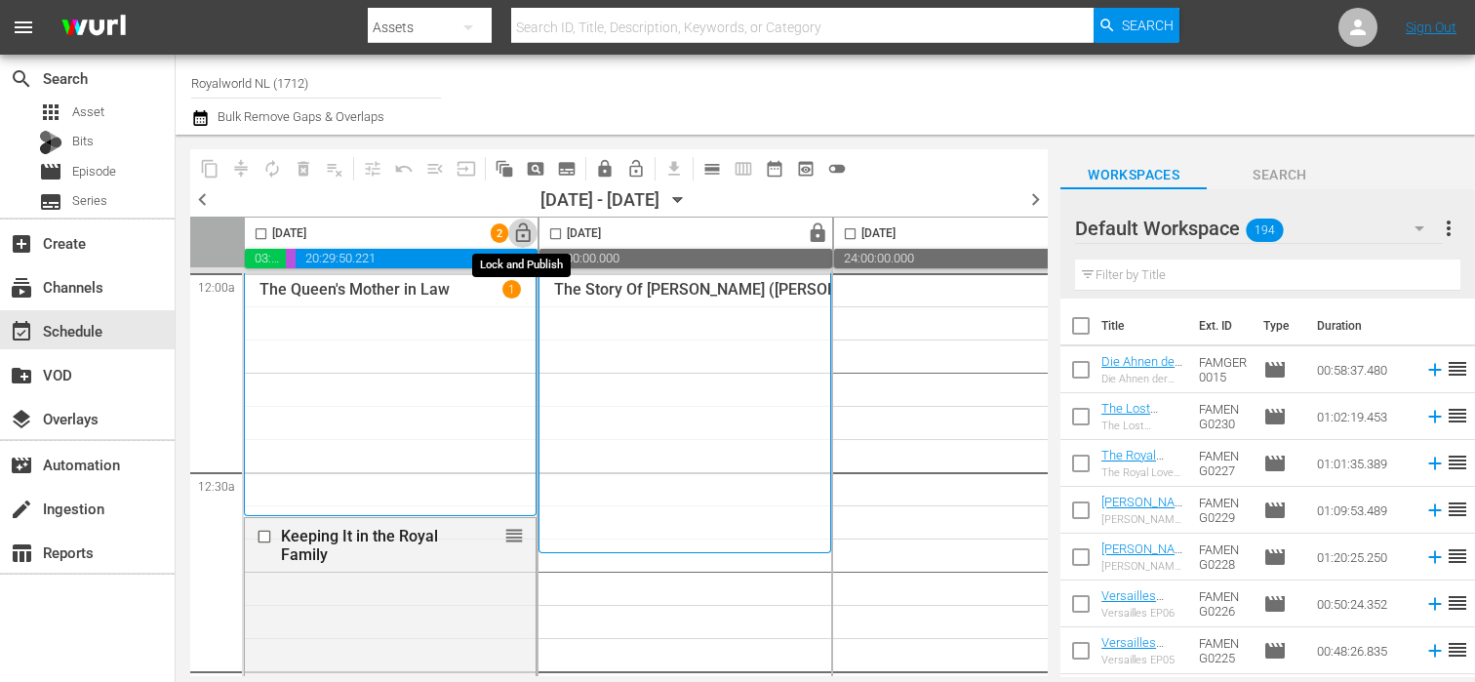
click at [527, 239] on span "lock_open" at bounding box center [523, 233] width 22 height 22
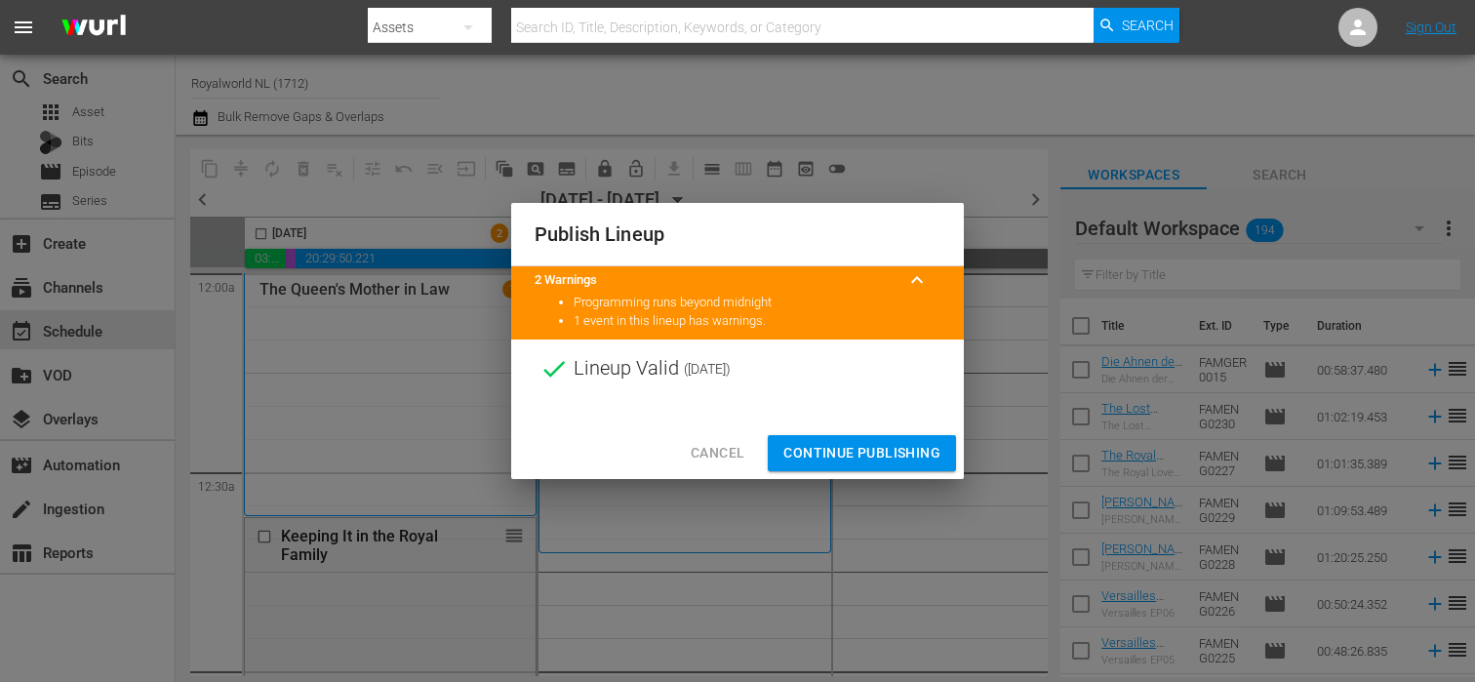
click at [834, 451] on span "Continue Publishing" at bounding box center [861, 453] width 157 height 24
